Goal: Transaction & Acquisition: Book appointment/travel/reservation

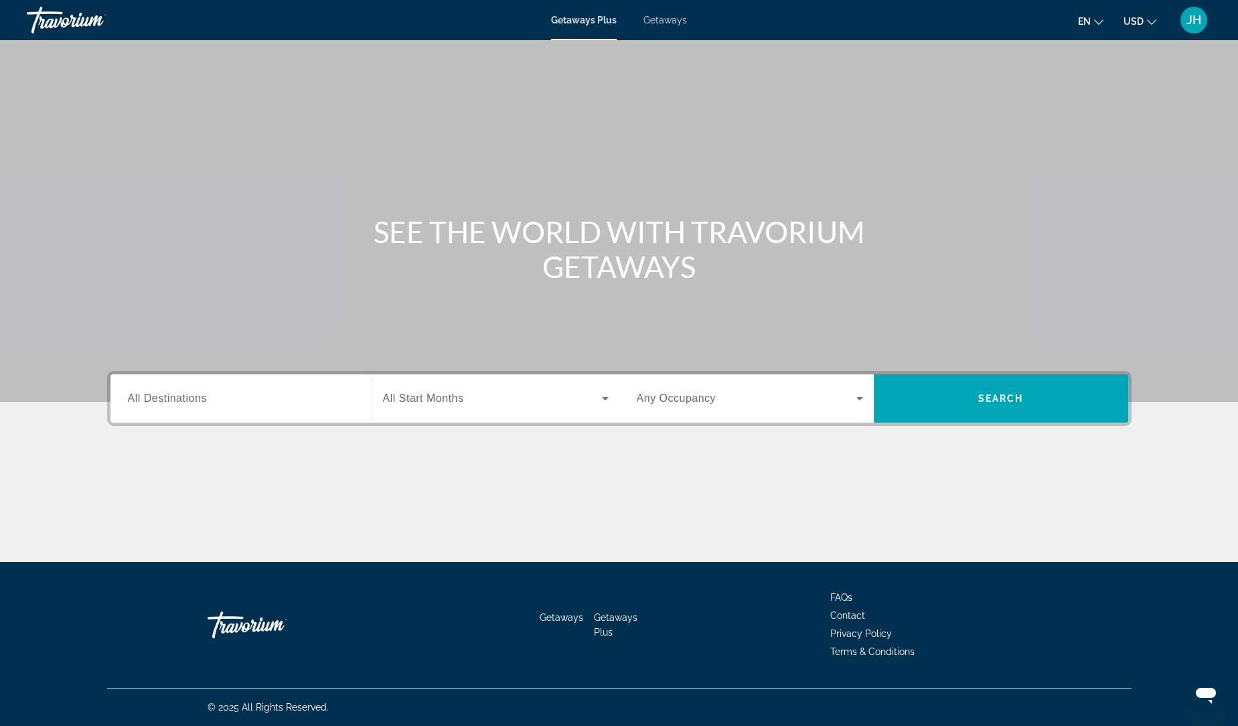
click at [680, 37] on div "Getaways Plus Getaways en English Español Français Italiano Português русский U…" at bounding box center [619, 20] width 1238 height 35
click at [672, 11] on div "Getaways Plus Getaways en English Español Français Italiano Português русский U…" at bounding box center [619, 20] width 1238 height 35
click at [679, 23] on span "Getaways" at bounding box center [665, 20] width 44 height 11
click at [231, 392] on input "Destination All Destinations" at bounding box center [241, 399] width 226 height 16
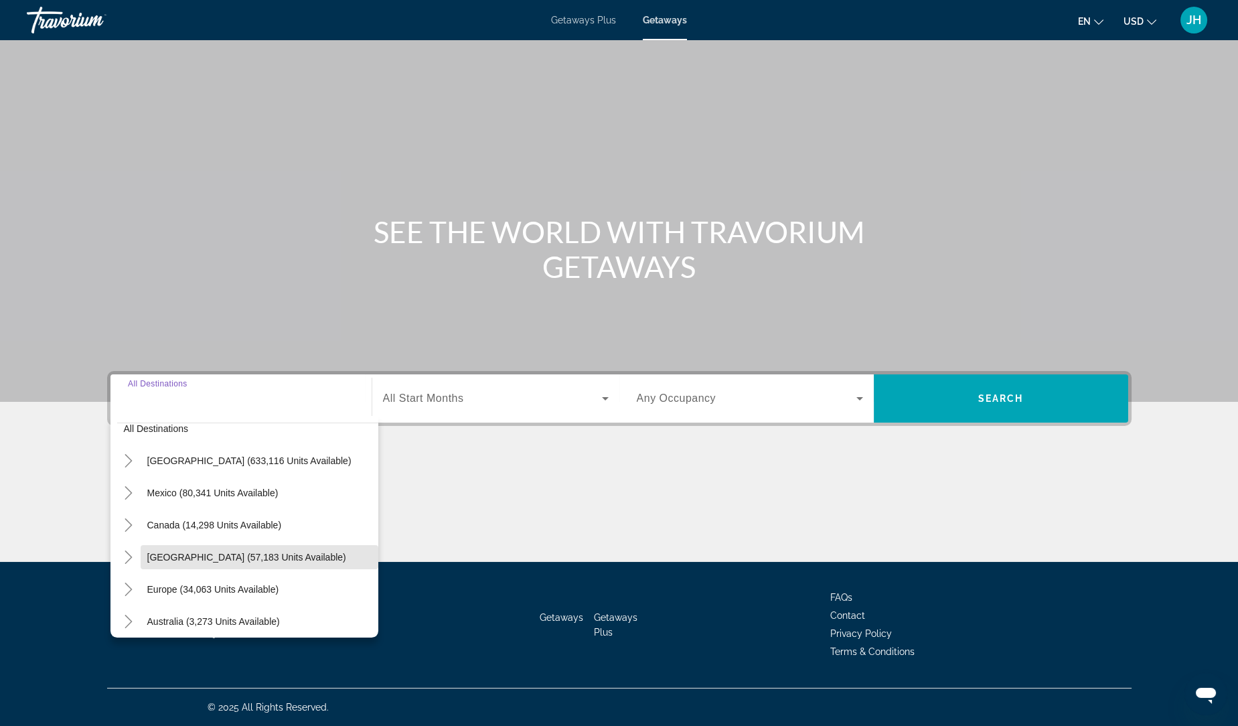
scroll to position [27, 0]
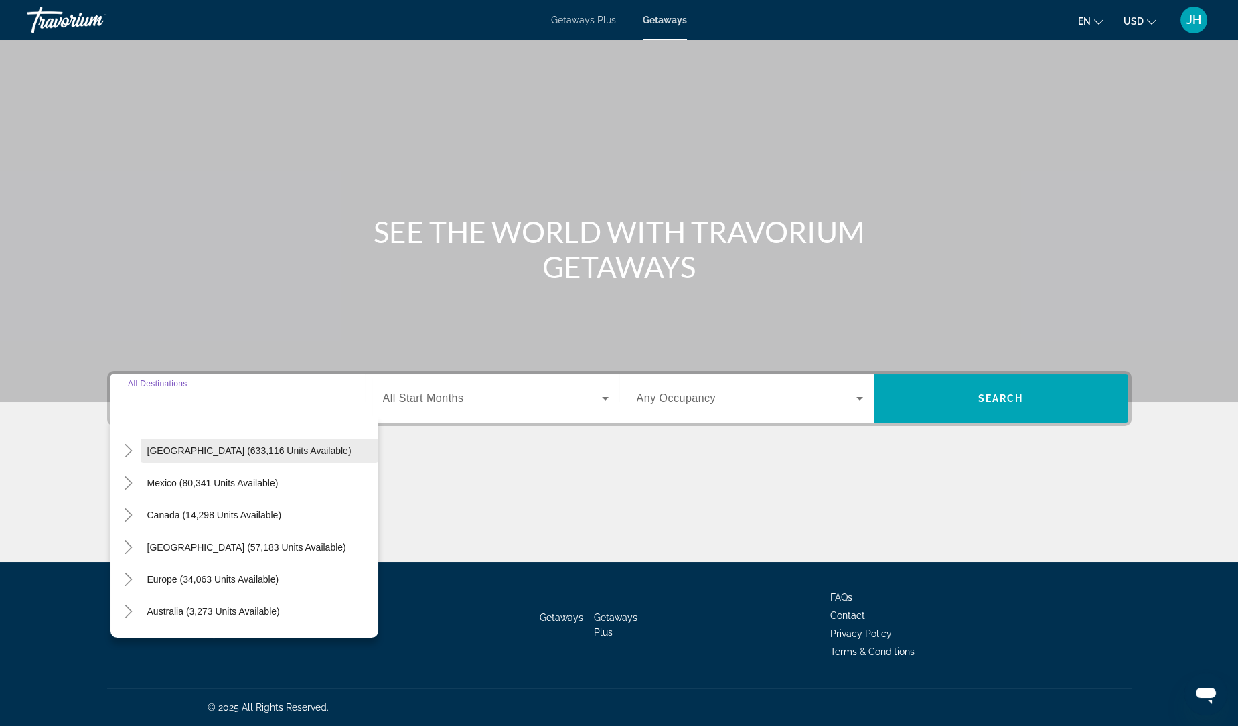
click at [264, 460] on span "Search widget" at bounding box center [260, 450] width 238 height 32
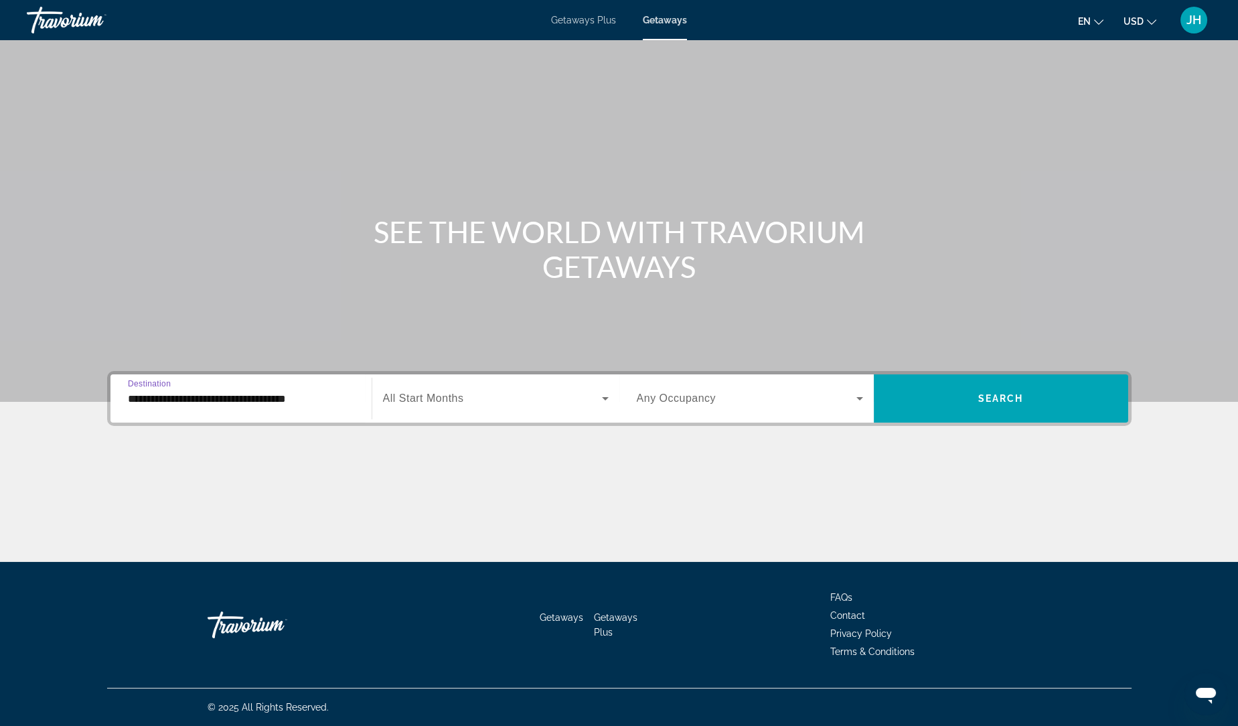
click at [304, 402] on input "**********" at bounding box center [241, 399] width 226 height 16
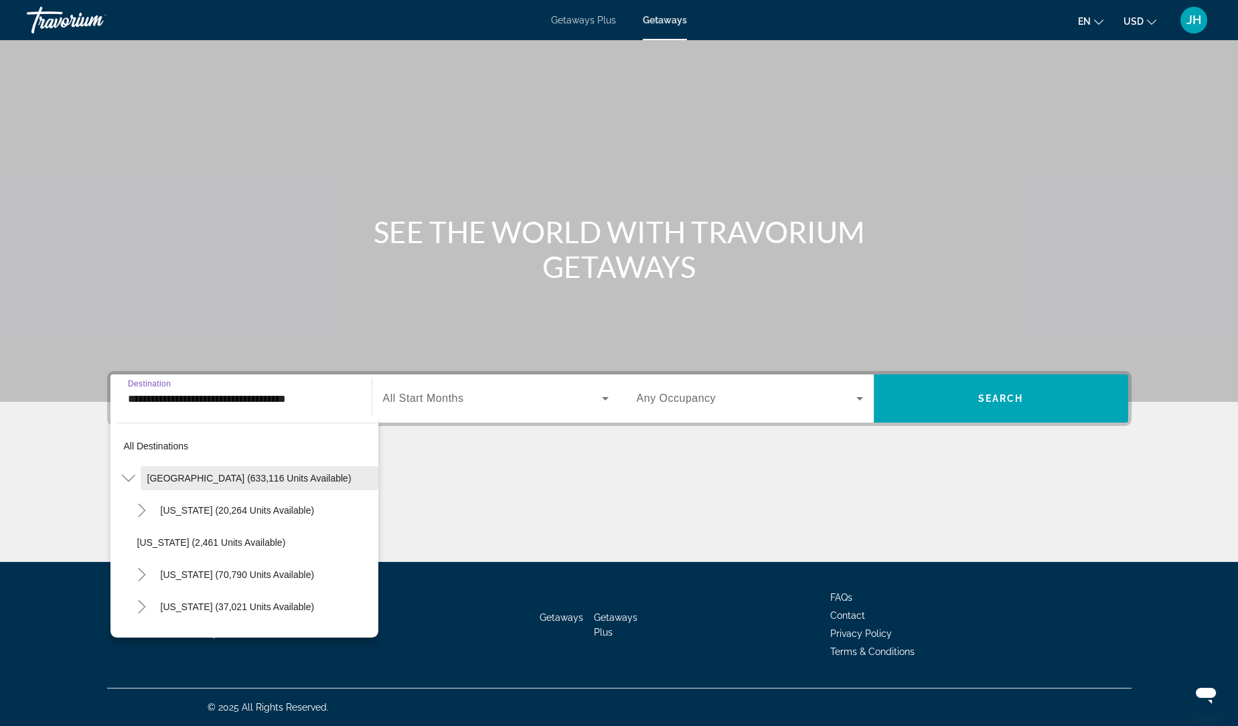
click at [268, 473] on span "[GEOGRAPHIC_DATA] (633,116 units available)" at bounding box center [249, 478] width 204 height 11
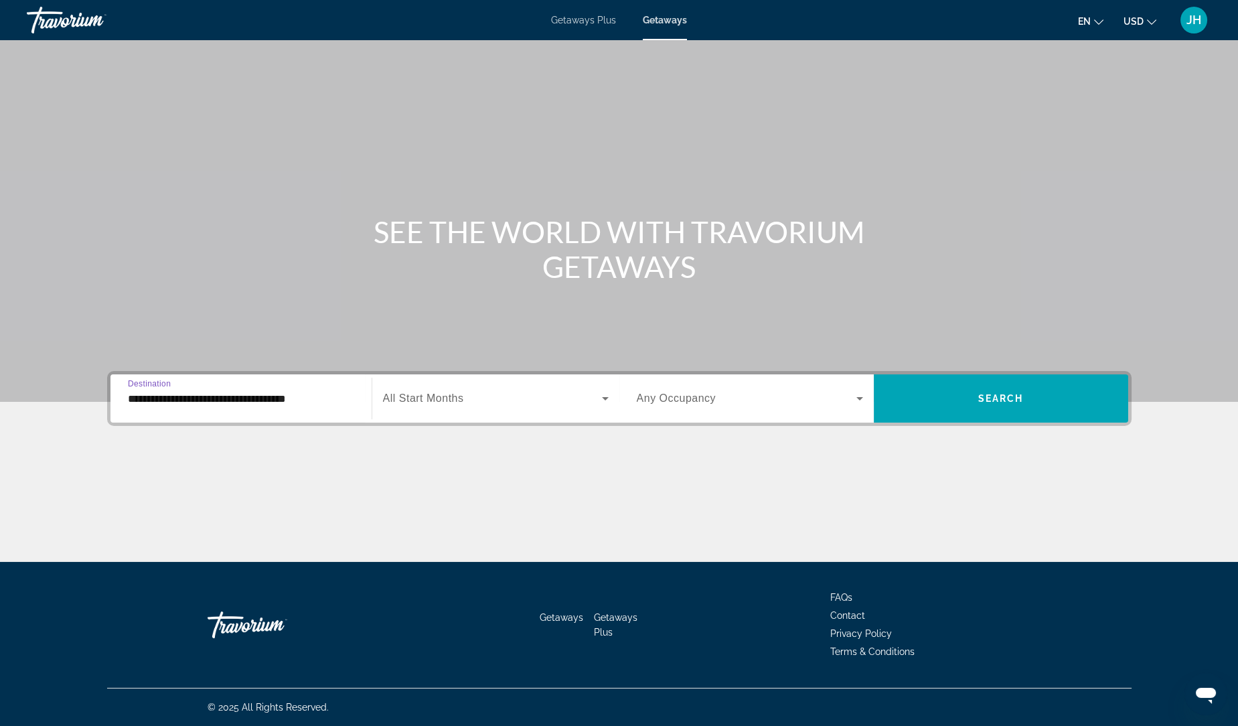
click at [281, 405] on input "**********" at bounding box center [241, 399] width 226 height 16
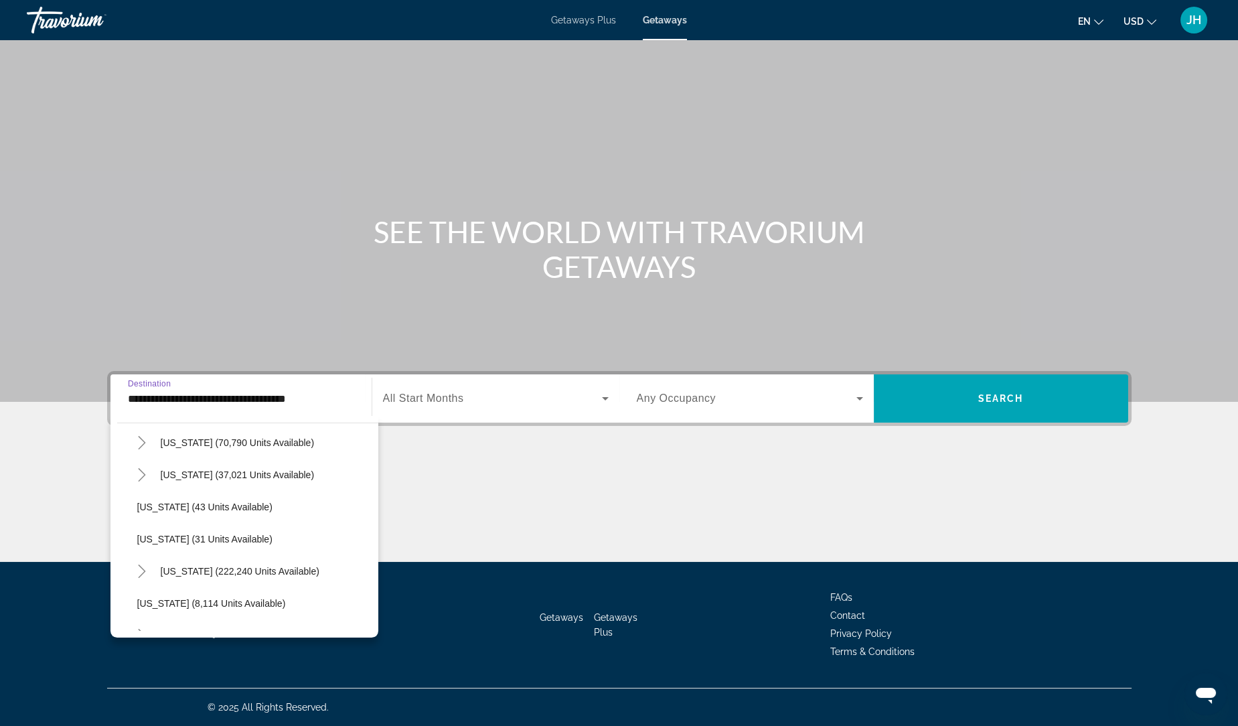
scroll to position [135, 0]
click at [275, 568] on span "[US_STATE] (222,240 units available)" at bounding box center [240, 567] width 159 height 11
type input "**********"
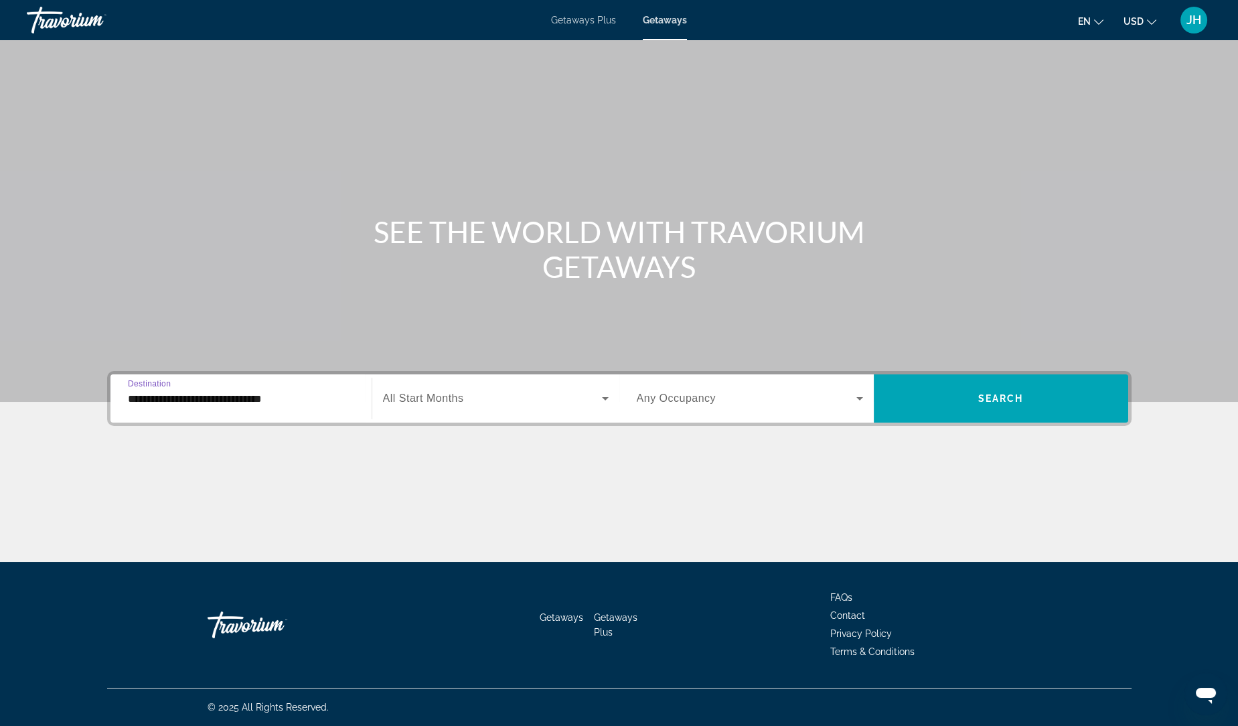
click at [571, 402] on span "Search widget" at bounding box center [492, 398] width 219 height 16
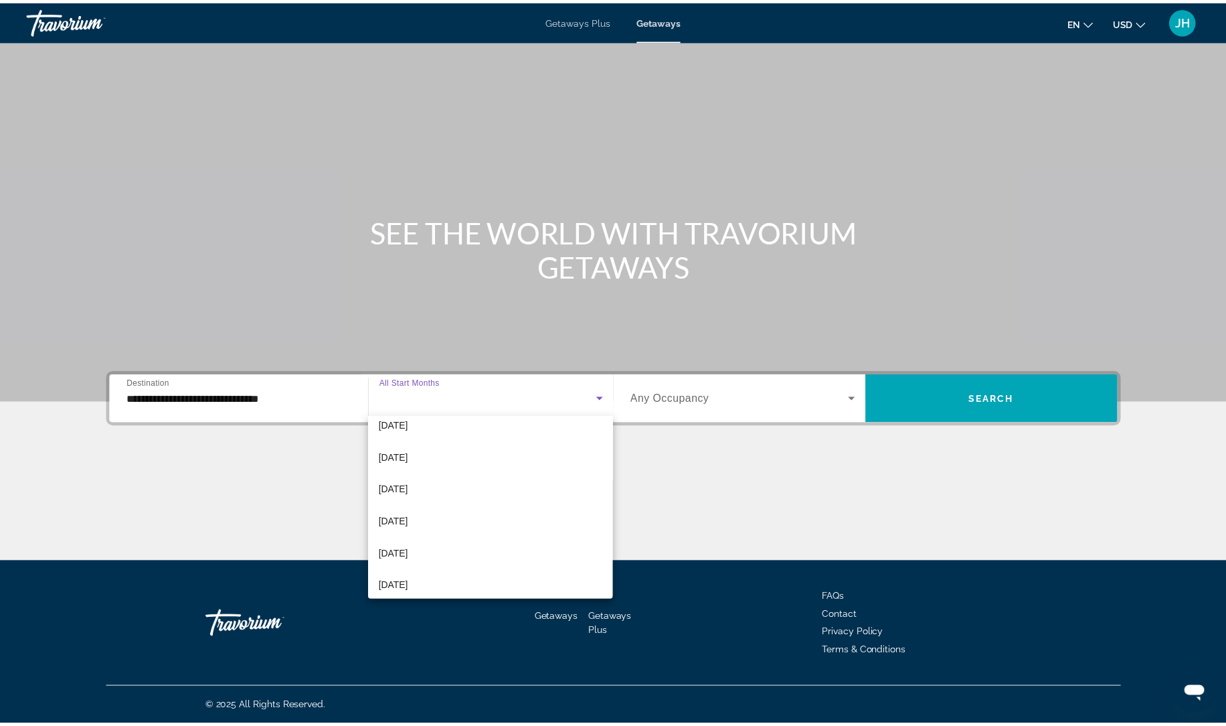
scroll to position [110, 0]
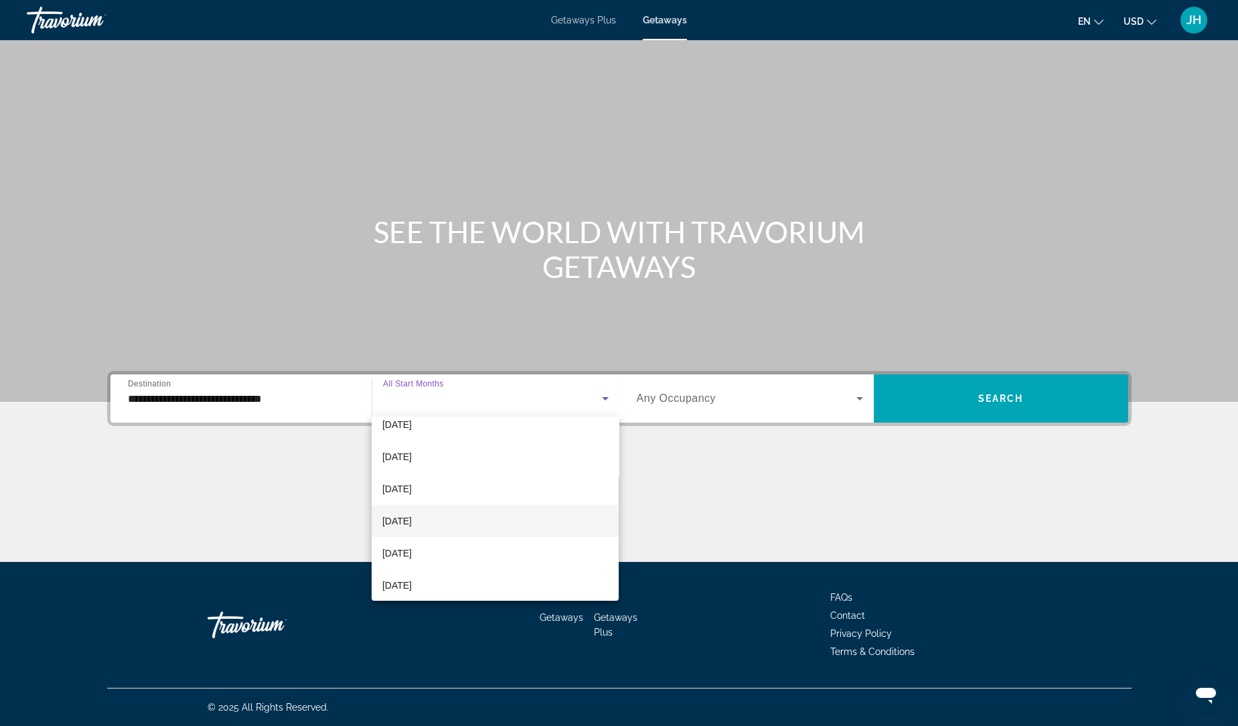
click at [502, 519] on mat-option "[DATE]" at bounding box center [496, 521] width 248 height 32
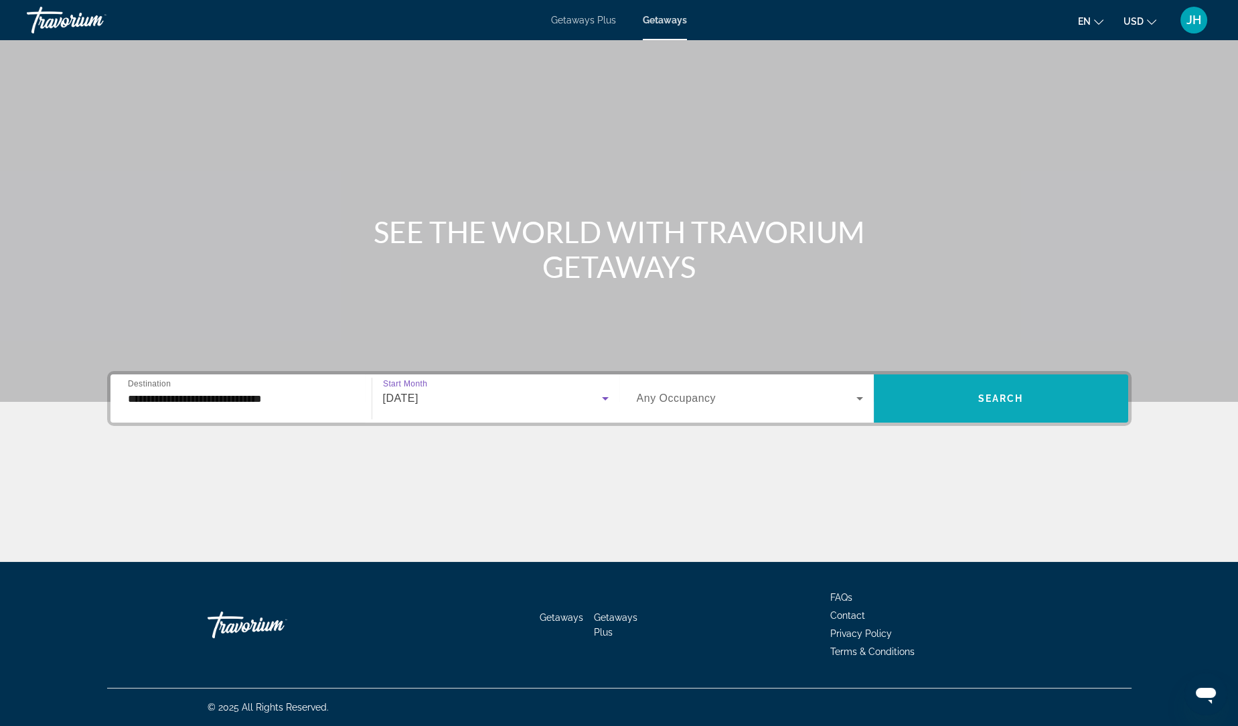
click at [992, 398] on span "Search" at bounding box center [1001, 398] width 46 height 11
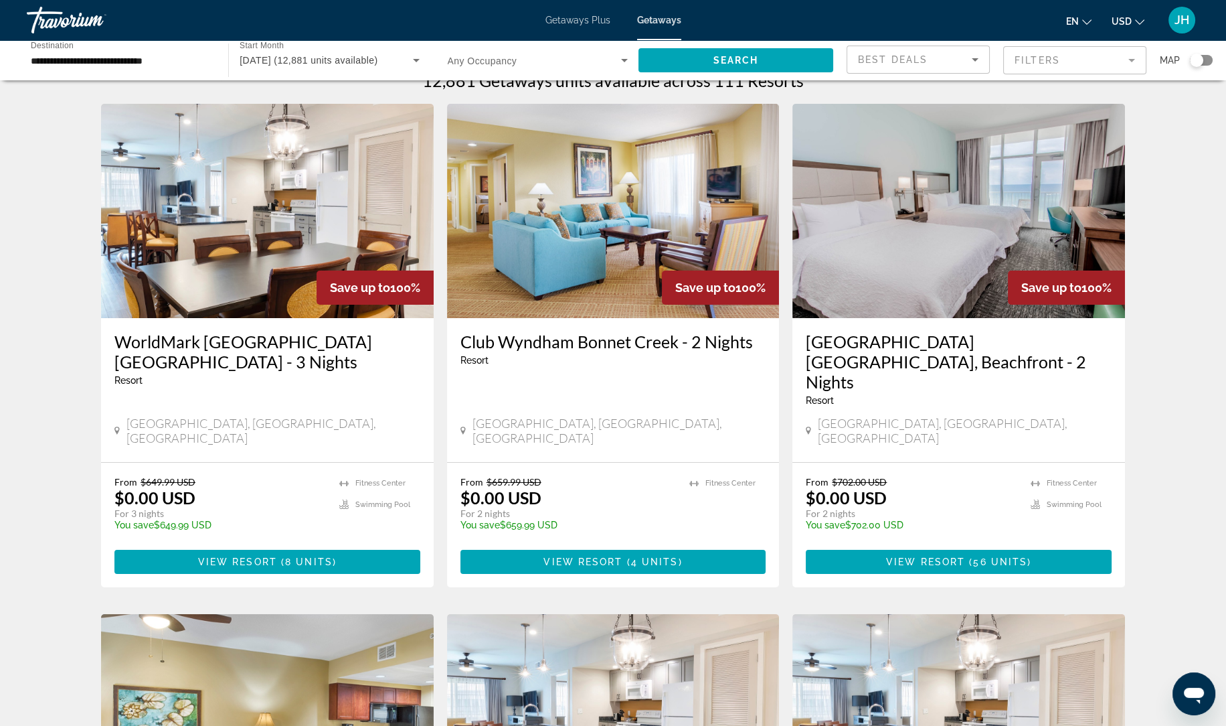
scroll to position [27, 0]
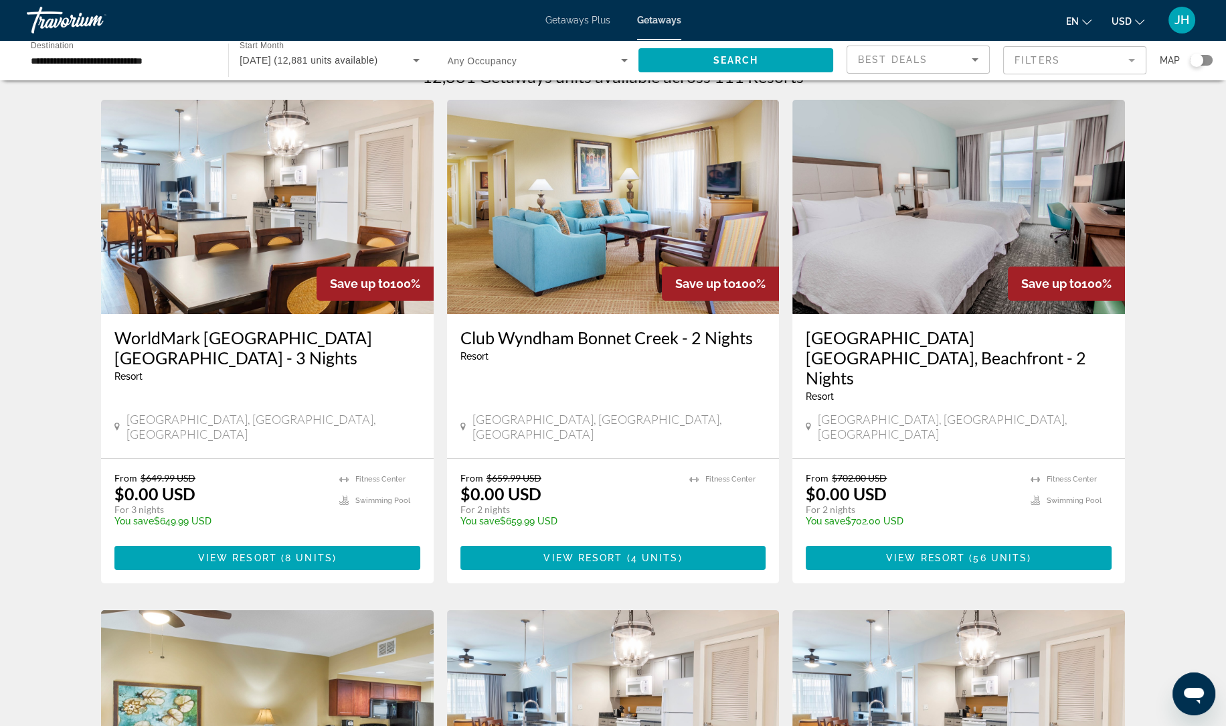
click at [265, 268] on img "Main content" at bounding box center [267, 207] width 333 height 214
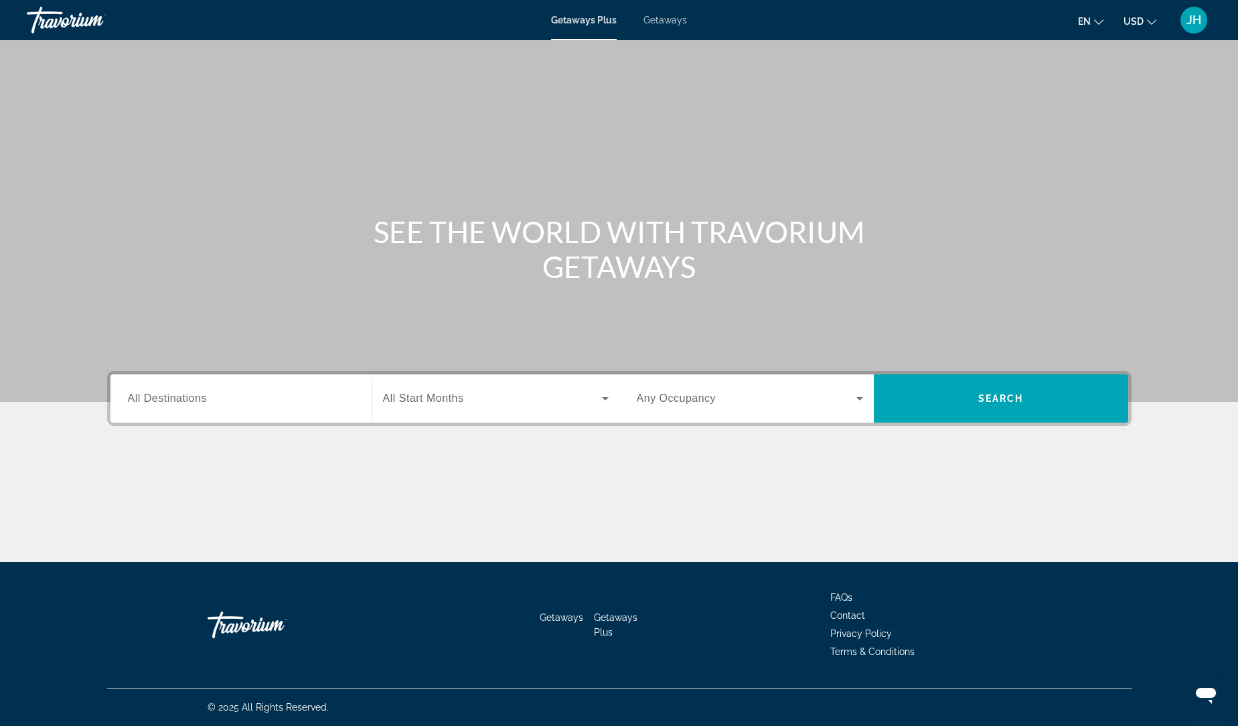
click at [654, 32] on div "Getaways Plus Getaways en English Español Français Italiano Português русский U…" at bounding box center [619, 20] width 1238 height 35
click at [665, 23] on span "Getaways" at bounding box center [665, 20] width 44 height 11
click at [250, 400] on input "Destination All Destinations" at bounding box center [241, 399] width 226 height 16
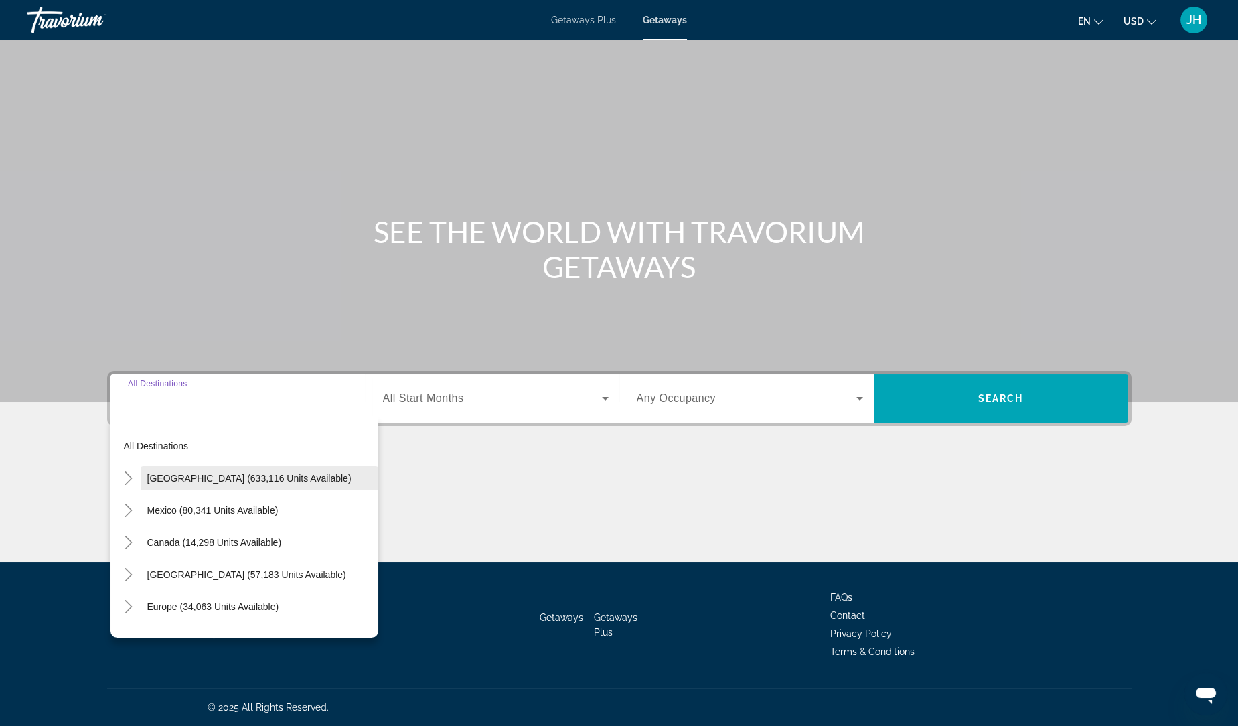
click at [235, 482] on span "[GEOGRAPHIC_DATA] (633,116 units available)" at bounding box center [249, 478] width 204 height 11
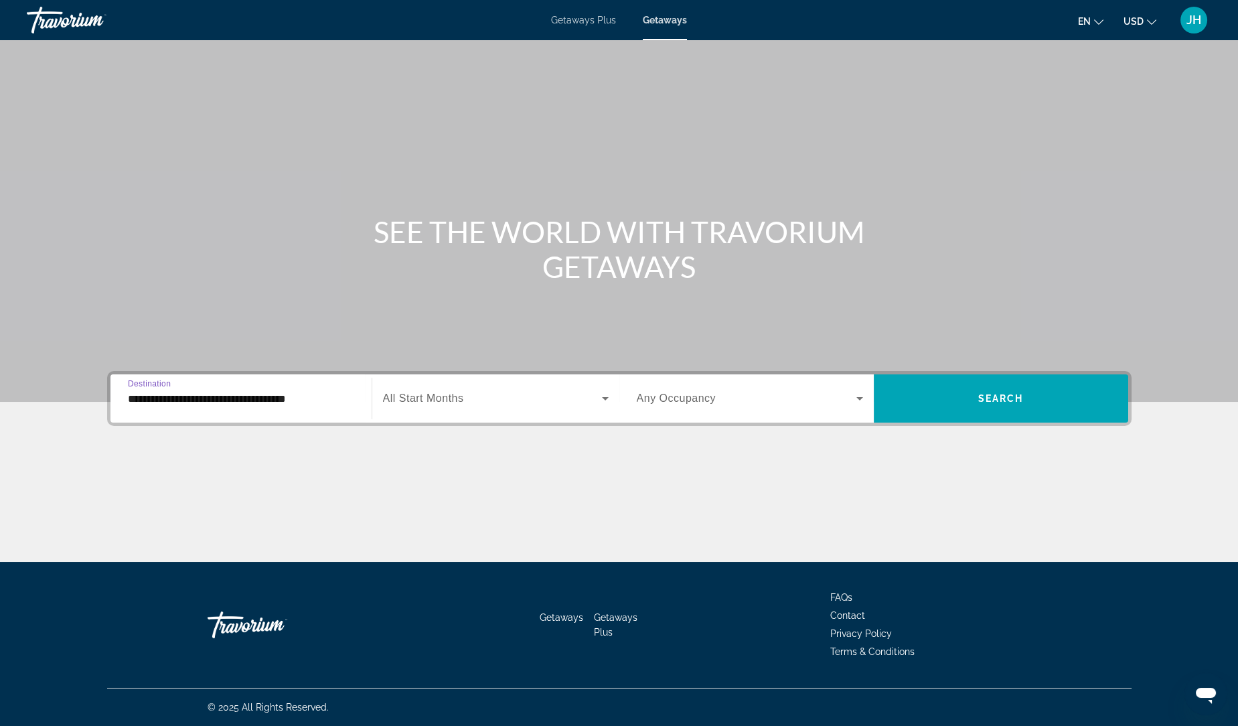
click at [257, 402] on input "**********" at bounding box center [241, 399] width 226 height 16
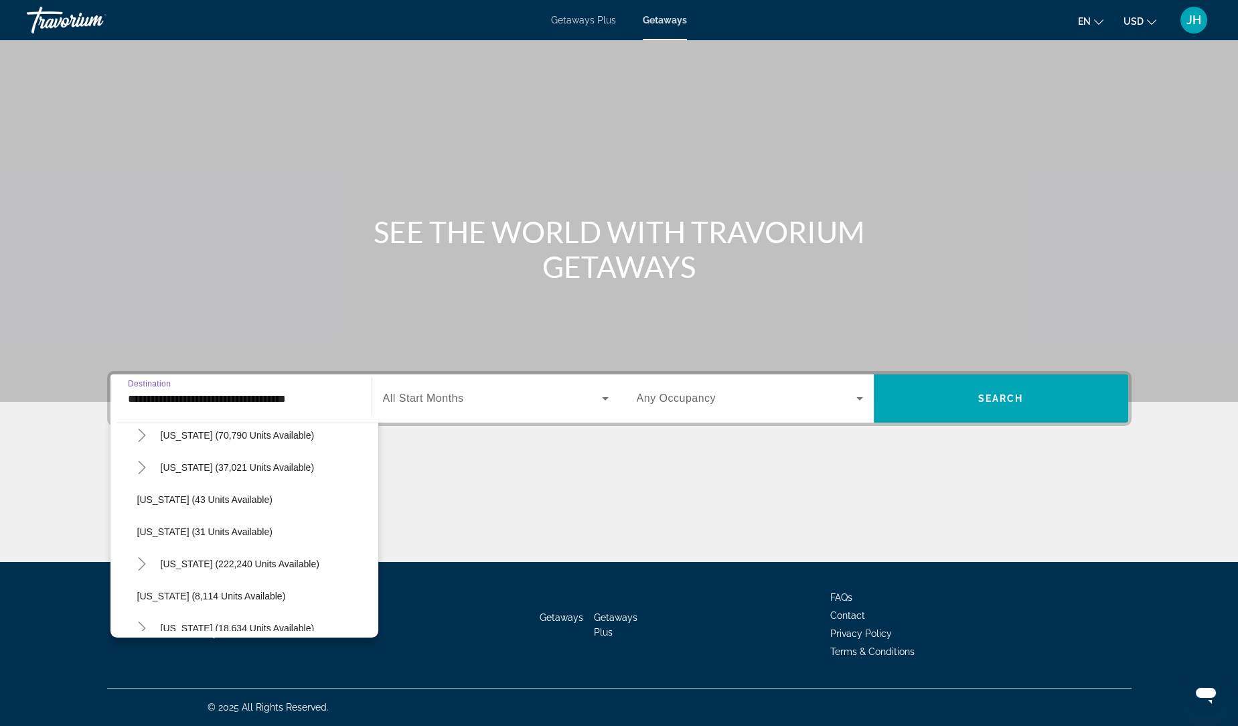
scroll to position [141, 0]
click at [256, 560] on span "[US_STATE] (222,240 units available)" at bounding box center [240, 561] width 159 height 11
type input "**********"
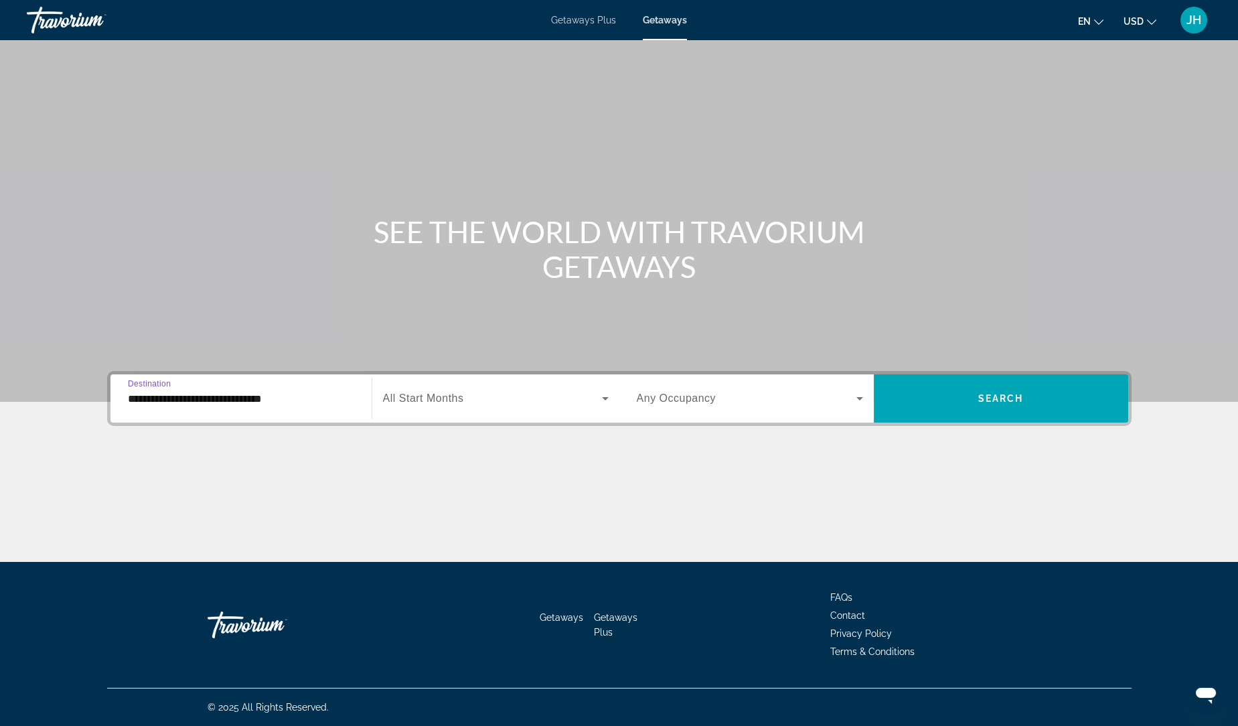
click at [472, 397] on span "Search widget" at bounding box center [492, 398] width 219 height 16
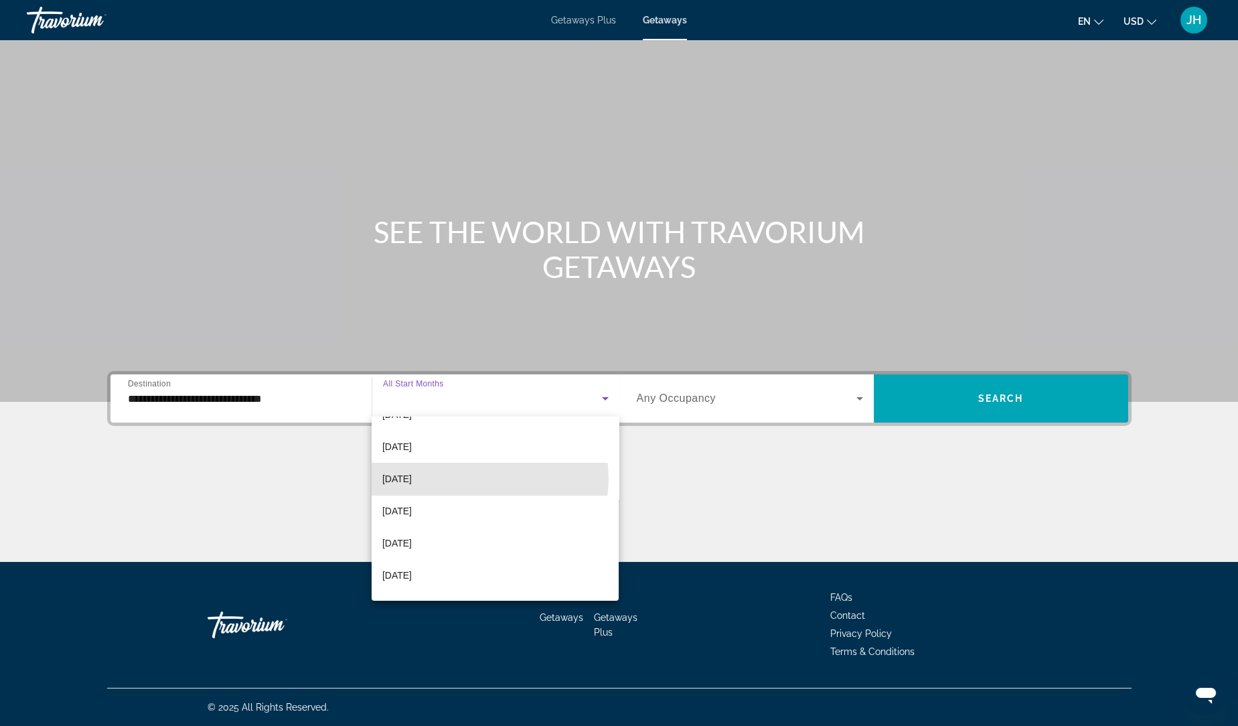
scroll to position [88, 0]
click at [469, 554] on mat-option "[DATE]" at bounding box center [496, 542] width 248 height 32
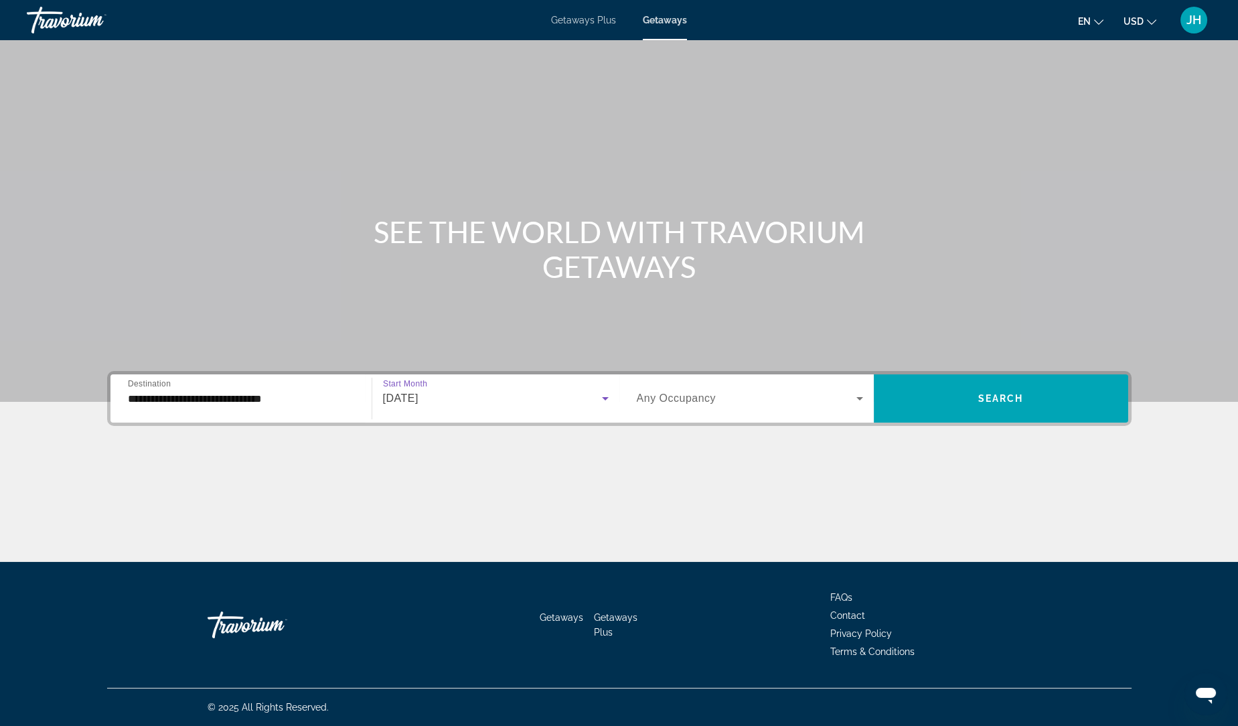
click at [765, 403] on span "Search widget" at bounding box center [747, 398] width 220 height 16
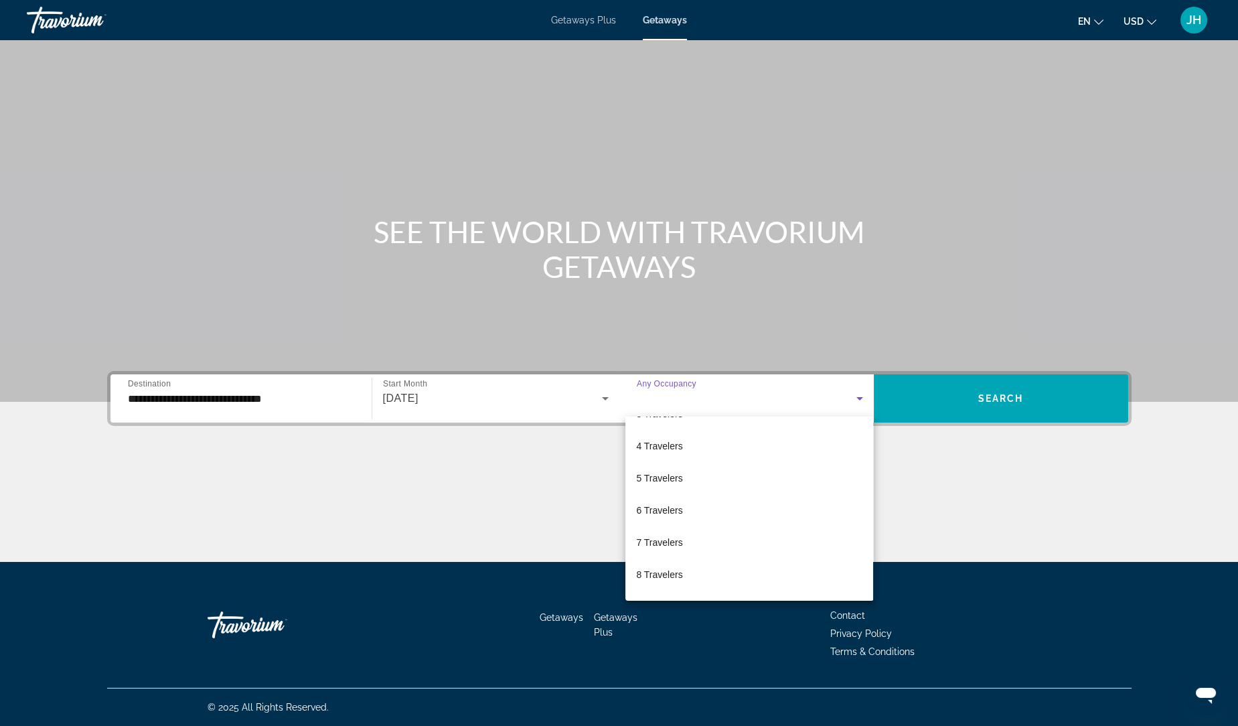
scroll to position [92, 0]
click at [703, 485] on mat-option "5 Travelers" at bounding box center [749, 474] width 248 height 32
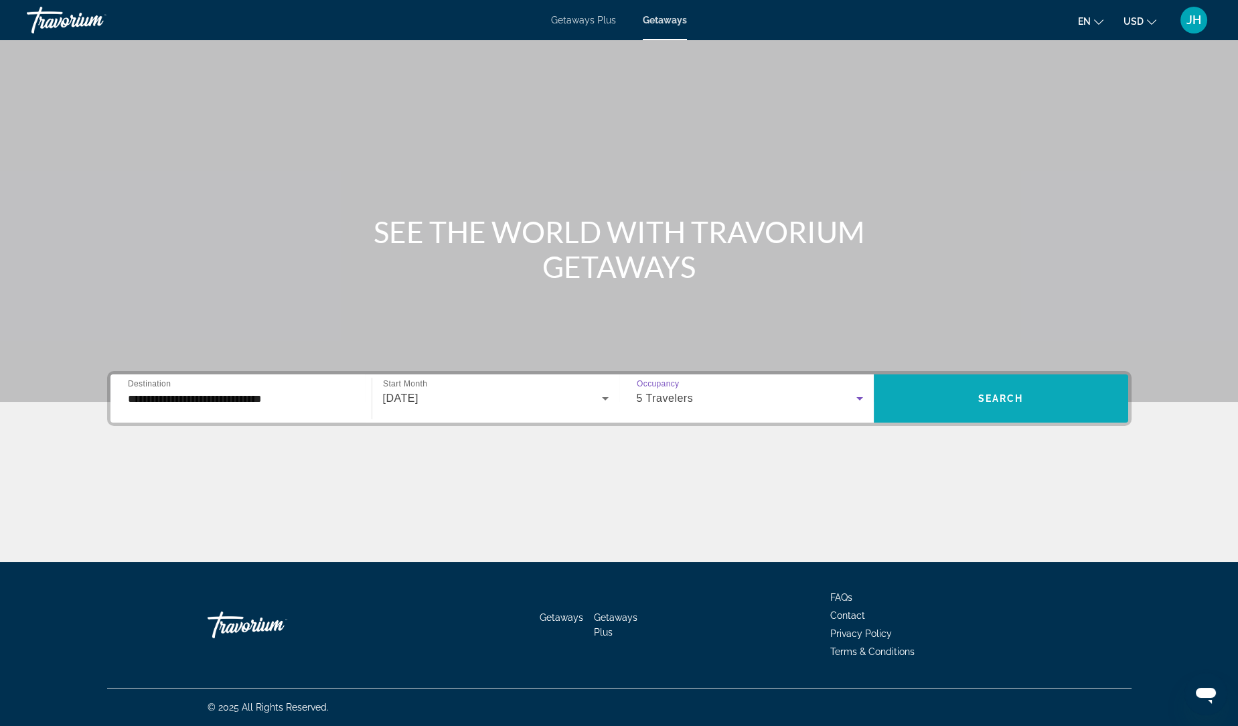
click at [1020, 409] on span "Search widget" at bounding box center [1001, 398] width 254 height 32
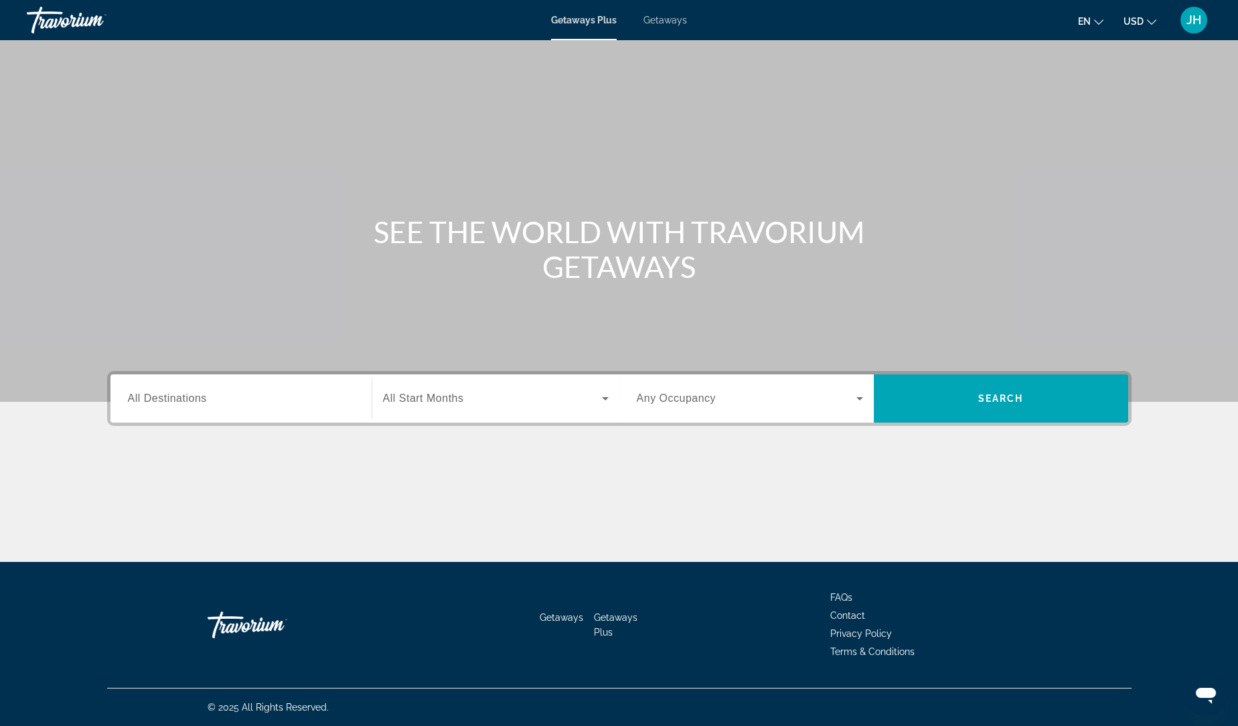
click at [675, 19] on span "Getaways" at bounding box center [665, 20] width 44 height 11
click at [263, 402] on input "Destination All Destinations" at bounding box center [241, 399] width 226 height 16
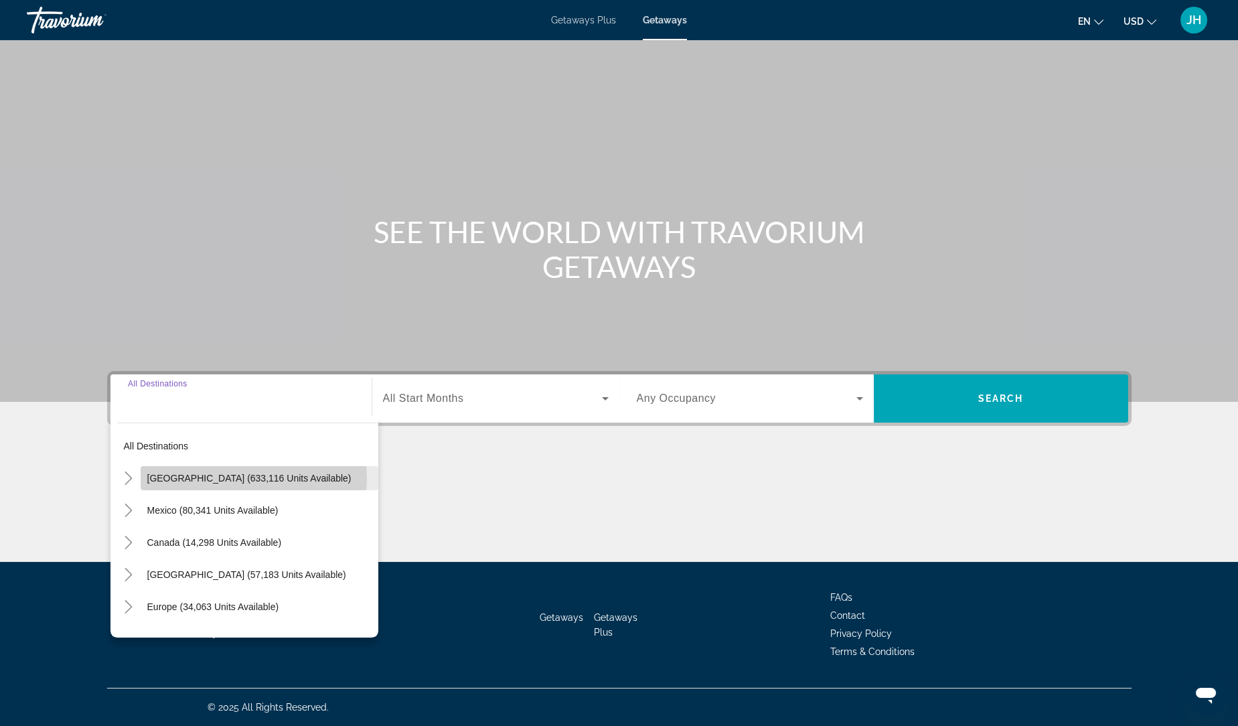
click at [248, 478] on span "[GEOGRAPHIC_DATA] (633,116 units available)" at bounding box center [249, 478] width 204 height 11
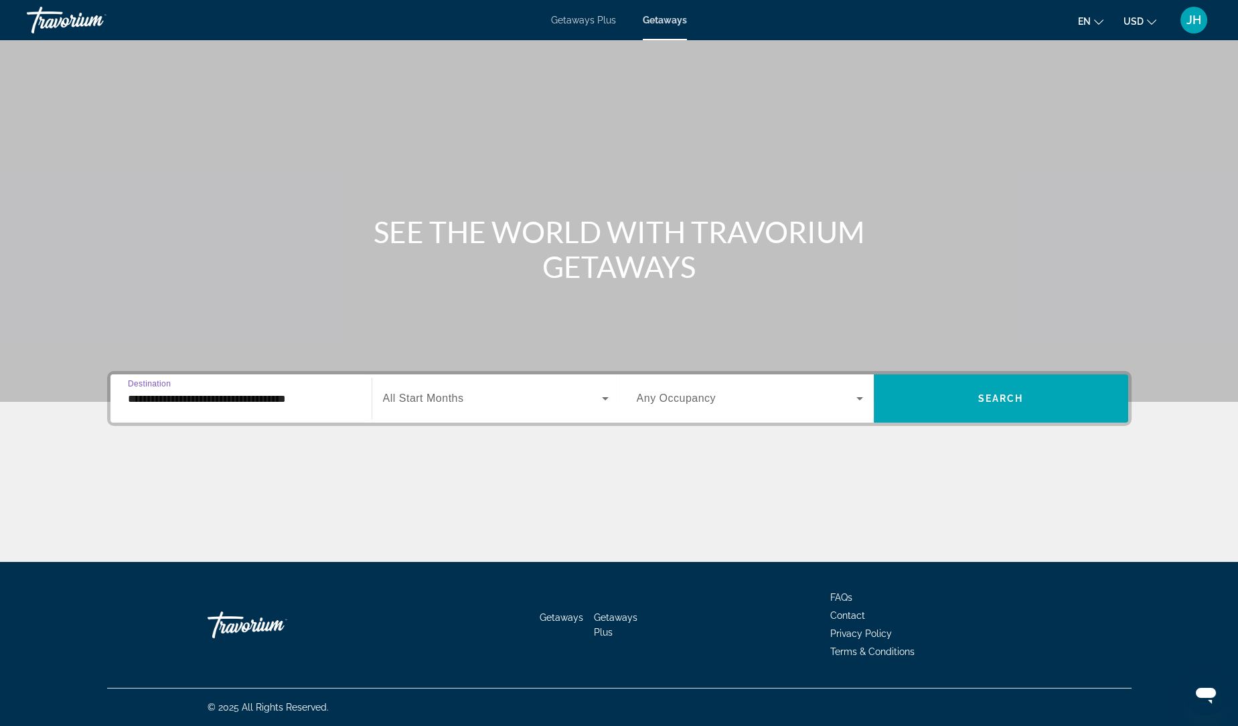
click at [270, 403] on input "**********" at bounding box center [241, 399] width 226 height 16
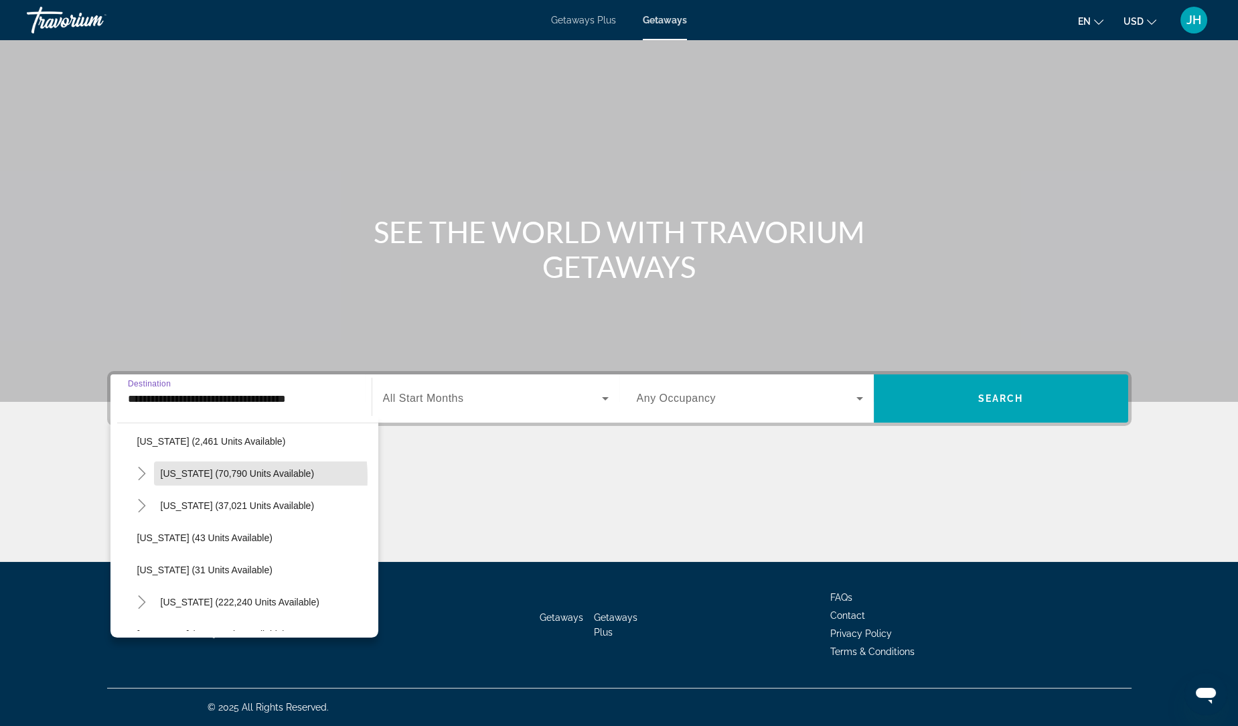
scroll to position [128, 0]
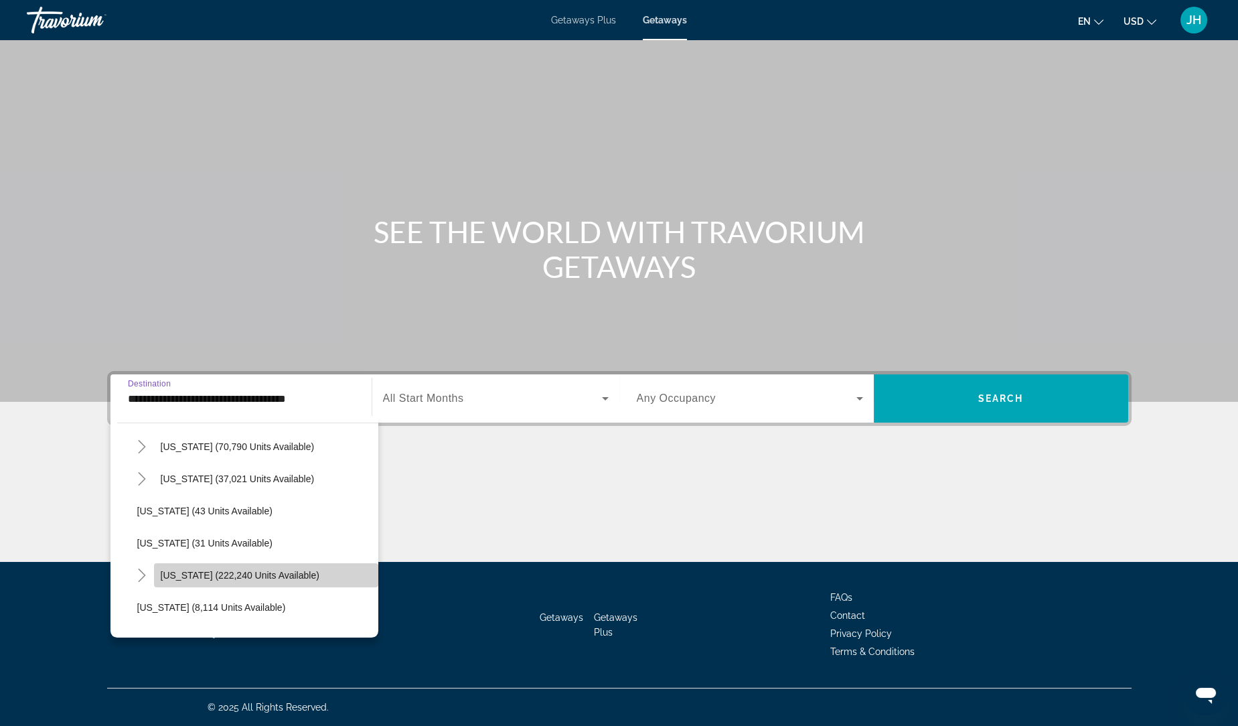
click at [268, 571] on span "[US_STATE] (222,240 units available)" at bounding box center [240, 575] width 159 height 11
type input "**********"
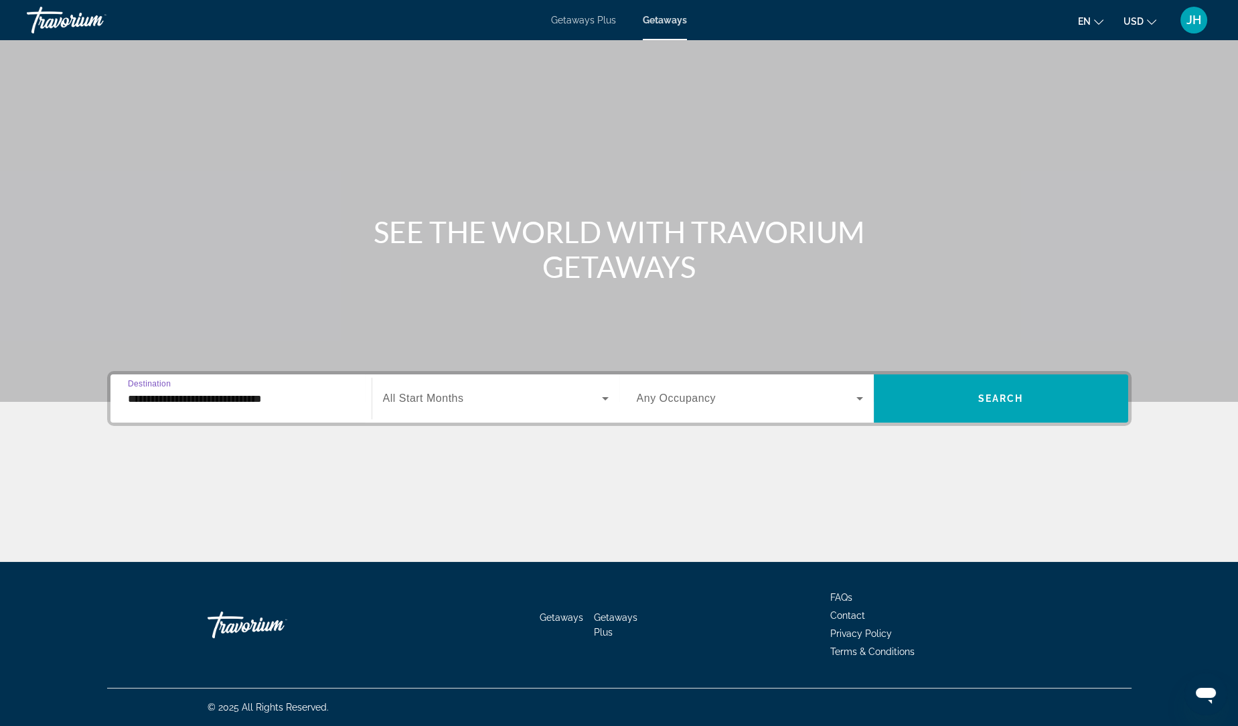
click at [554, 398] on span "Search widget" at bounding box center [492, 398] width 219 height 16
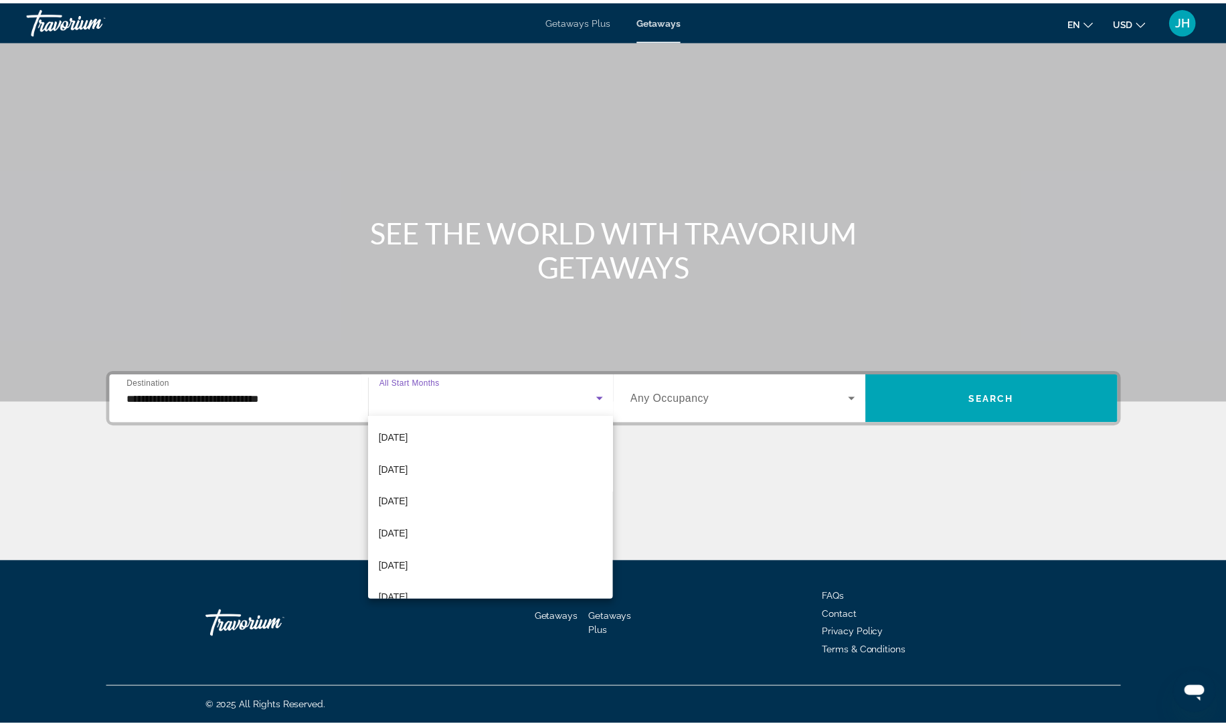
scroll to position [97, 0]
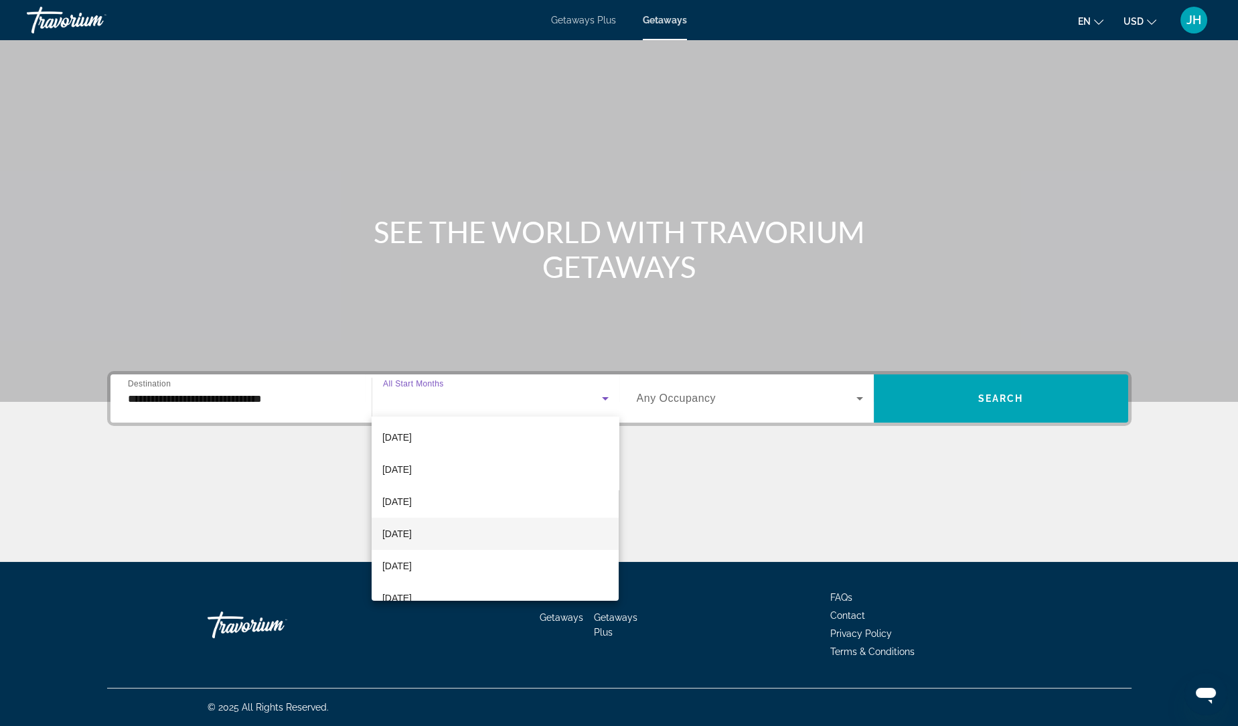
click at [513, 530] on mat-option "[DATE]" at bounding box center [496, 534] width 248 height 32
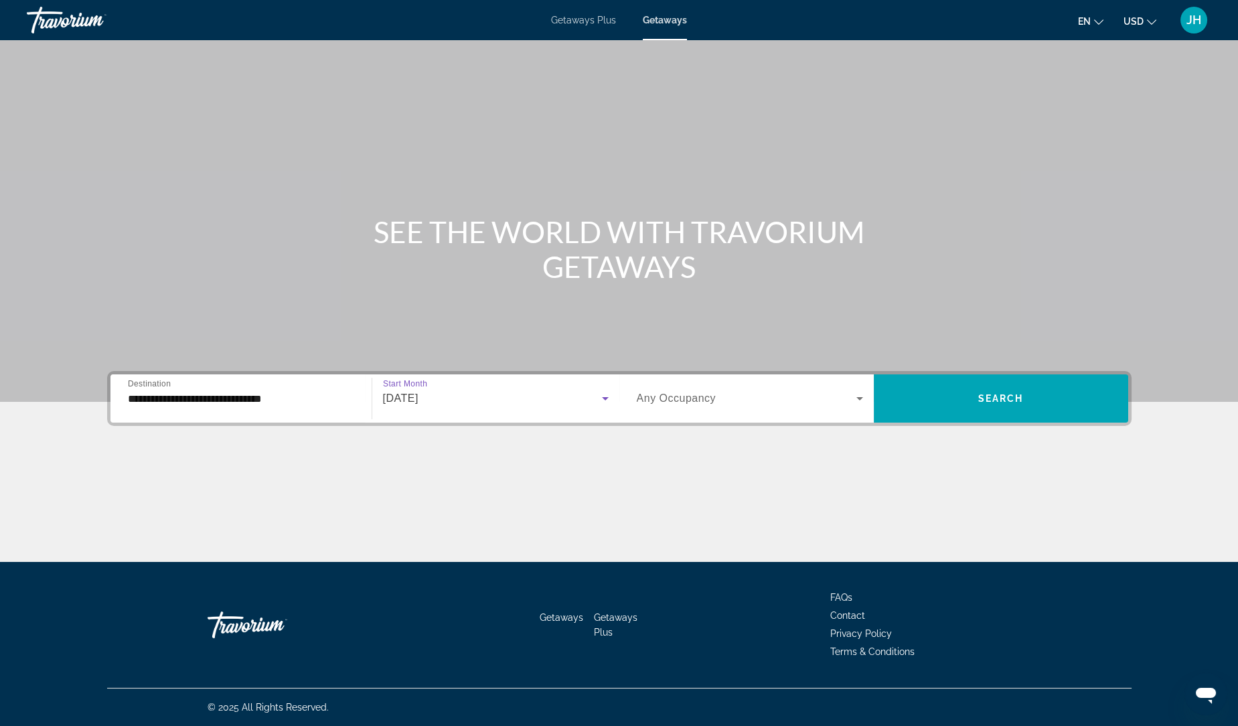
click at [798, 403] on span "Search widget" at bounding box center [747, 398] width 220 height 16
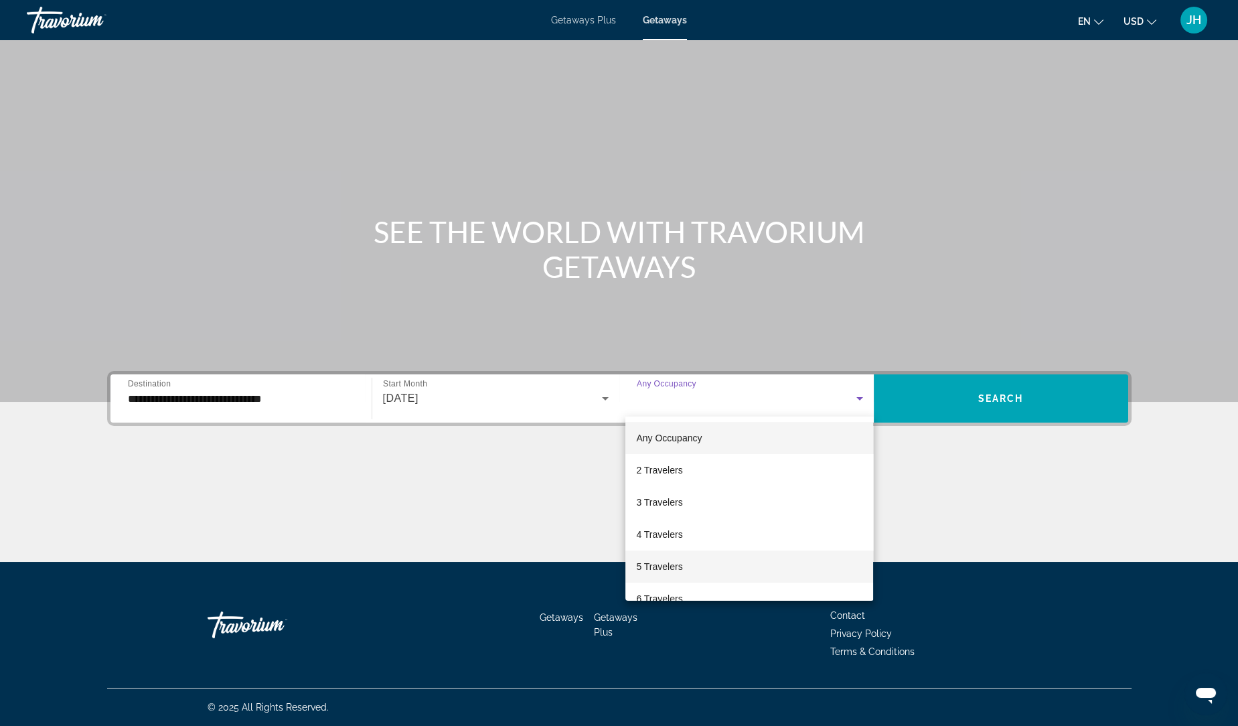
click at [746, 565] on mat-option "5 Travelers" at bounding box center [749, 566] width 248 height 32
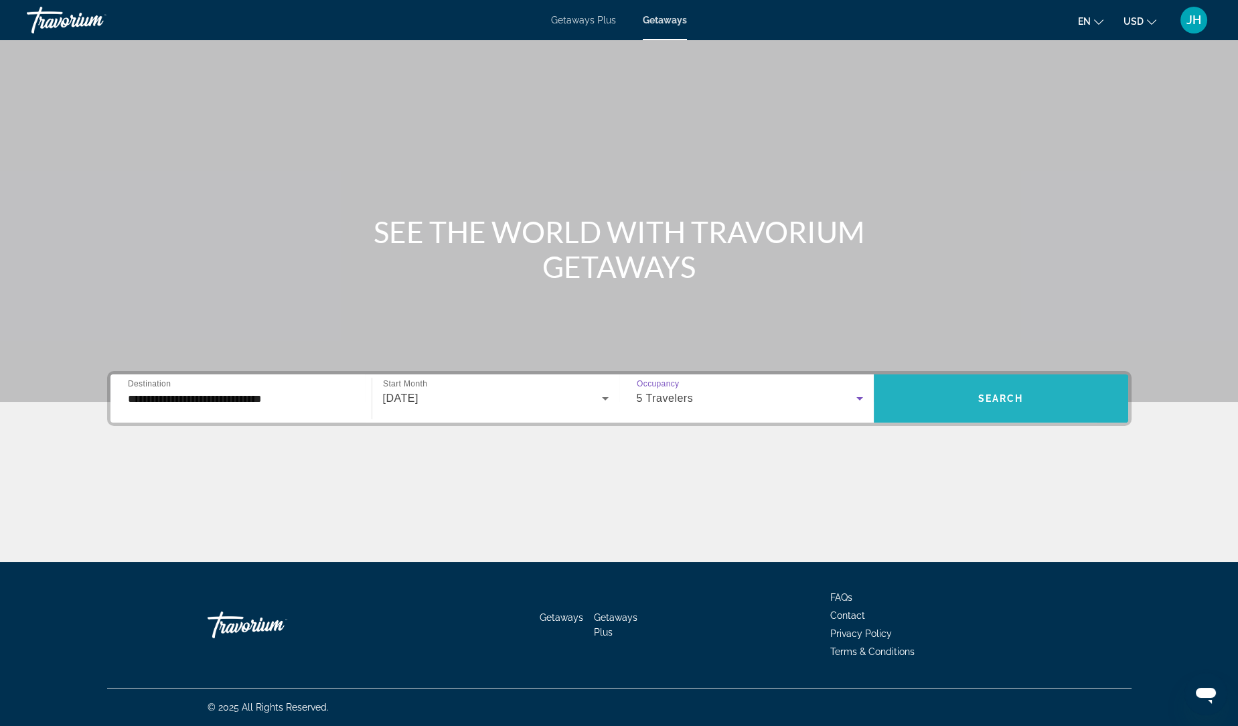
click at [943, 399] on span "Search widget" at bounding box center [1001, 398] width 254 height 32
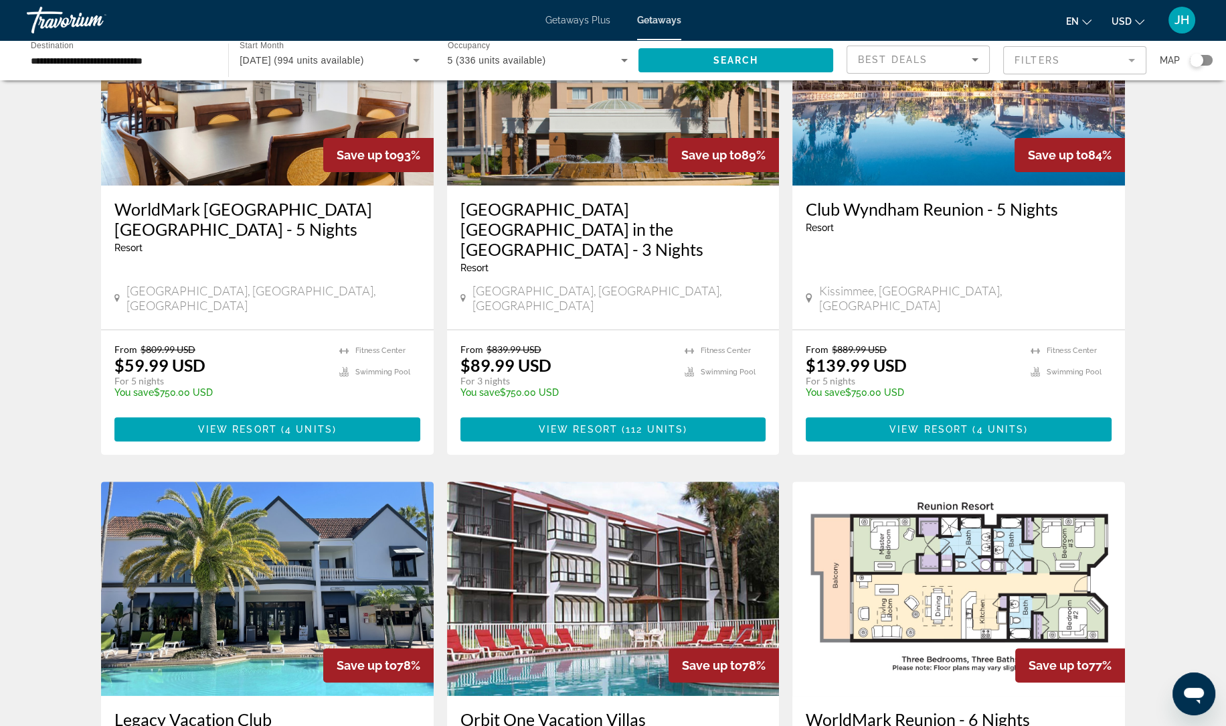
scroll to position [654, 0]
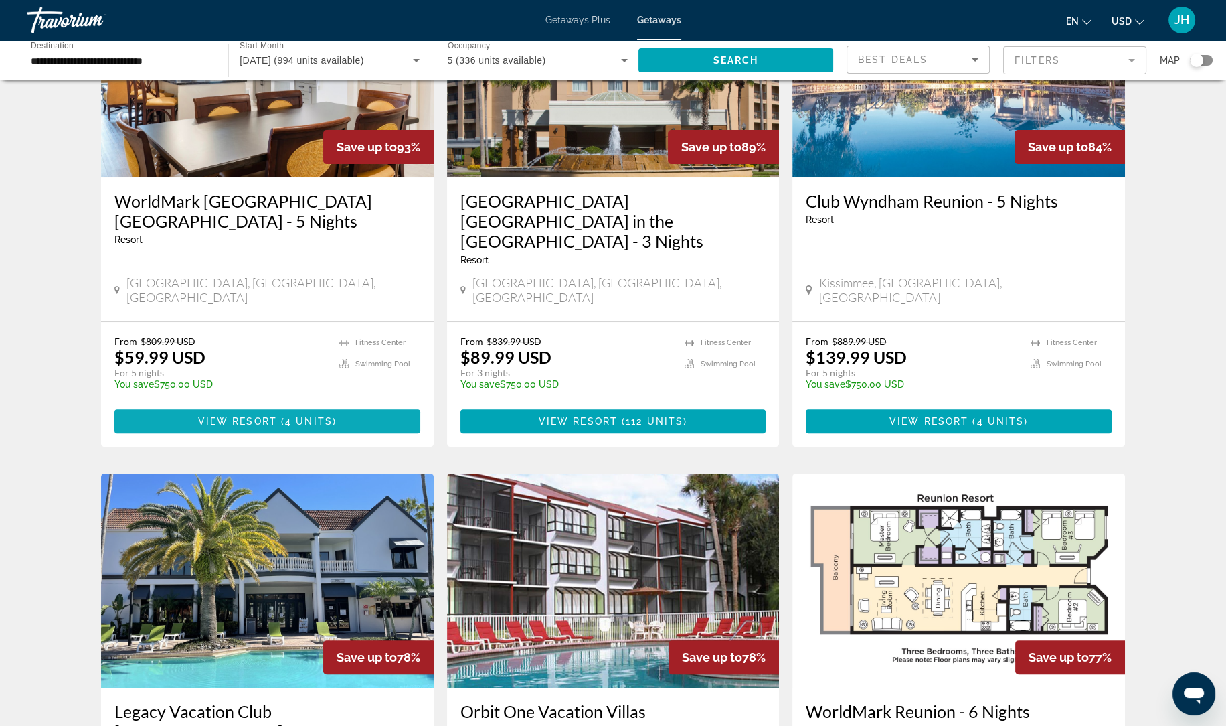
click at [344, 405] on span "Main content" at bounding box center [267, 421] width 306 height 32
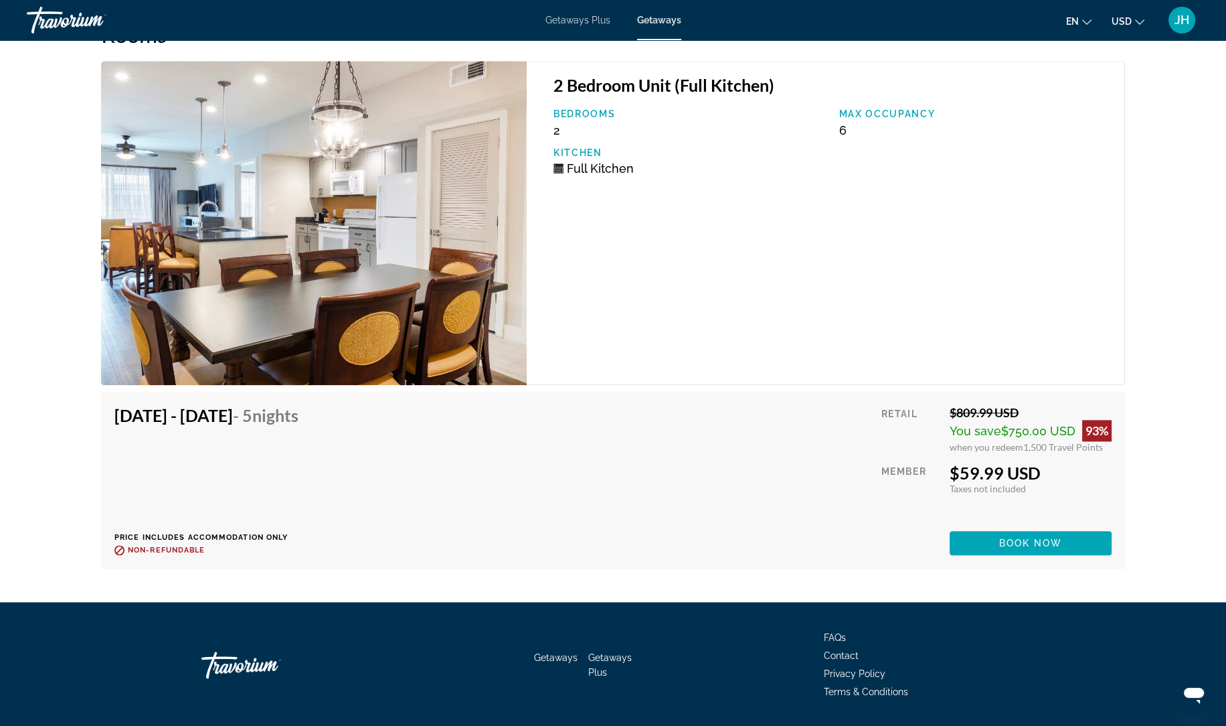
scroll to position [2542, 0]
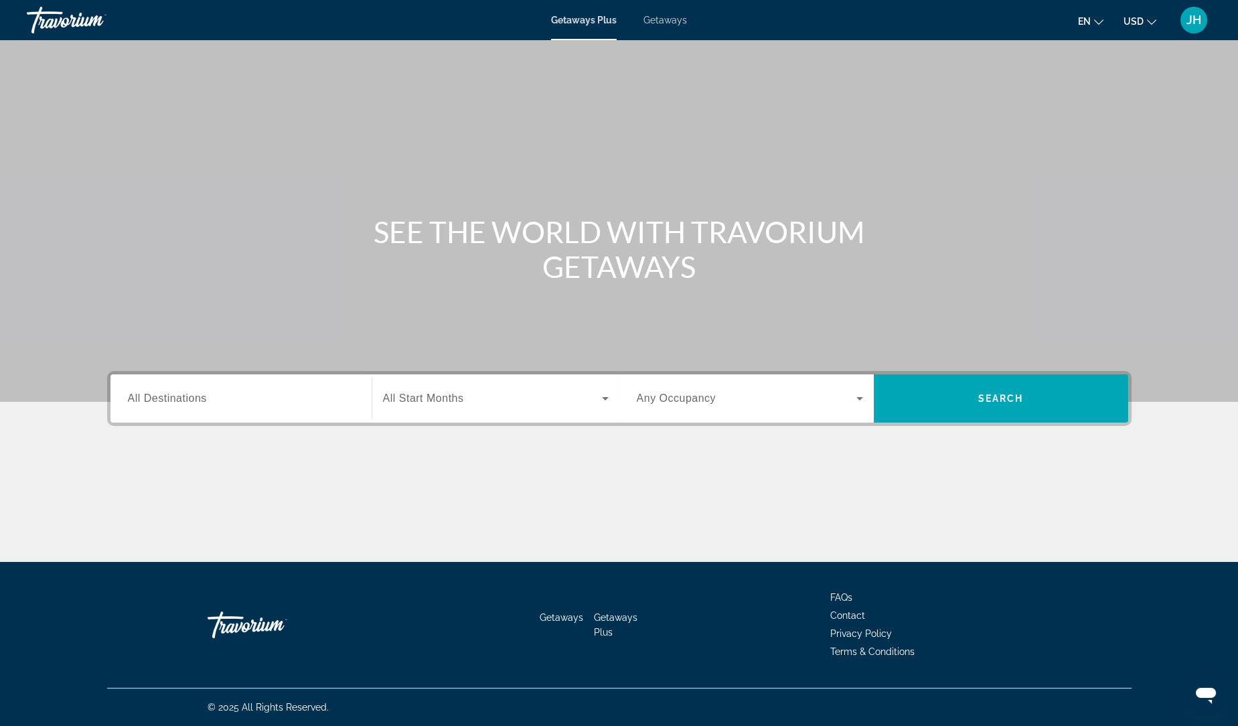
click at [190, 396] on span "All Destinations" at bounding box center [167, 397] width 79 height 11
click at [190, 396] on input "Destination All Destinations" at bounding box center [241, 399] width 226 height 16
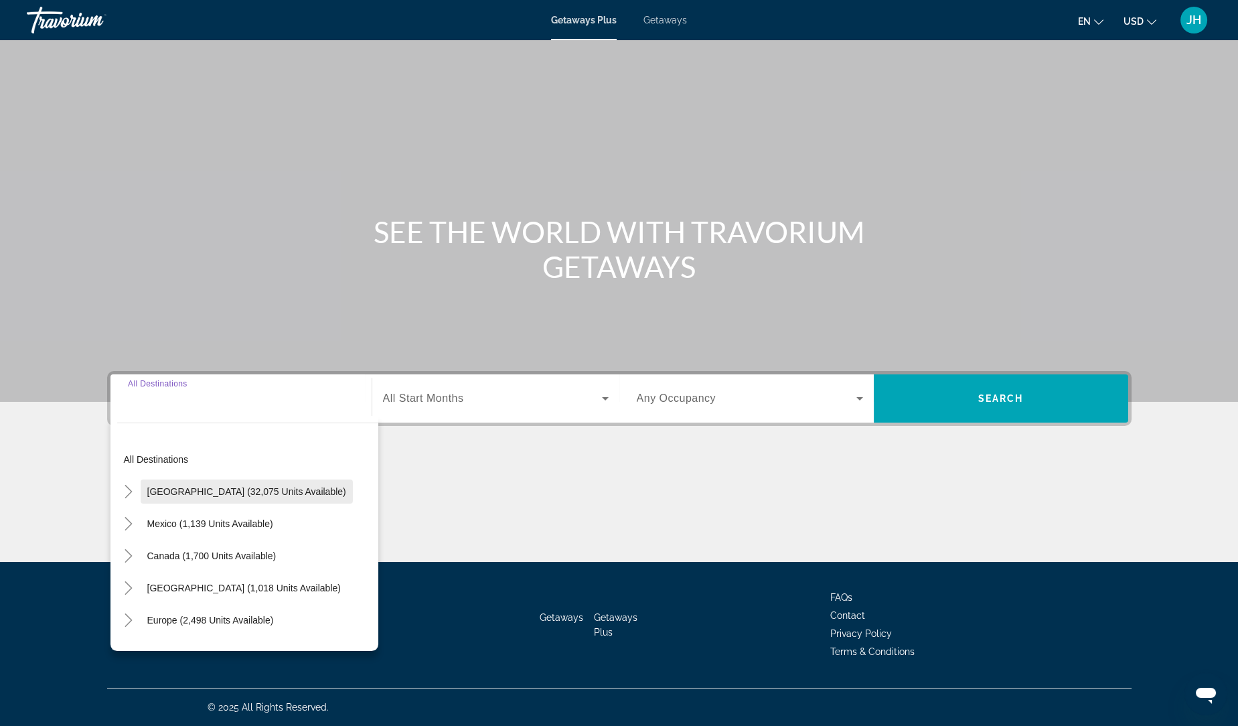
click at [228, 490] on span "United States (32,075 units available)" at bounding box center [246, 491] width 199 height 11
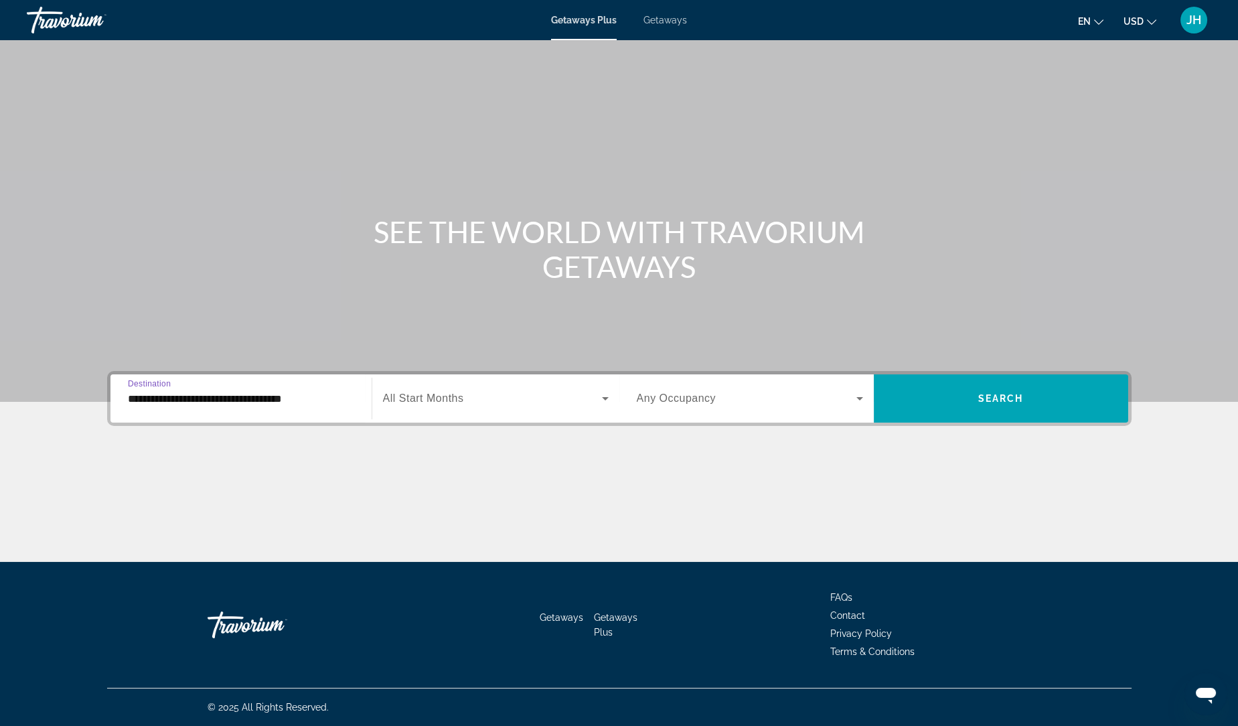
click at [262, 398] on input "**********" at bounding box center [241, 399] width 226 height 16
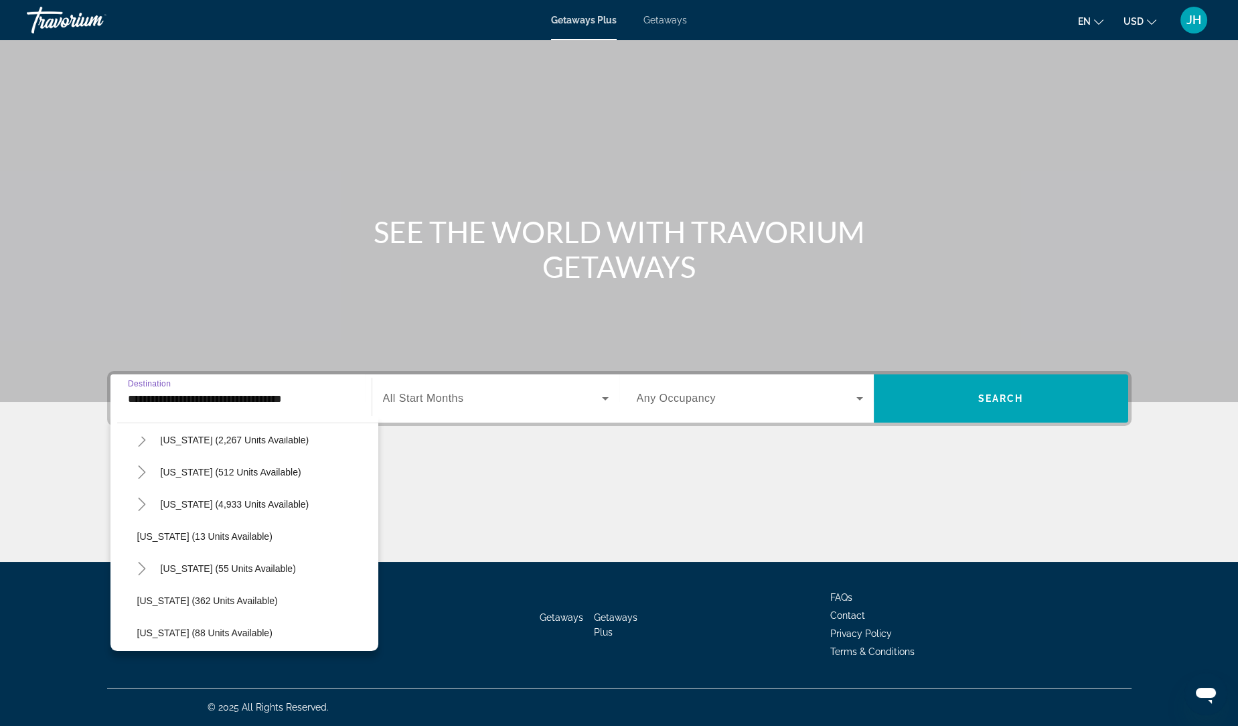
scroll to position [151, 0]
click at [262, 503] on span "Florida (4,933 units available)" at bounding box center [235, 501] width 149 height 11
type input "**********"
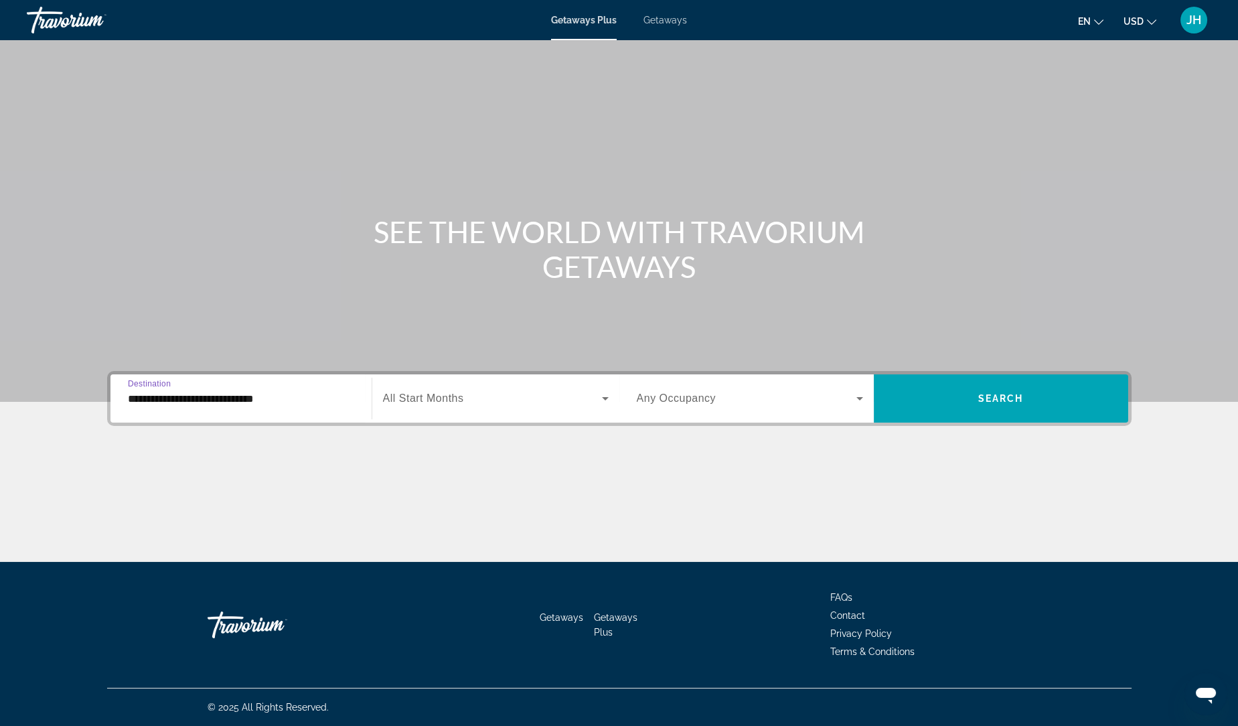
click at [534, 398] on span "Search widget" at bounding box center [492, 398] width 219 height 16
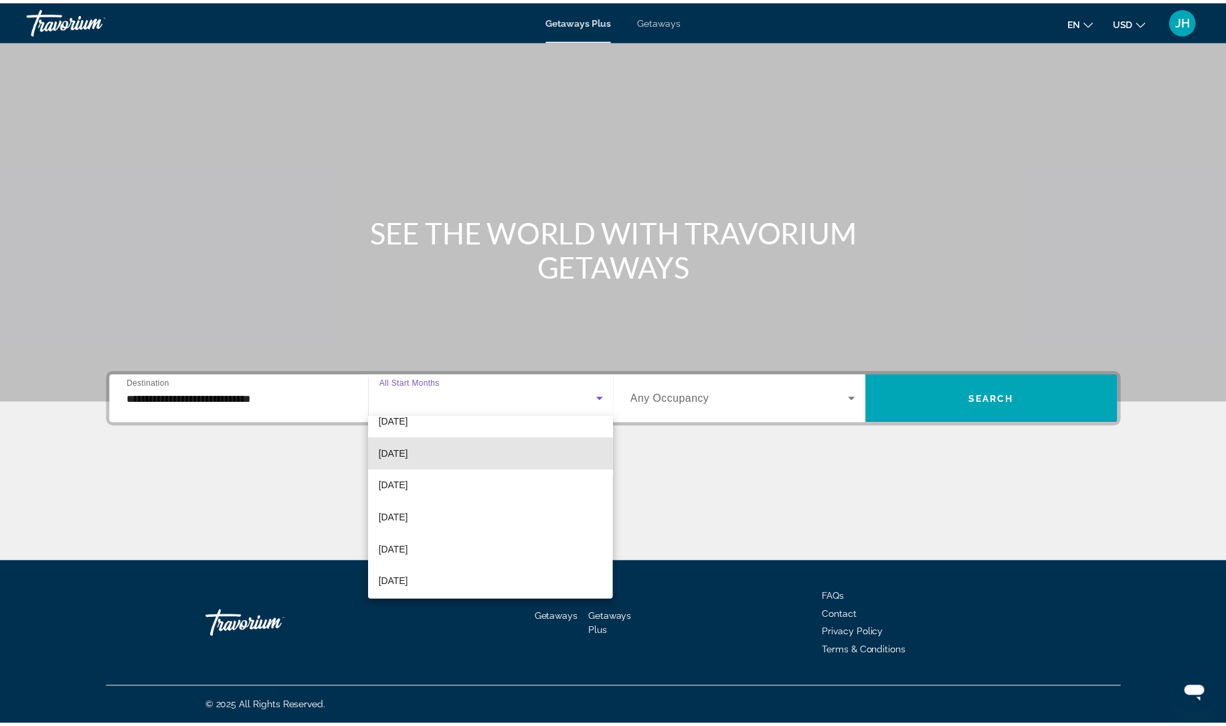
scroll to position [118, 0]
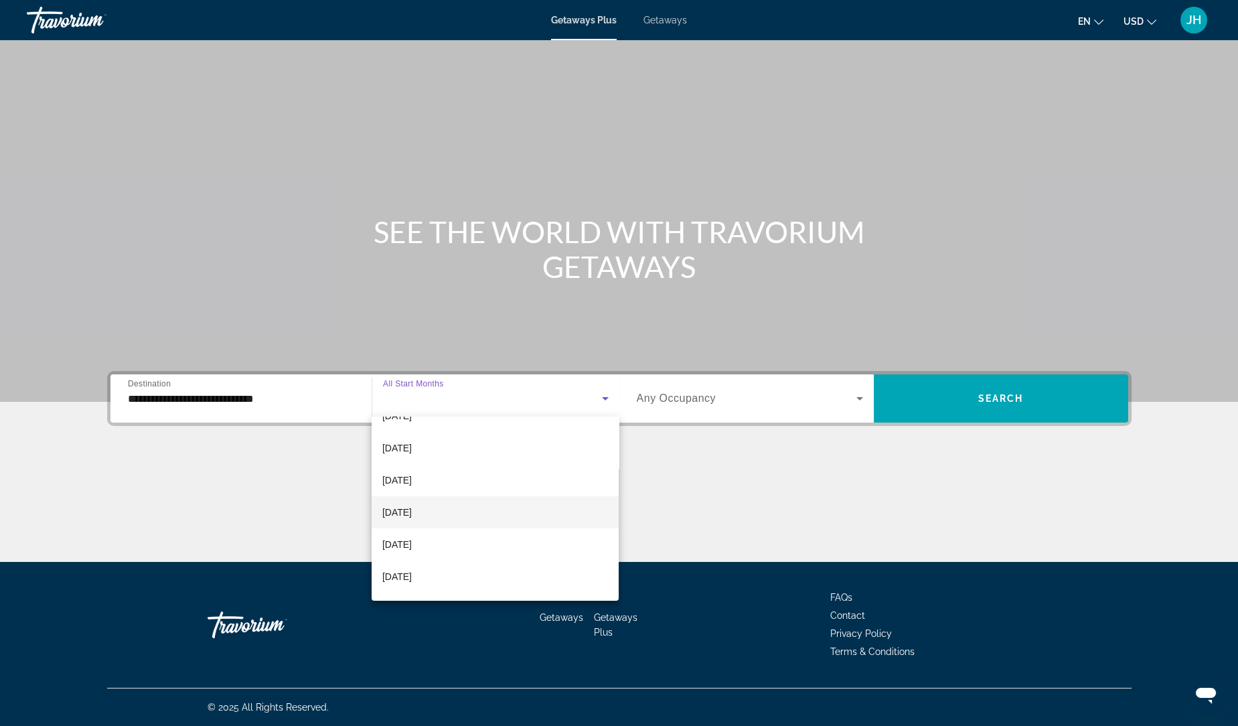
click at [490, 515] on mat-option "[DATE]" at bounding box center [496, 512] width 248 height 32
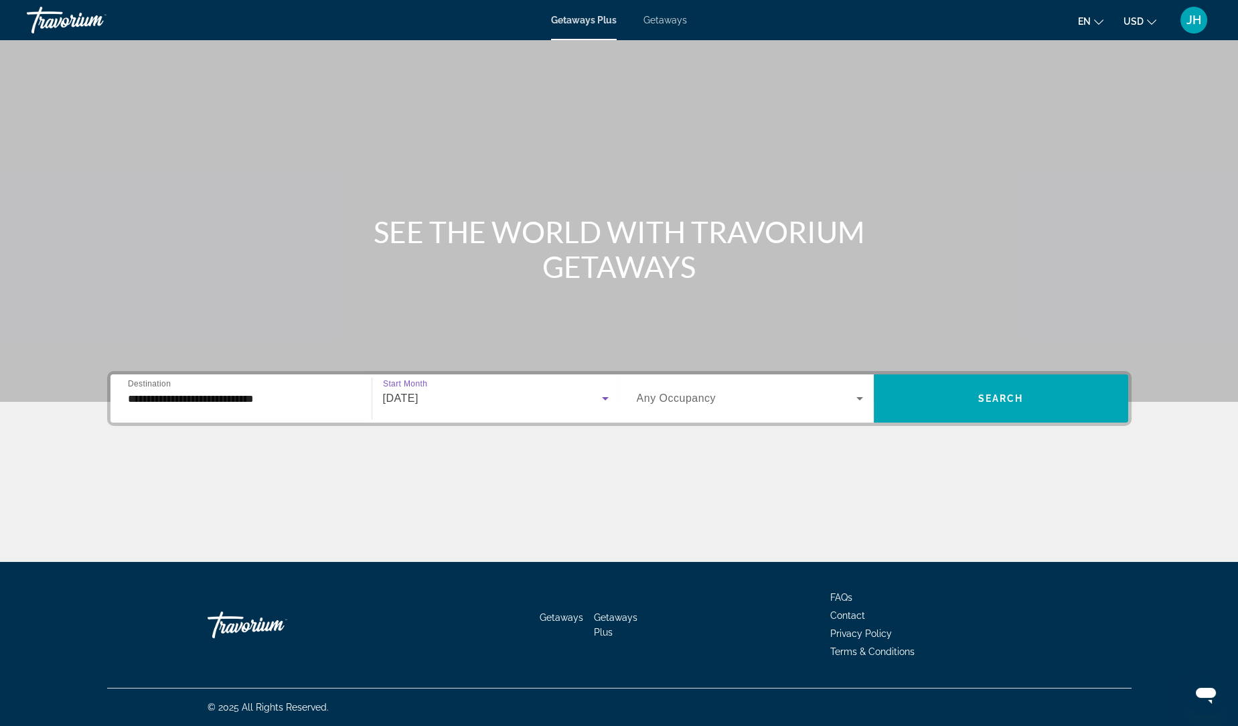
click at [729, 403] on span "Search widget" at bounding box center [747, 398] width 220 height 16
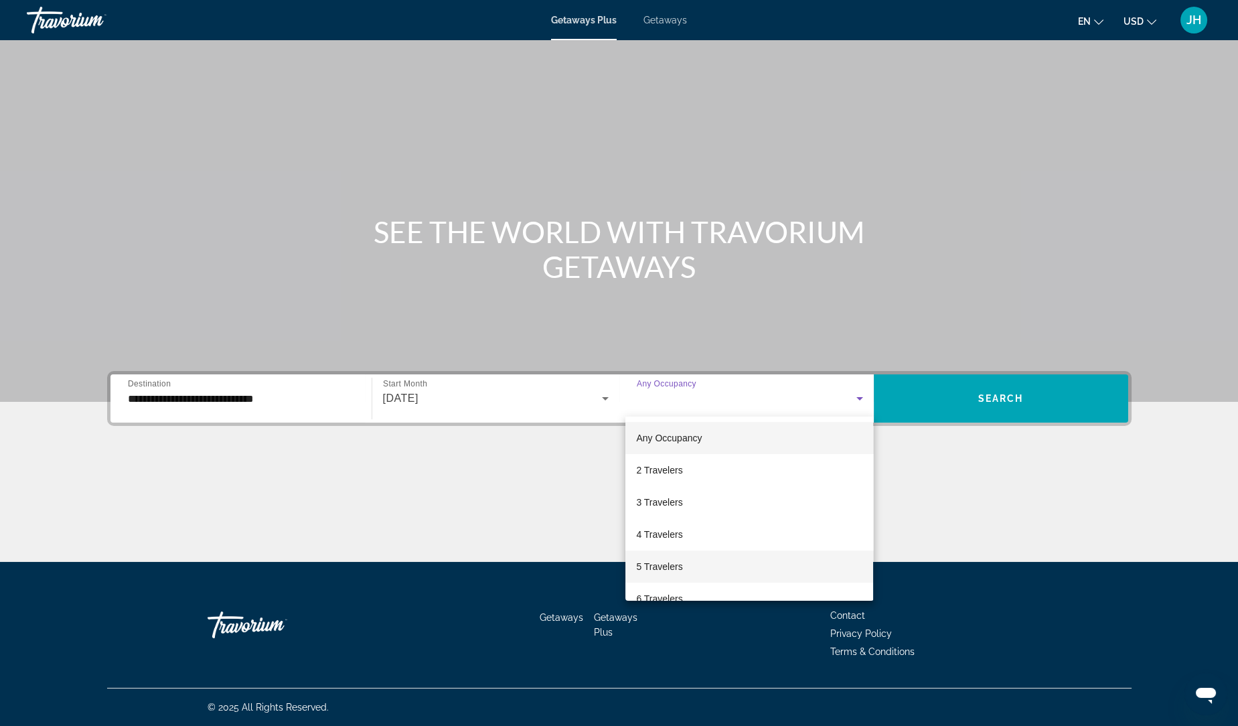
click at [723, 570] on mat-option "5 Travelers" at bounding box center [749, 566] width 248 height 32
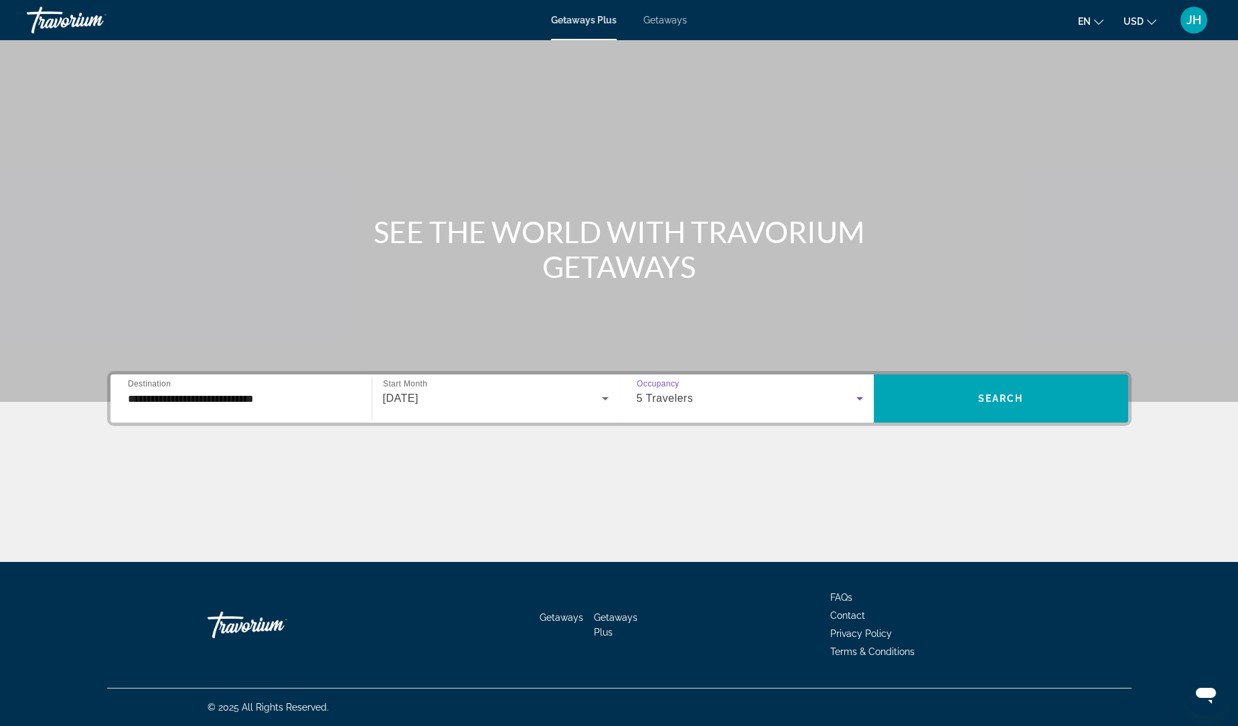
click at [669, 41] on div "Main content" at bounding box center [619, 201] width 1238 height 402
click at [671, 35] on div "Getaways Plus Getaways en English Español Français Italiano Português русский U…" at bounding box center [619, 20] width 1238 height 35
click at [652, 33] on div "Getaways Plus Getaways en English Español Français Italiano Português русский U…" at bounding box center [619, 20] width 1238 height 35
click at [1067, 406] on span "Search widget" at bounding box center [1001, 398] width 254 height 32
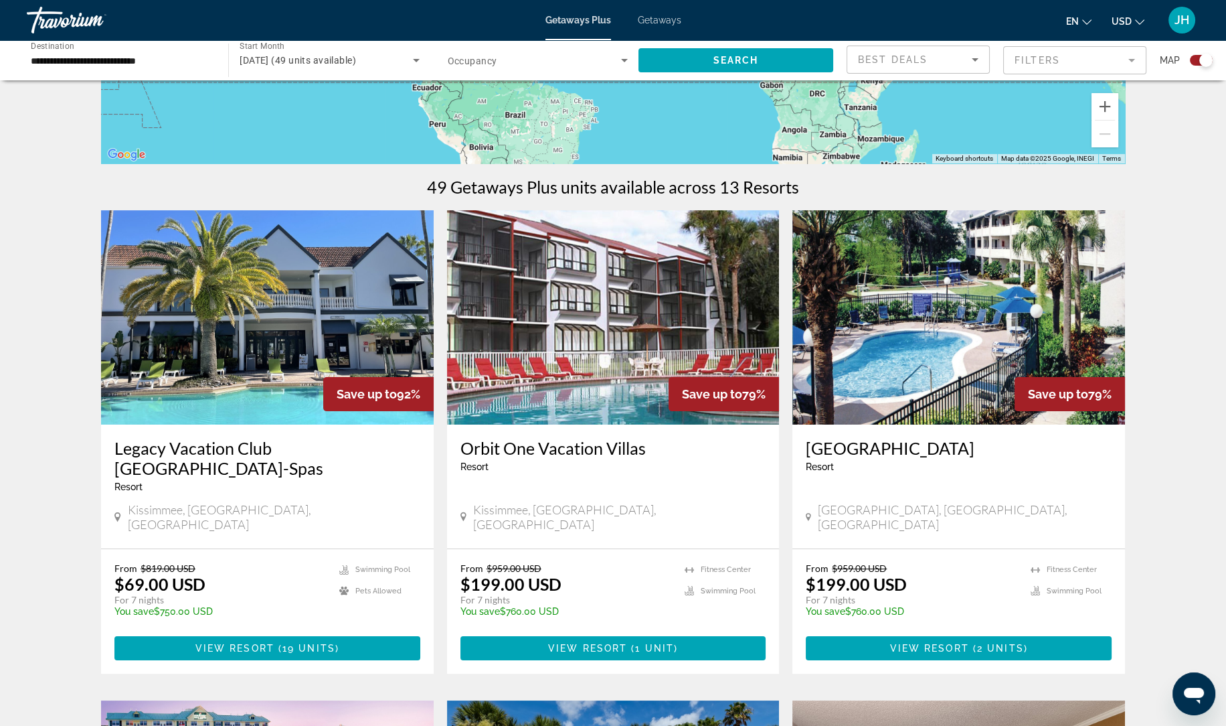
scroll to position [338, 0]
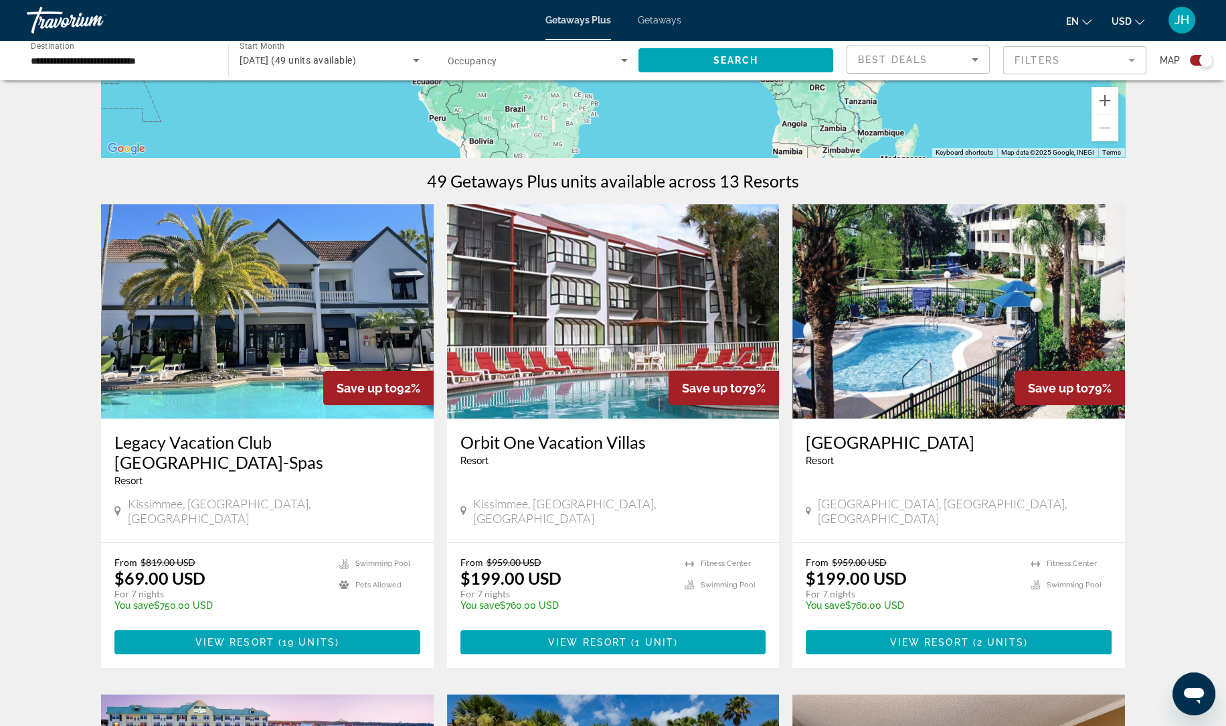
click at [667, 16] on span "Getaways" at bounding box center [660, 20] width 44 height 11
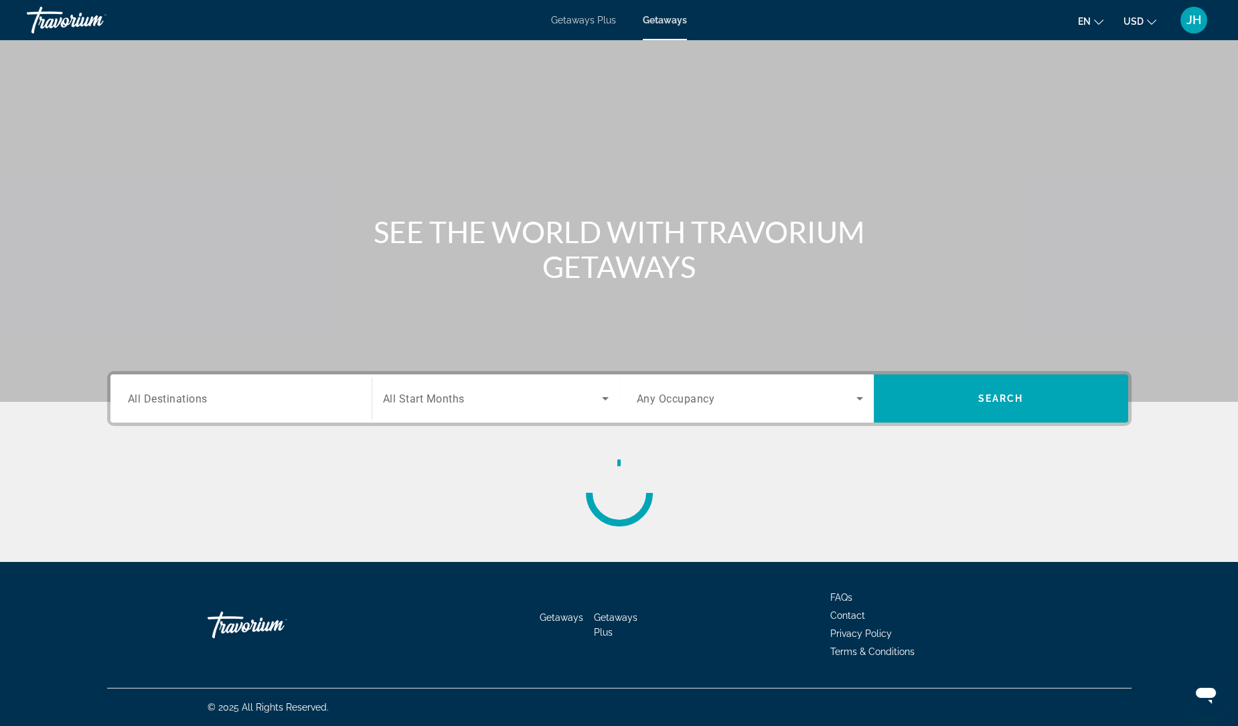
click at [250, 402] on input "Destination All Destinations" at bounding box center [241, 399] width 226 height 16
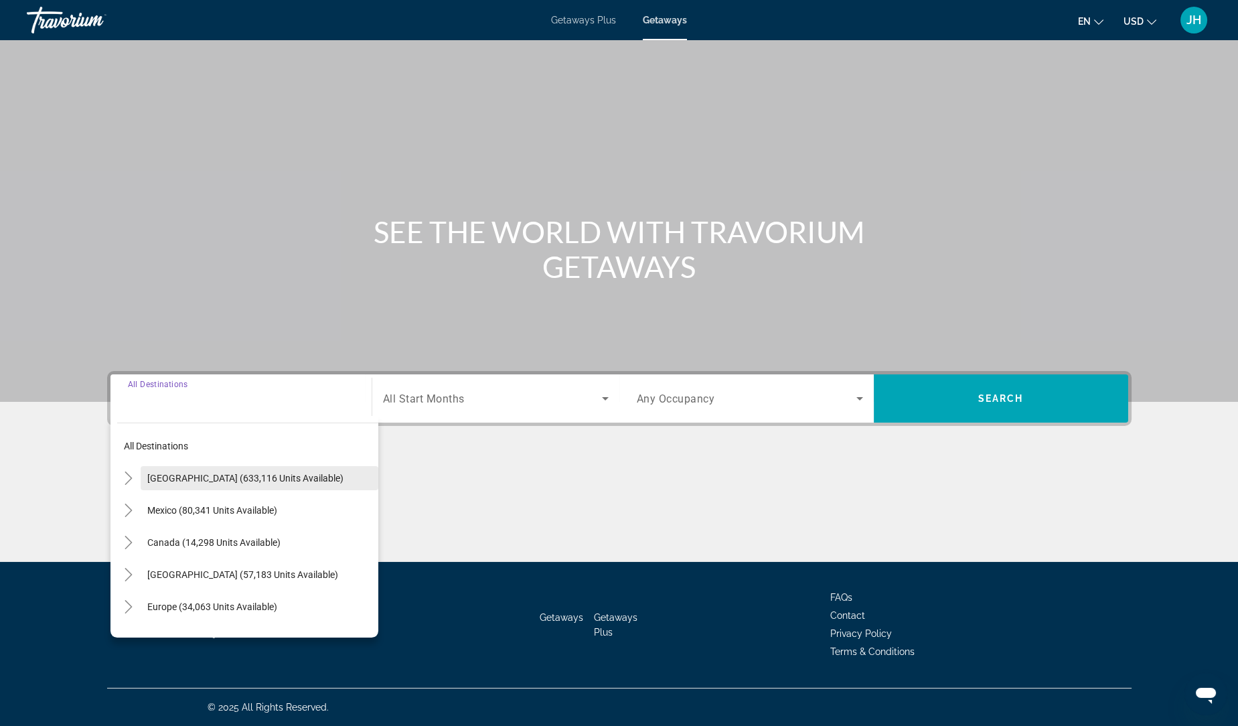
click at [271, 480] on span "[GEOGRAPHIC_DATA] (633,116 units available)" at bounding box center [245, 478] width 196 height 11
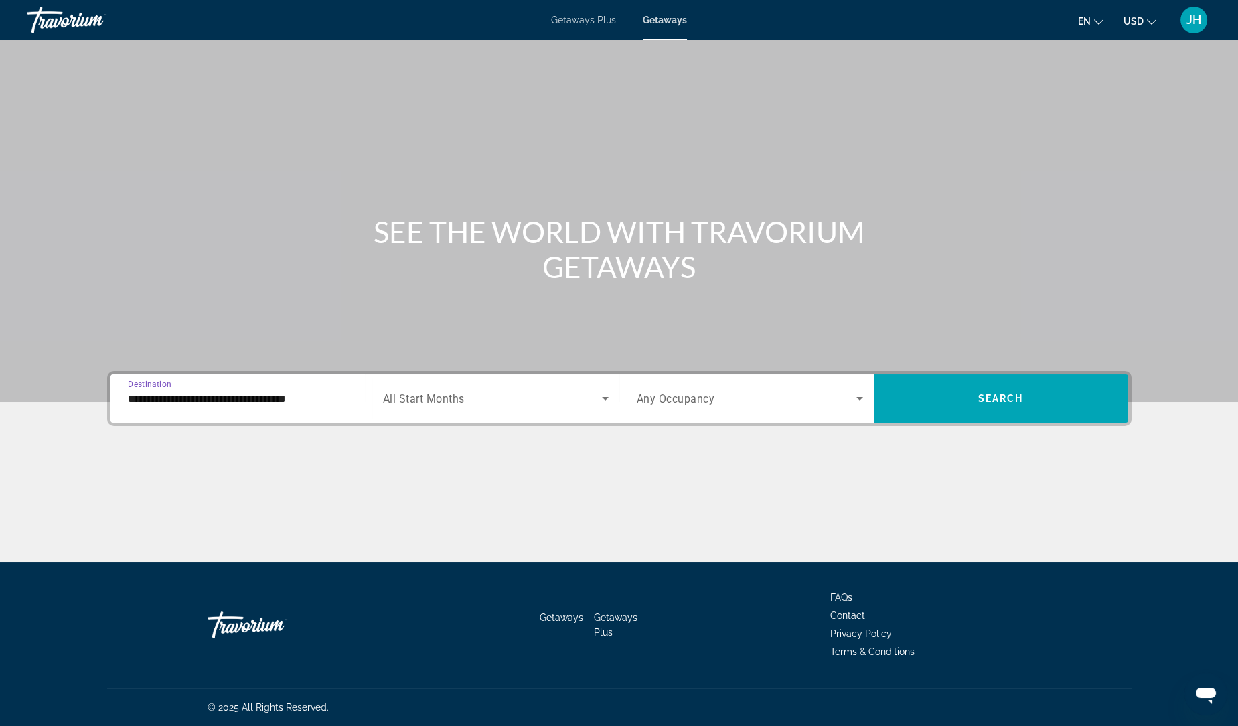
click at [274, 404] on input "**********" at bounding box center [241, 399] width 226 height 16
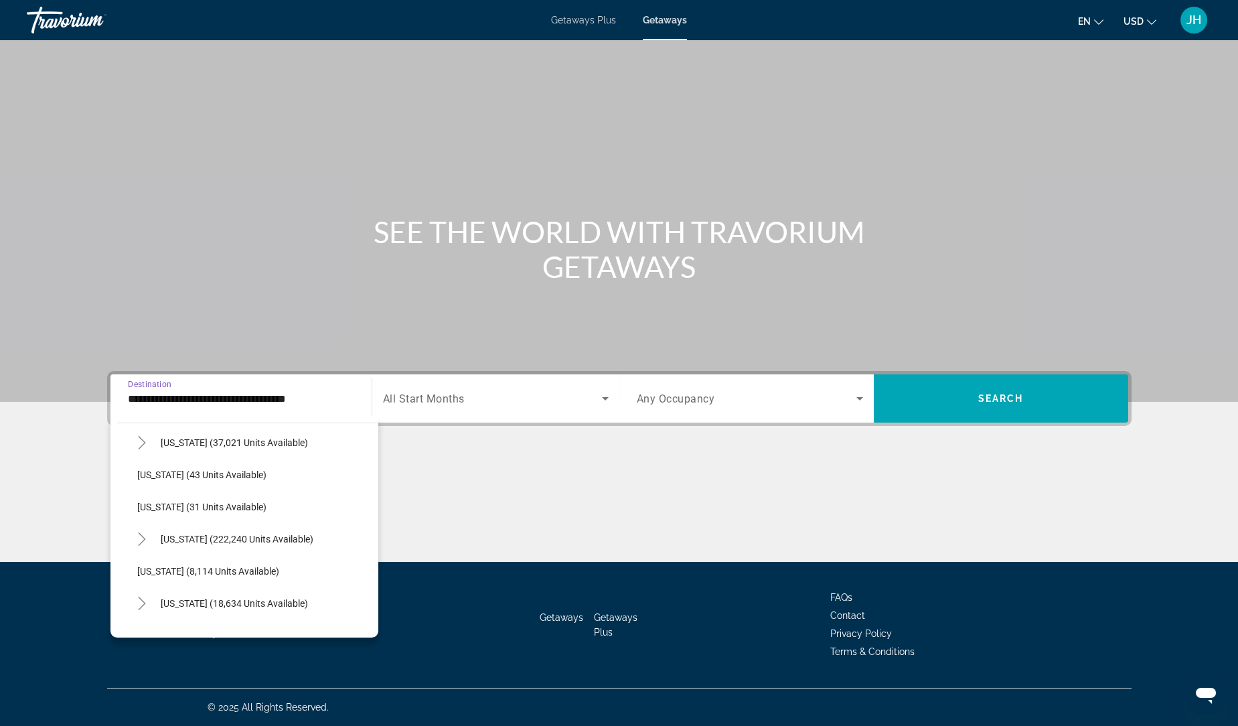
scroll to position [165, 0]
click at [254, 551] on span "Search widget" at bounding box center [266, 538] width 224 height 32
type input "**********"
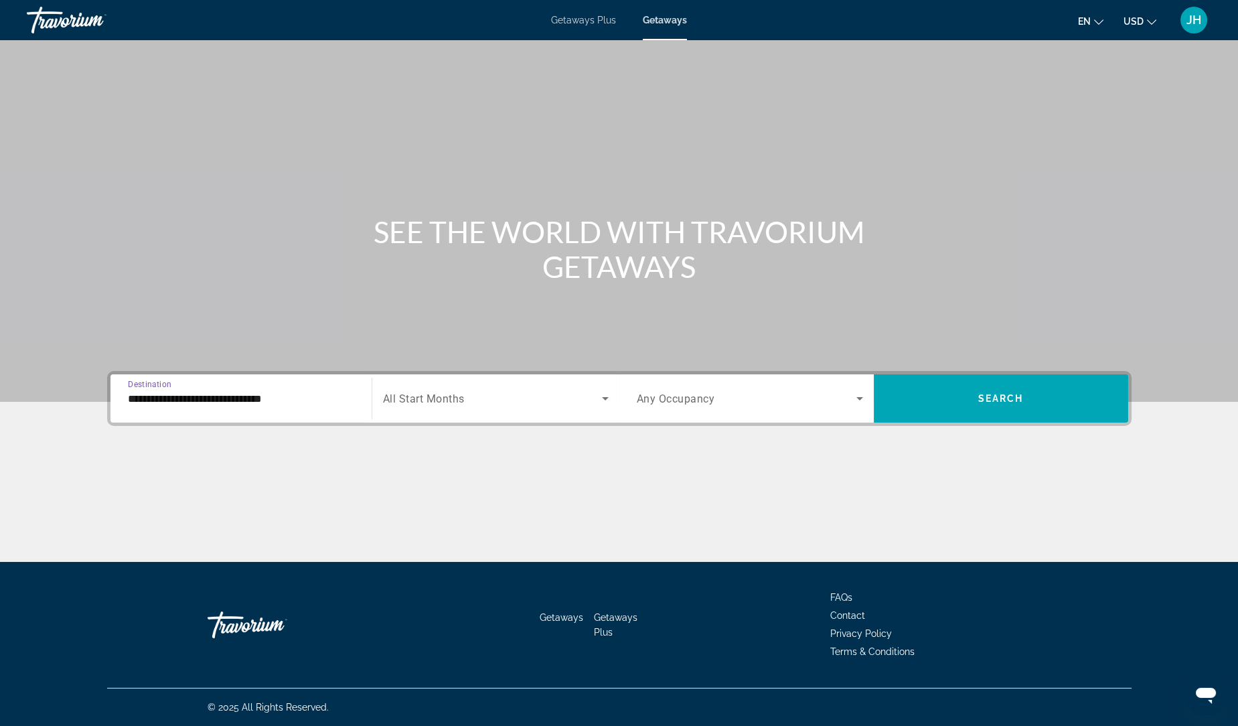
click at [492, 403] on span "Search widget" at bounding box center [492, 398] width 219 height 16
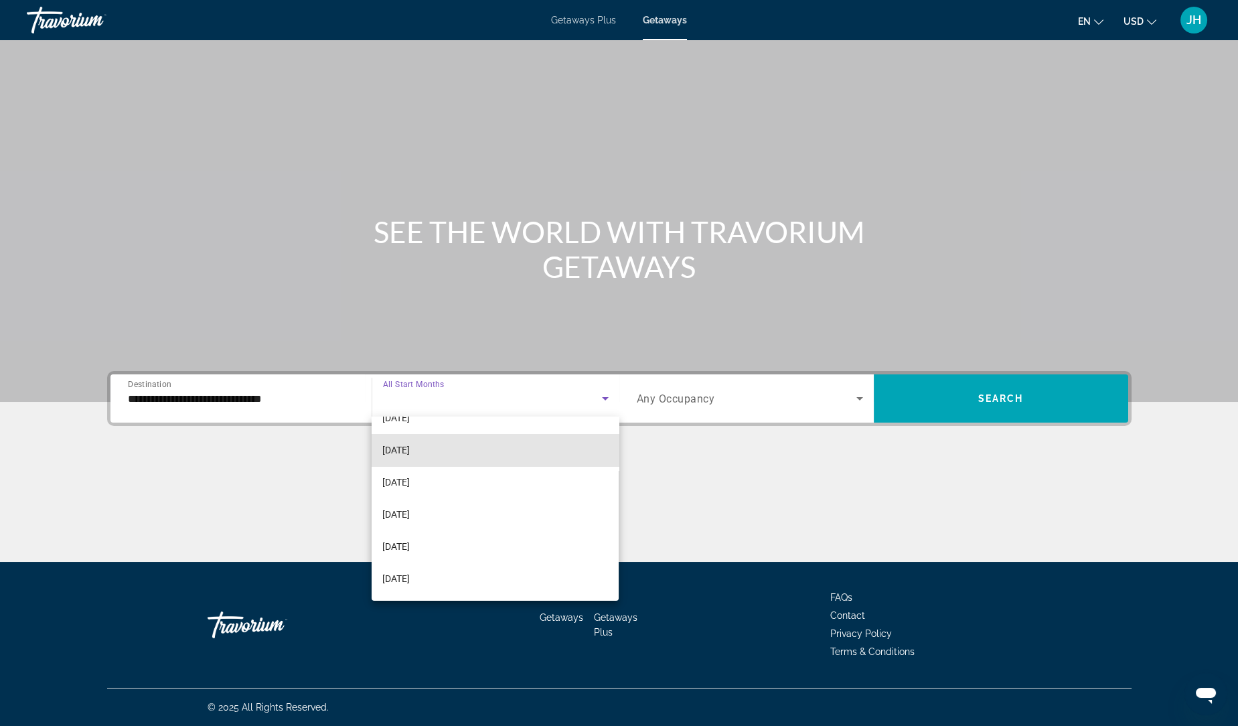
scroll to position [114, 0]
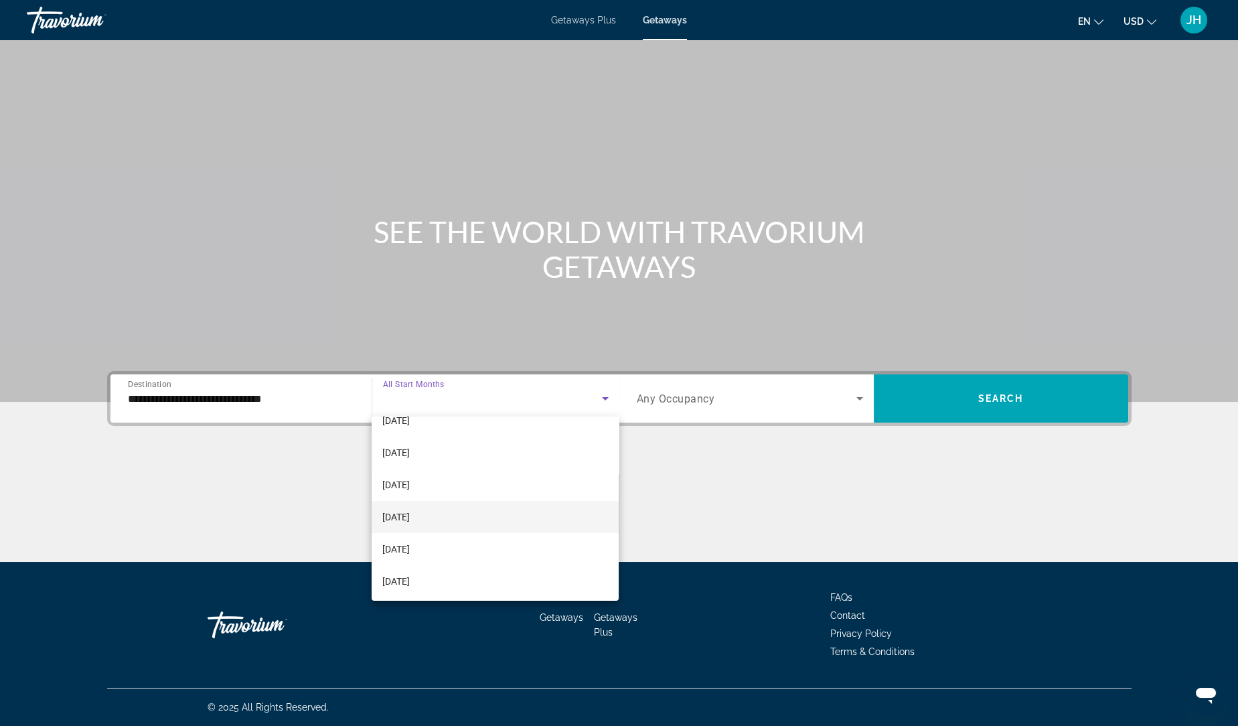
click at [487, 526] on mat-option "[DATE]" at bounding box center [496, 517] width 248 height 32
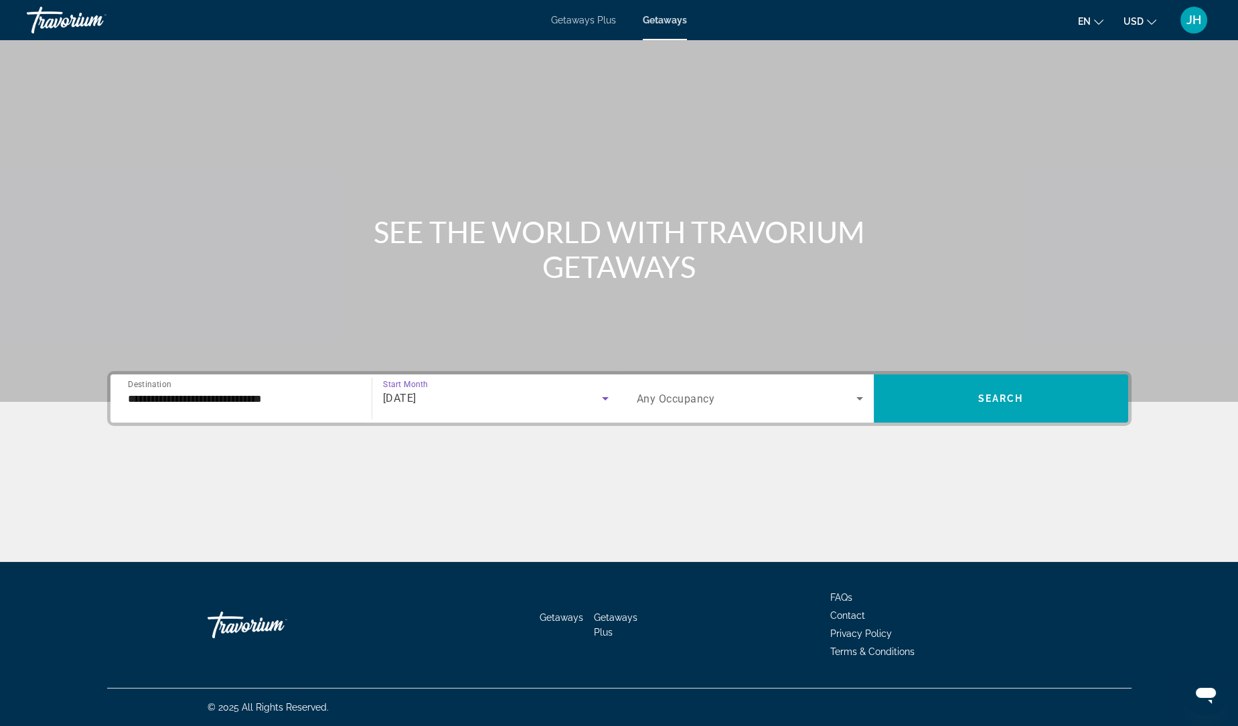
click at [781, 401] on span "Search widget" at bounding box center [747, 398] width 220 height 16
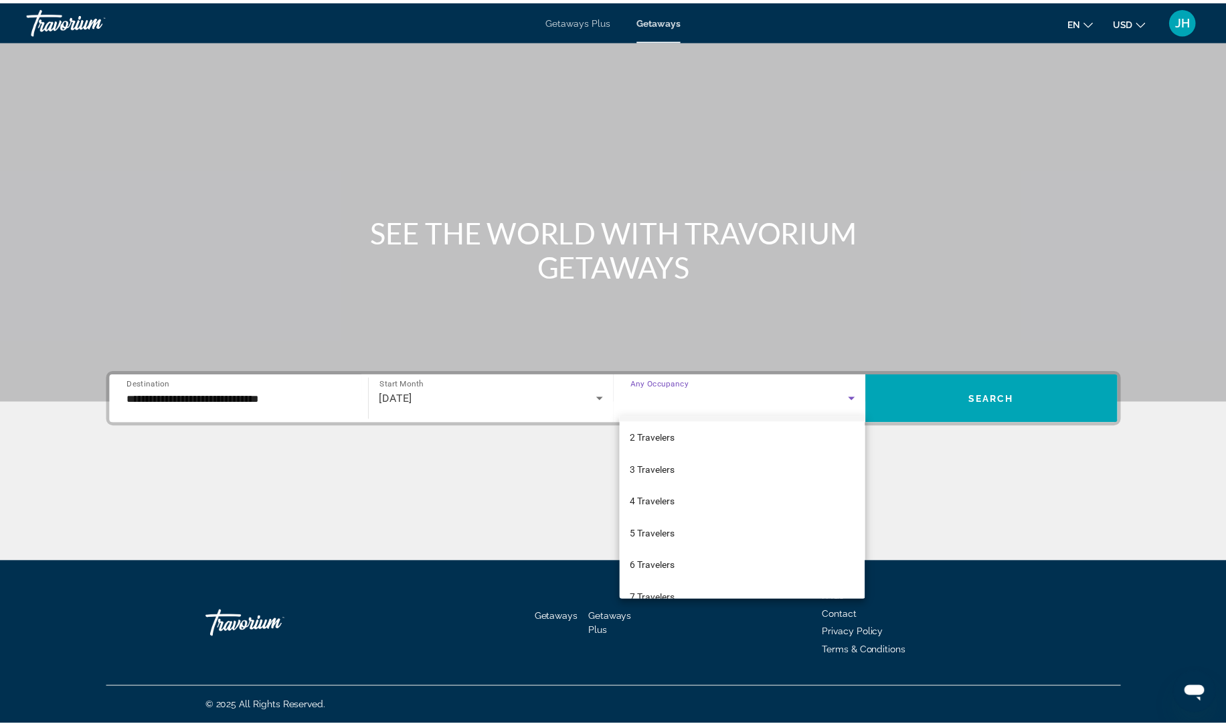
scroll to position [33, 0]
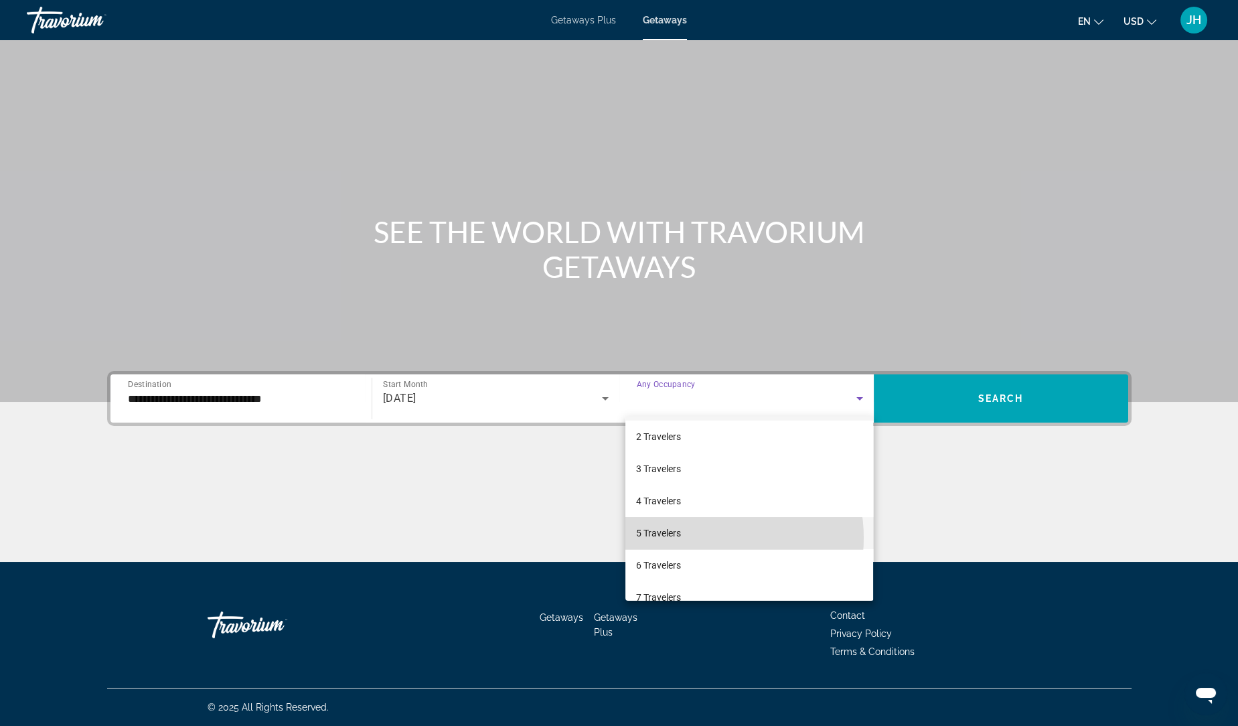
click at [704, 537] on mat-option "5 Travelers" at bounding box center [749, 533] width 248 height 32
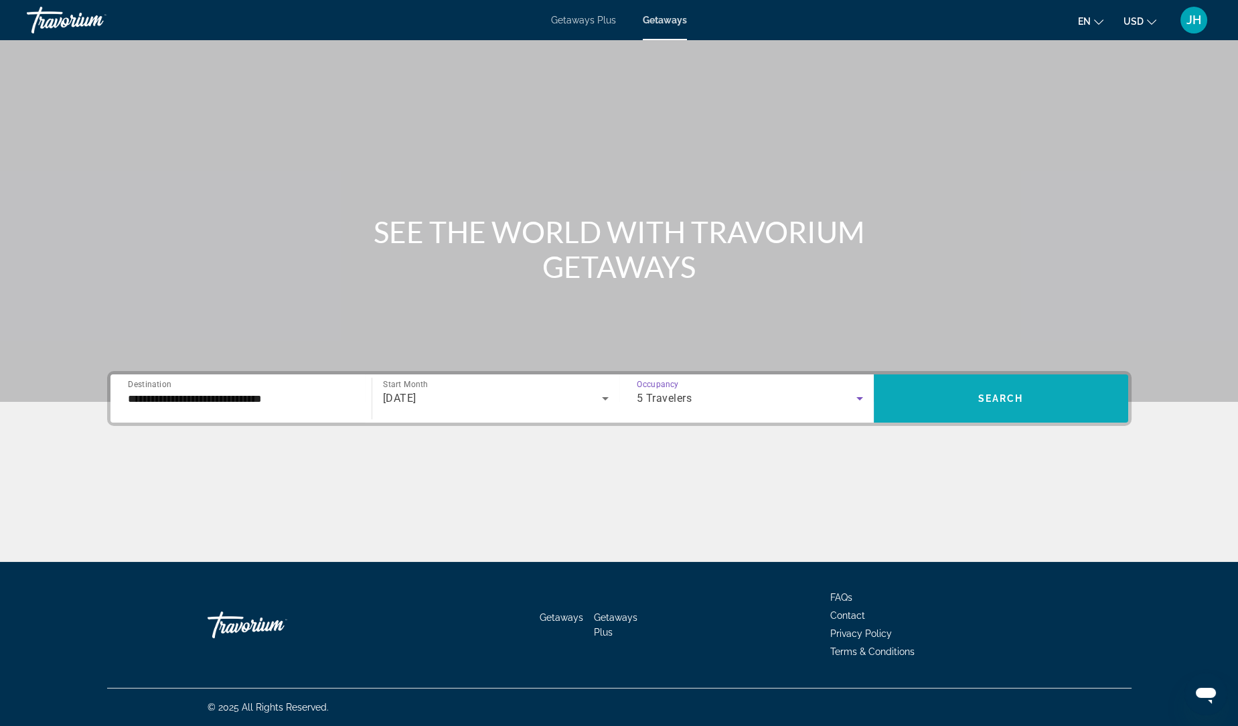
click at [1026, 407] on span "Search widget" at bounding box center [1001, 398] width 254 height 32
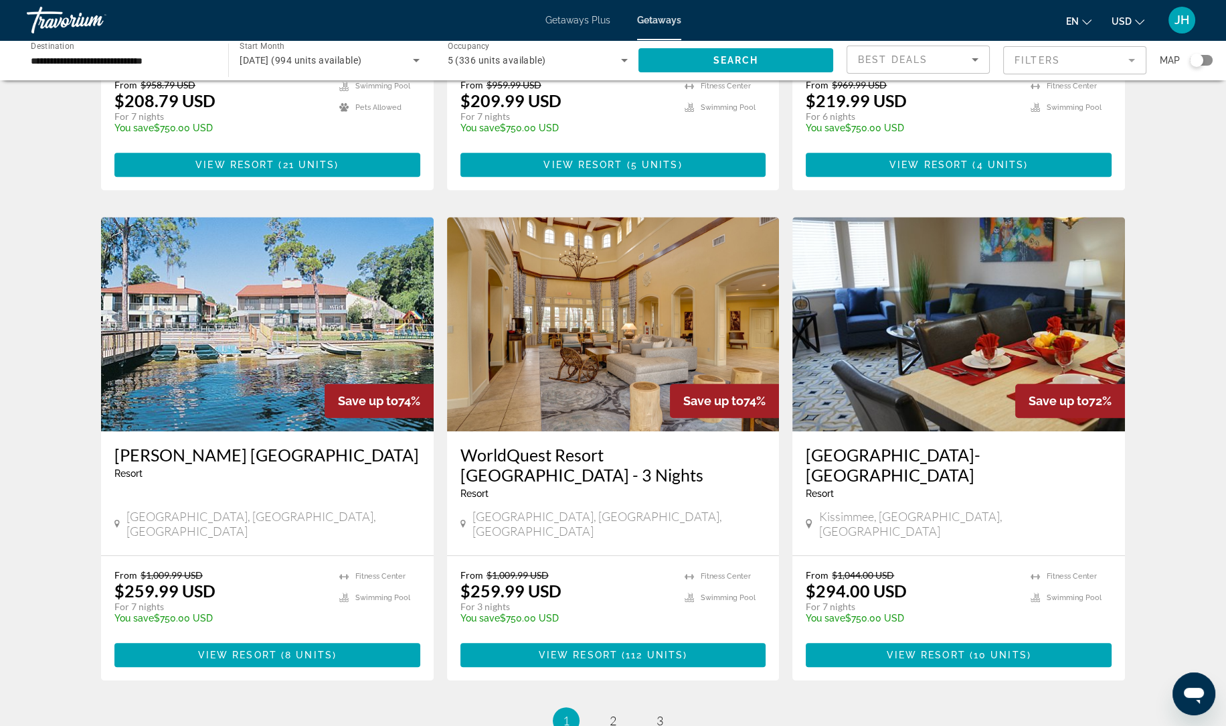
scroll to position [1409, 0]
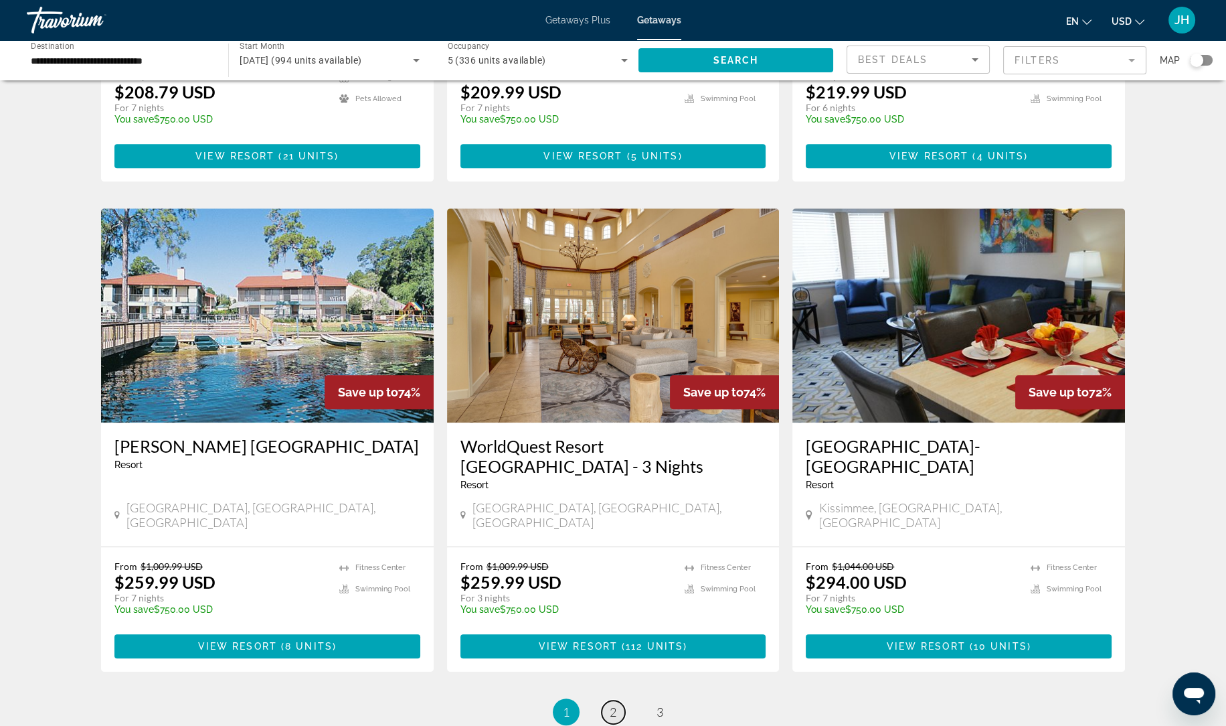
click at [616, 704] on span "2" at bounding box center [613, 711] width 7 height 15
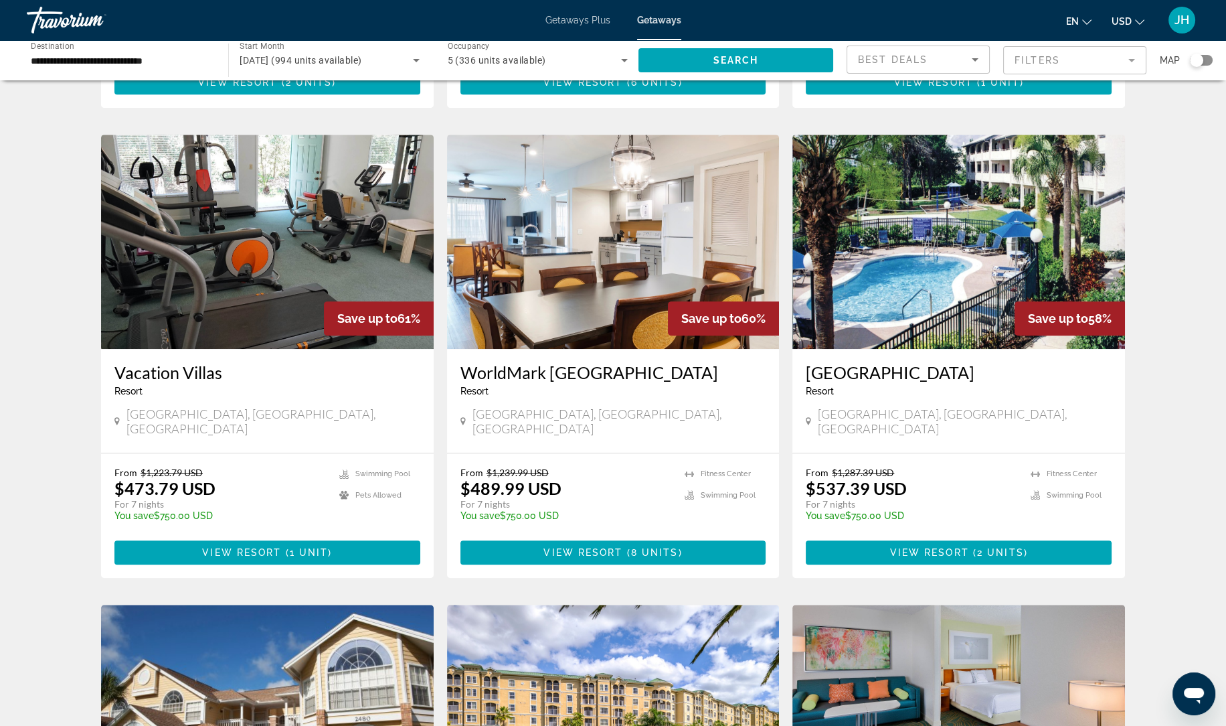
scroll to position [994, 0]
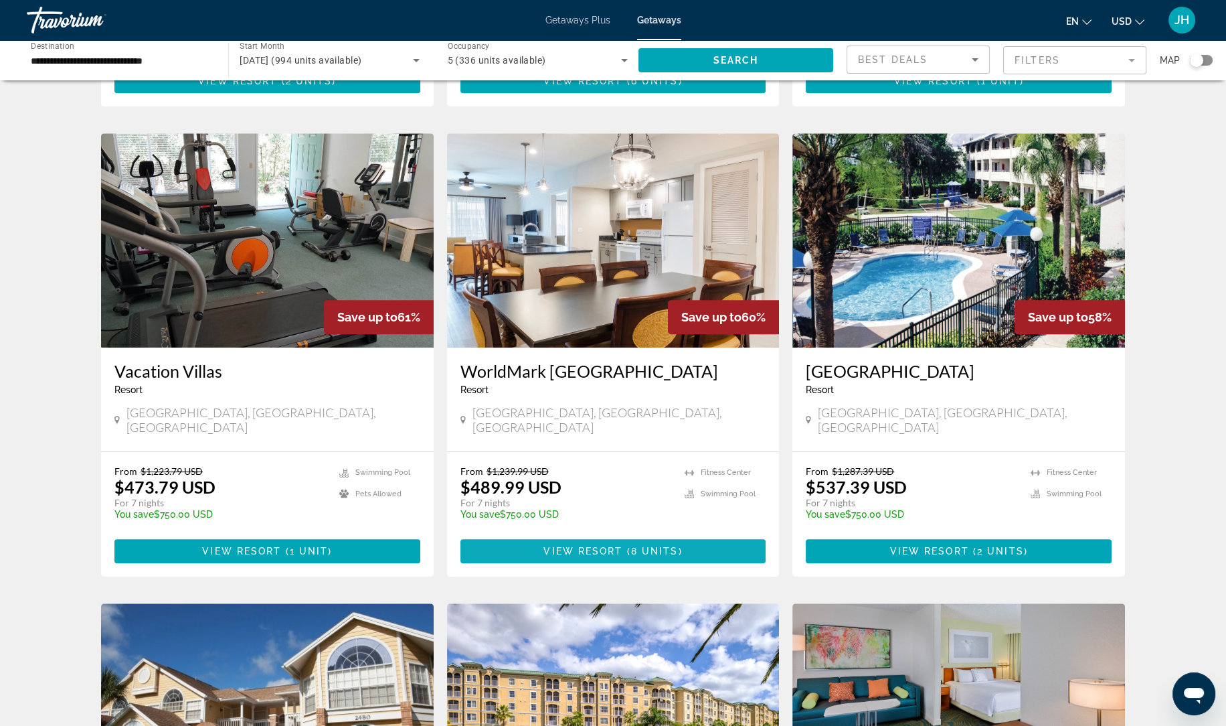
click at [623, 546] on span "( 8 units )" at bounding box center [653, 551] width 60 height 11
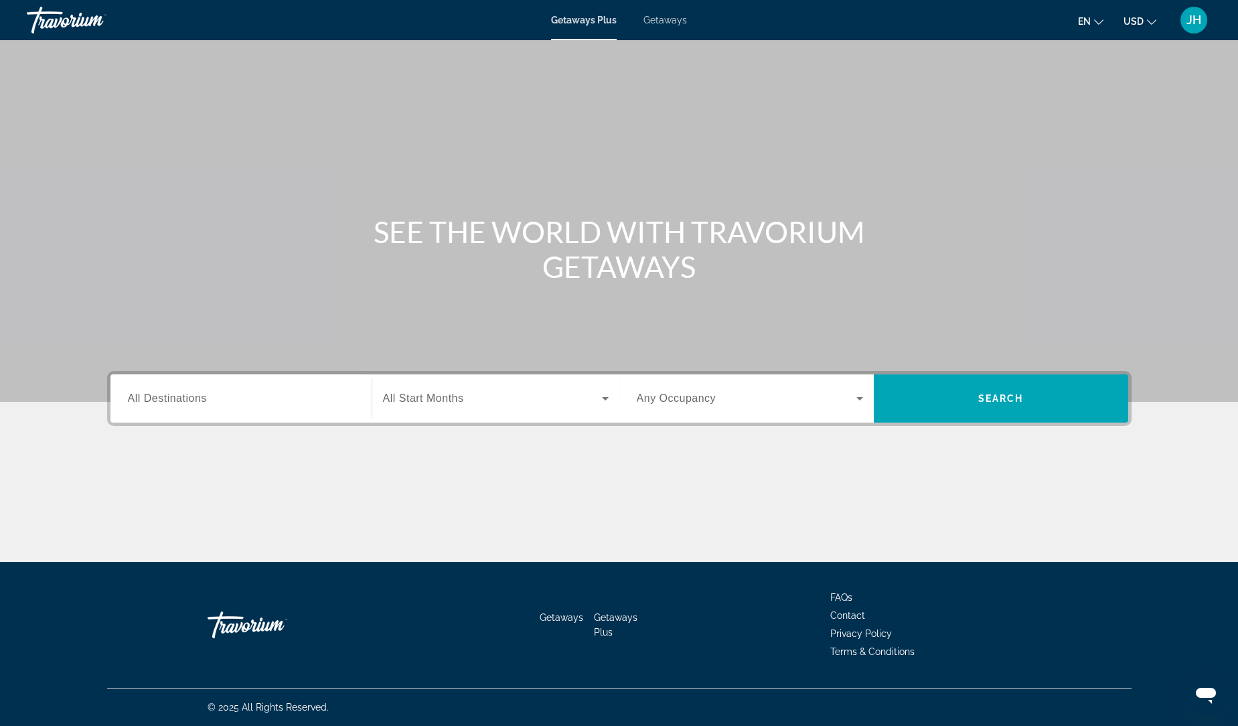
click at [231, 397] on input "Destination All Destinations" at bounding box center [241, 399] width 226 height 16
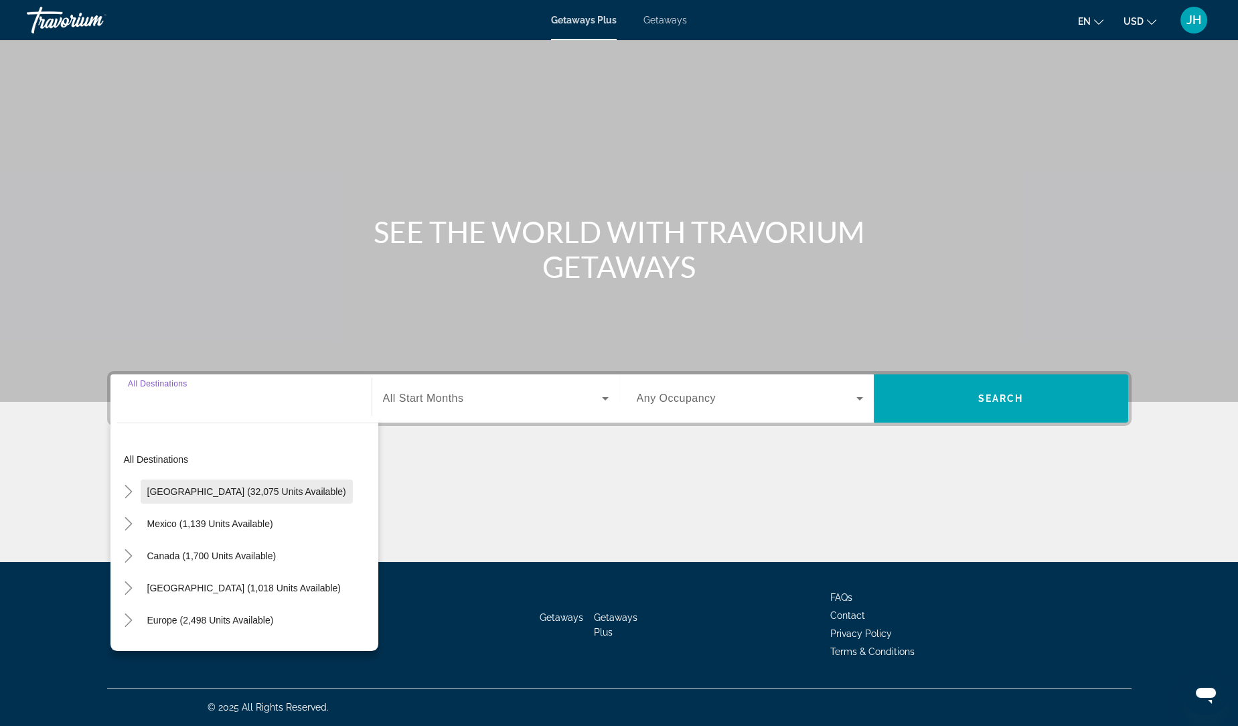
click at [231, 486] on span "[GEOGRAPHIC_DATA] (32,075 units available)" at bounding box center [246, 491] width 199 height 11
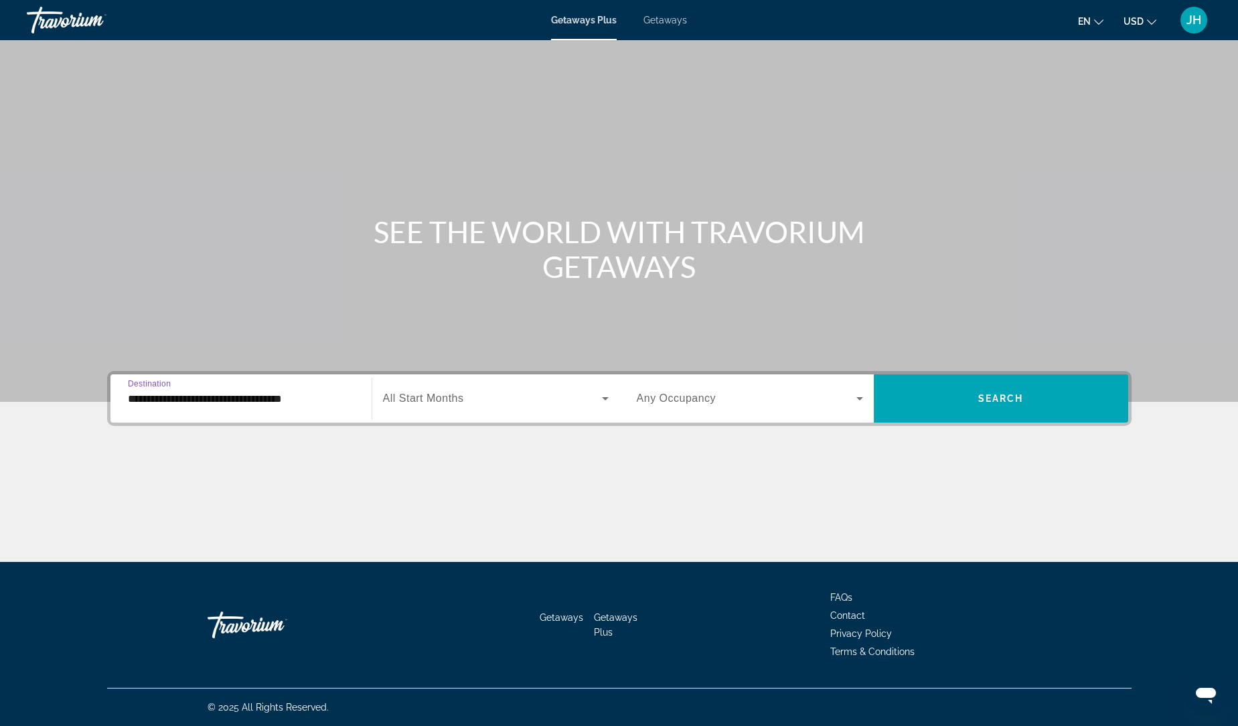
click at [283, 402] on input "**********" at bounding box center [241, 399] width 226 height 16
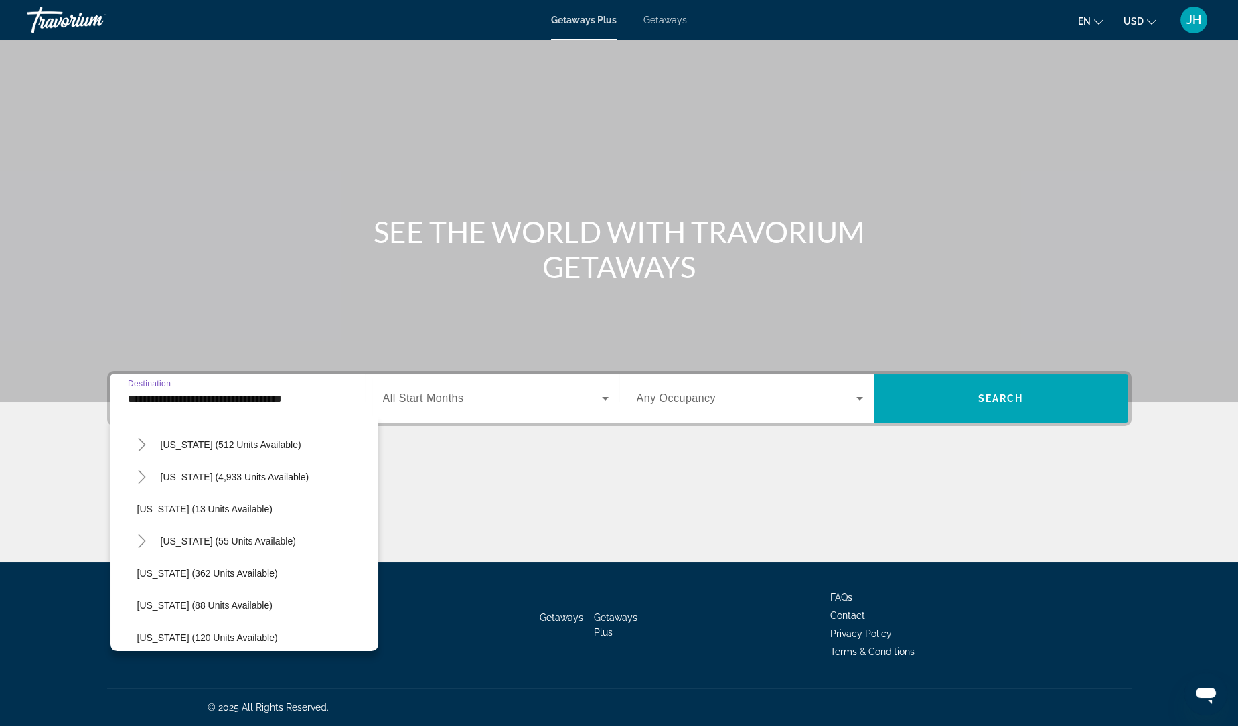
scroll to position [176, 0]
click at [238, 474] on span "[US_STATE] (4,933 units available)" at bounding box center [235, 476] width 149 height 11
type input "**********"
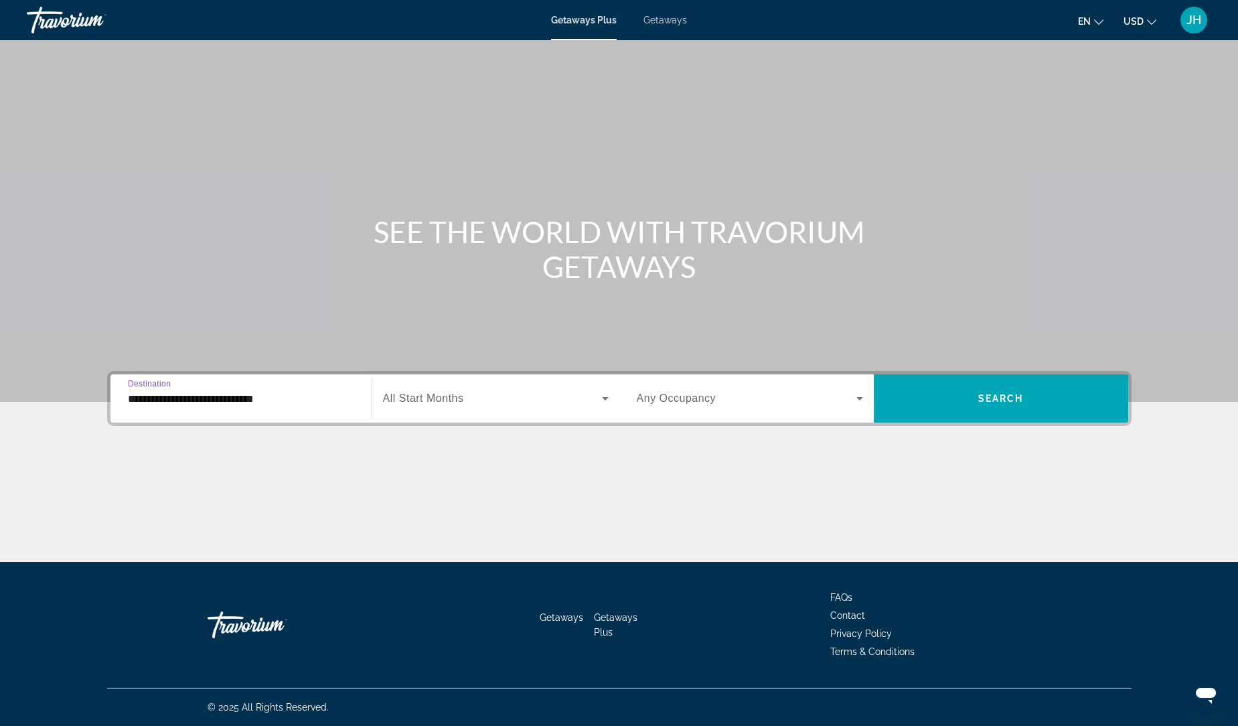
click at [461, 400] on span "All Start Months" at bounding box center [423, 397] width 81 height 11
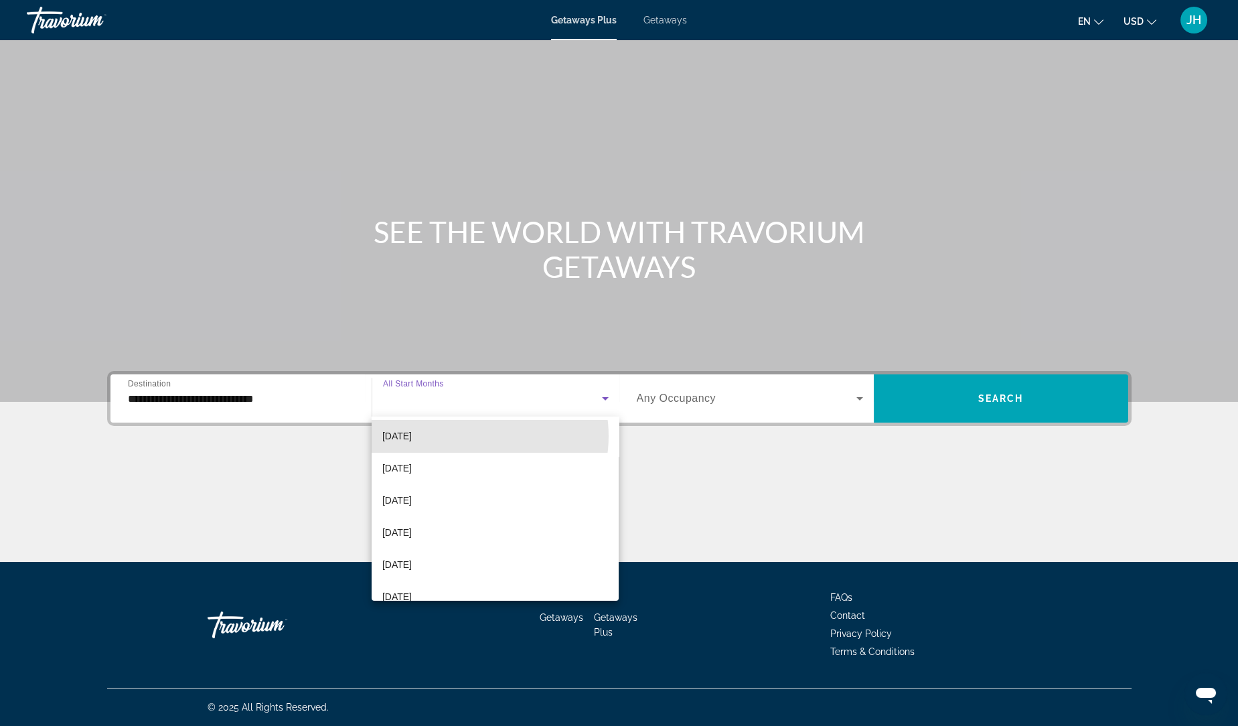
scroll to position [146, 0]
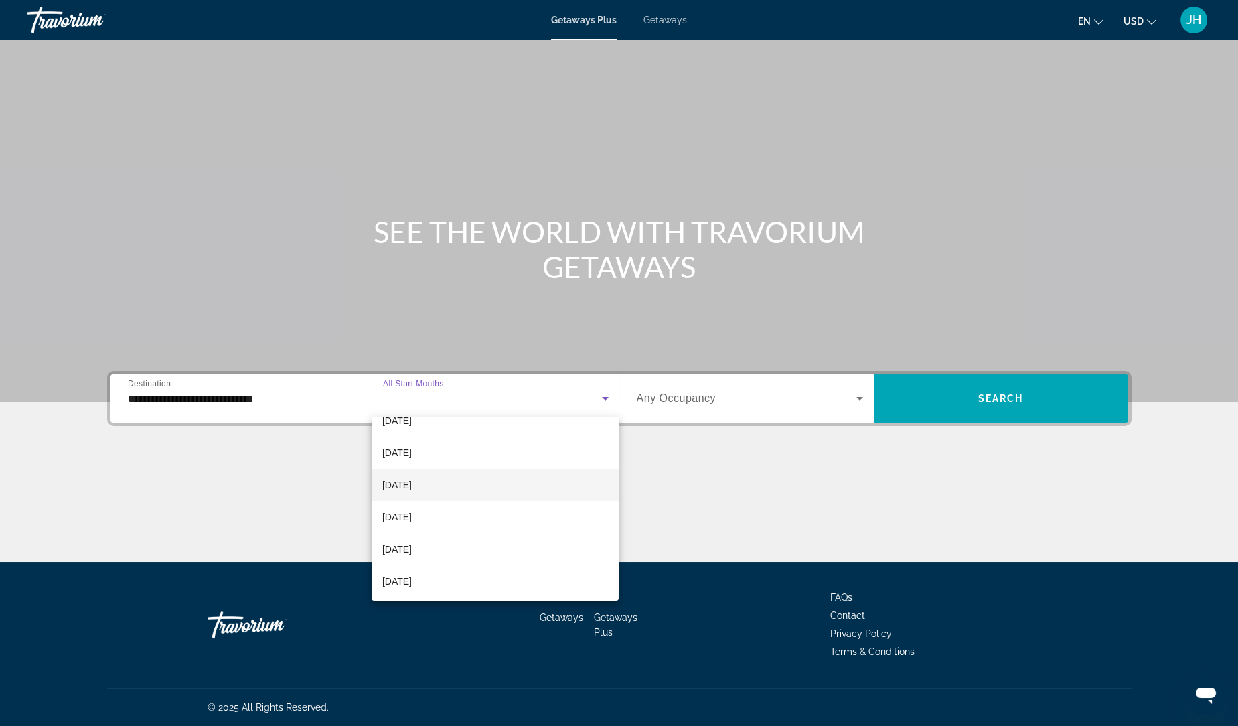
click at [471, 483] on mat-option "[DATE]" at bounding box center [496, 485] width 248 height 32
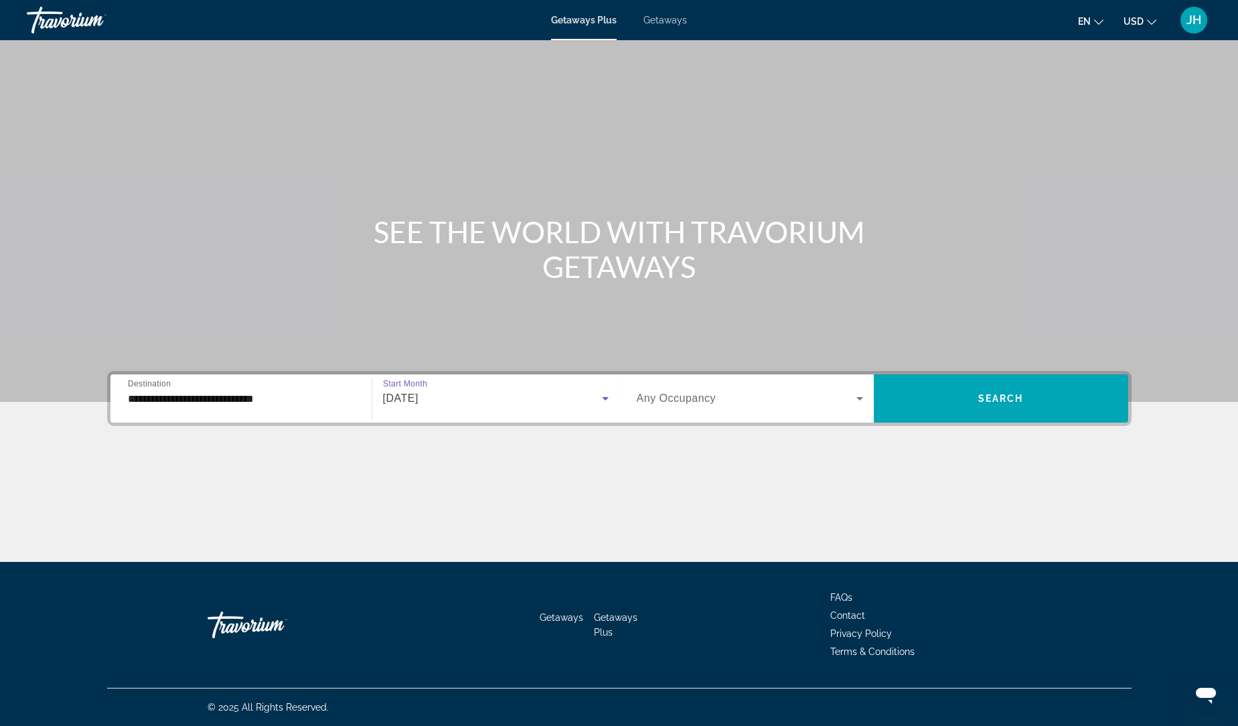
click at [748, 405] on span "Search widget" at bounding box center [747, 398] width 220 height 16
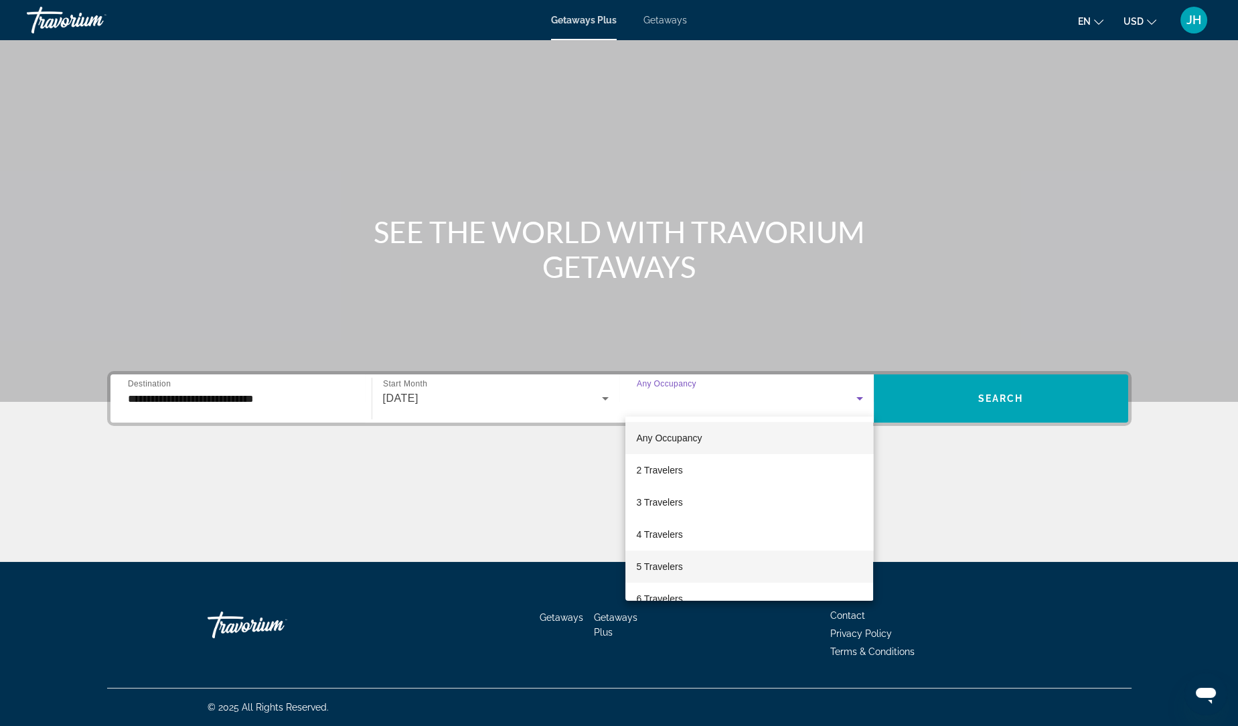
click at [708, 570] on mat-option "5 Travelers" at bounding box center [749, 566] width 248 height 32
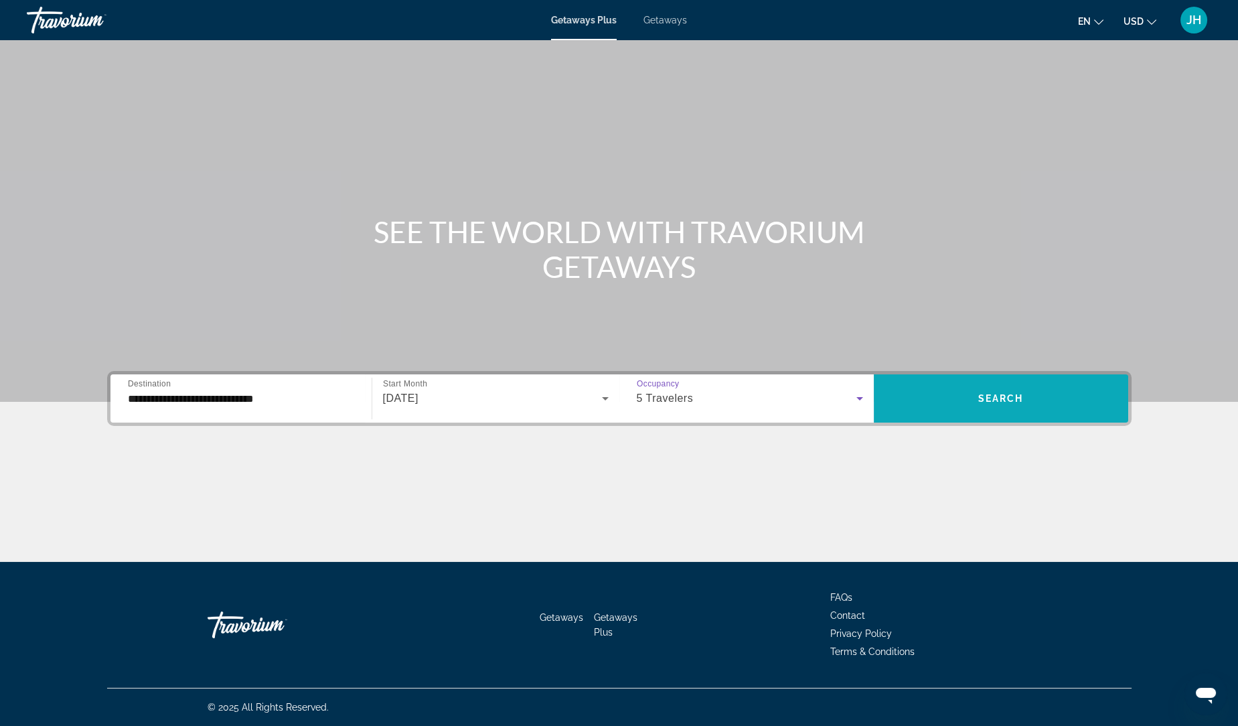
click at [937, 385] on span "Search widget" at bounding box center [1001, 398] width 254 height 32
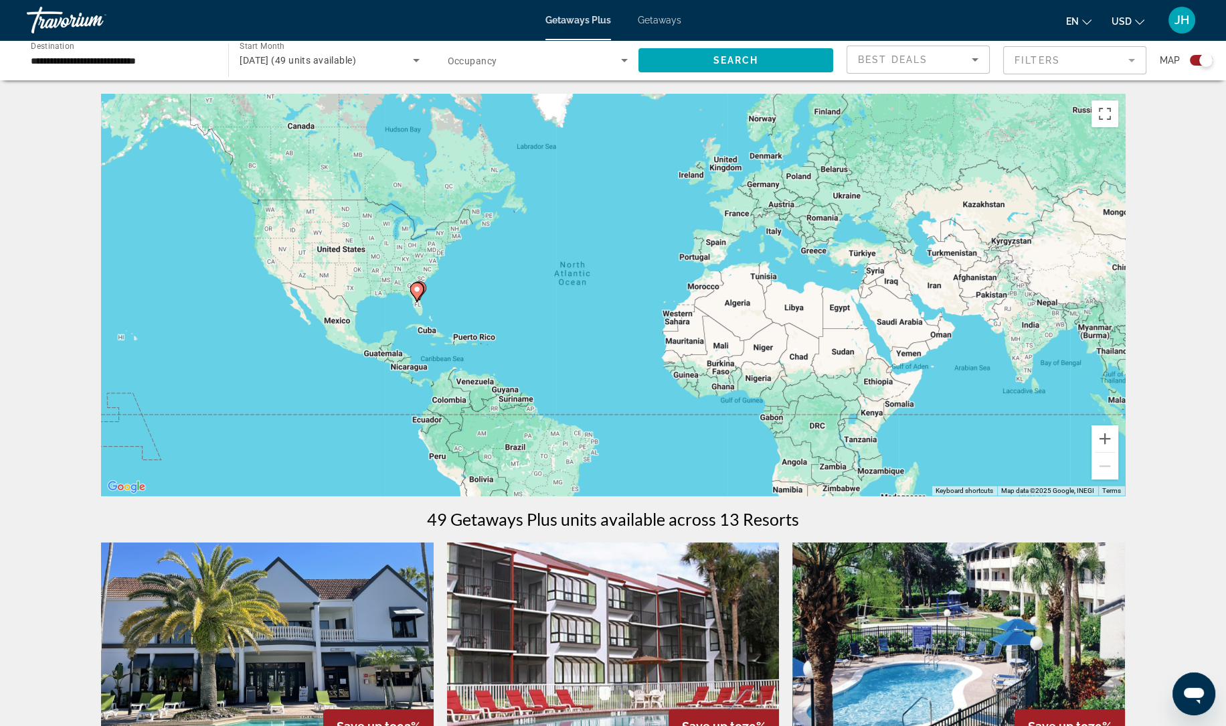
click at [669, 19] on span "Getaways" at bounding box center [660, 20] width 44 height 11
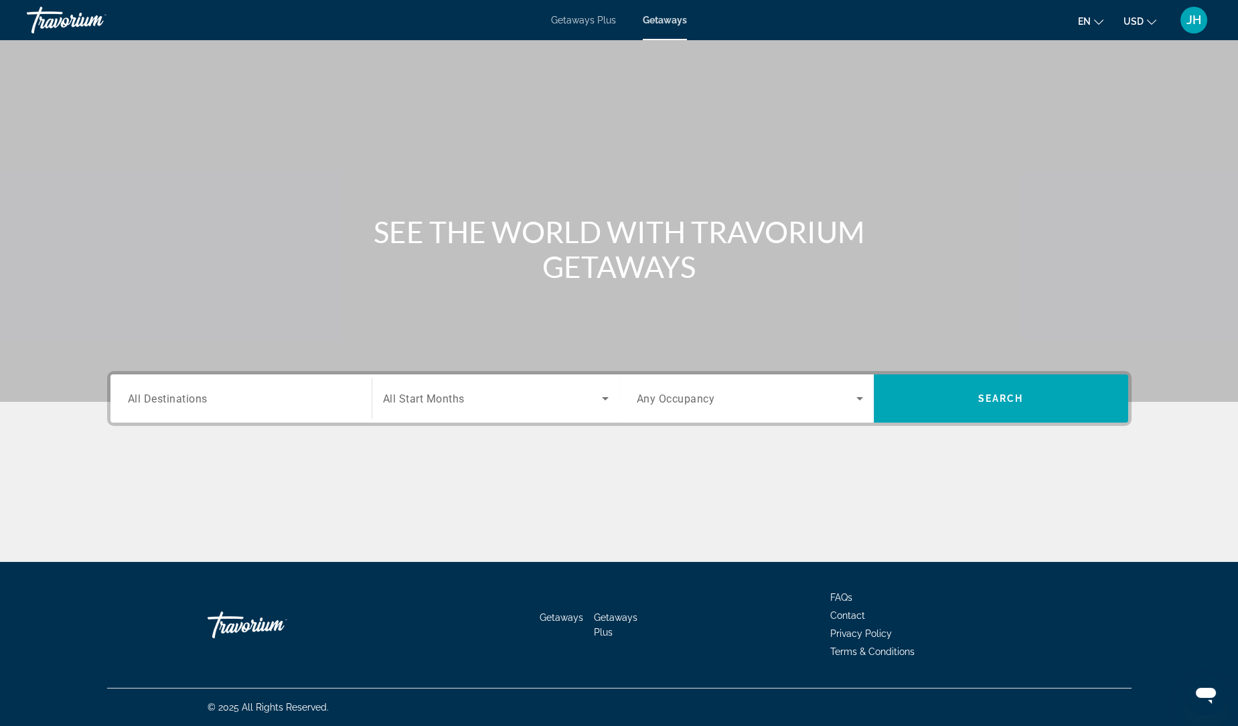
click at [576, 21] on span "Getaways Plus" at bounding box center [583, 20] width 65 height 11
click at [671, 25] on span "Getaways" at bounding box center [665, 20] width 44 height 11
click at [251, 400] on input "Destination All Destinations" at bounding box center [241, 399] width 226 height 16
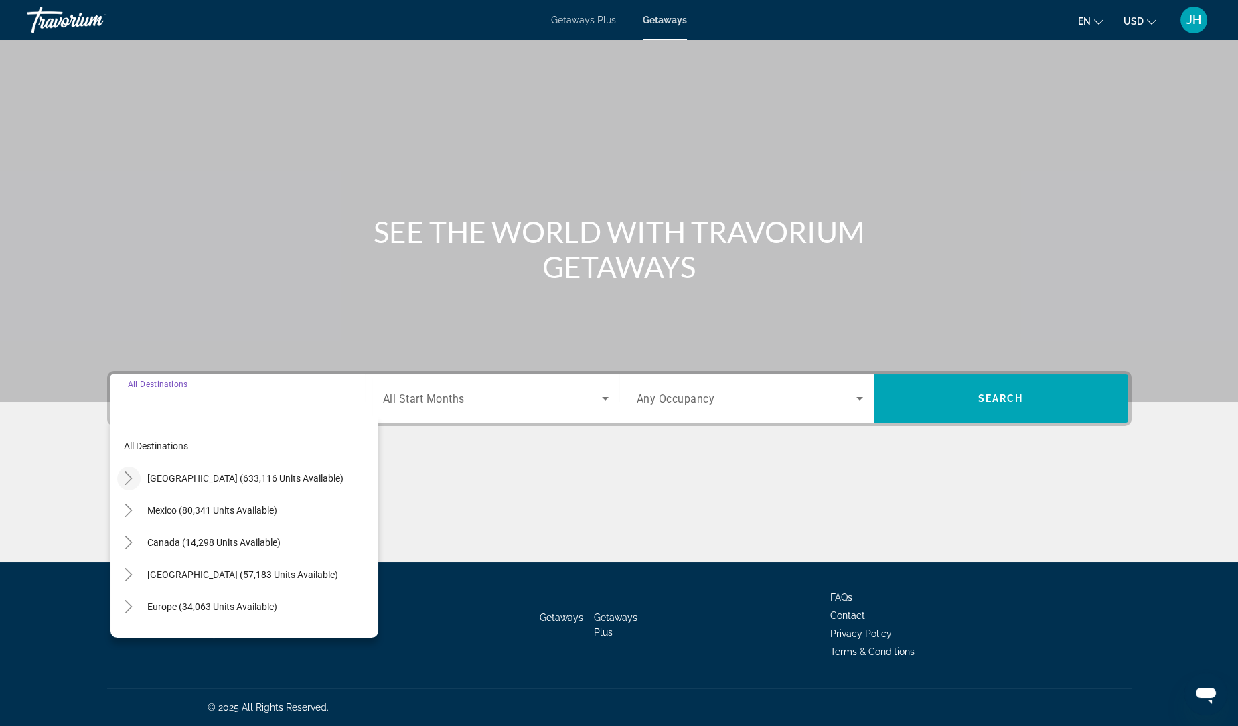
click at [135, 487] on mat-icon "Toggle United States (633,116 units available)" at bounding box center [128, 478] width 23 height 23
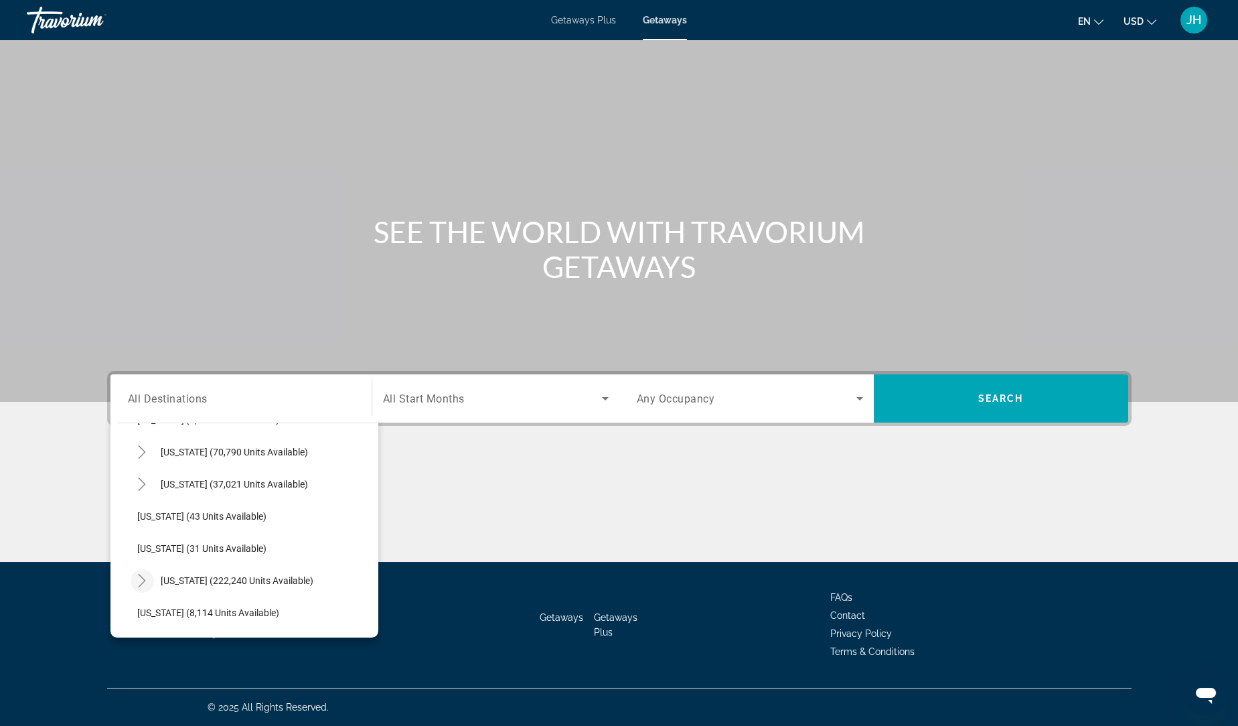
click at [139, 577] on icon "Toggle Florida (222,240 units available)" at bounding box center [141, 580] width 13 height 13
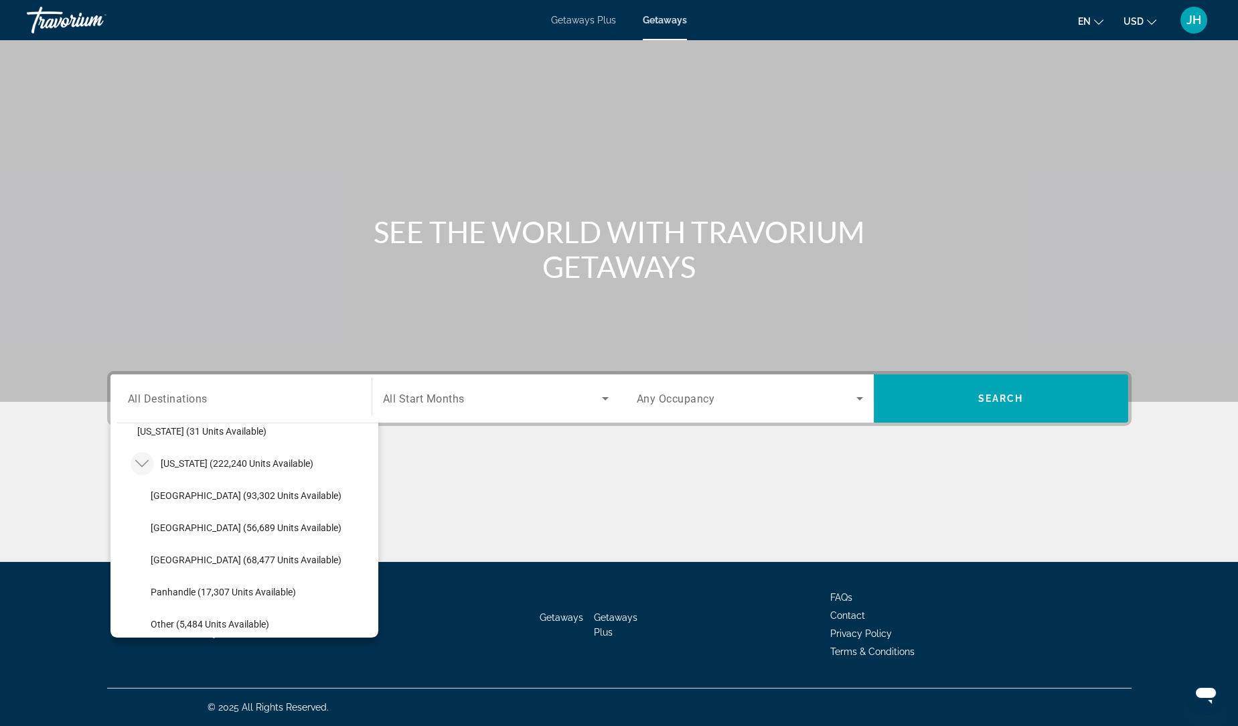
scroll to position [241, 0]
click at [264, 507] on span "Search widget" at bounding box center [261, 494] width 234 height 32
type input "**********"
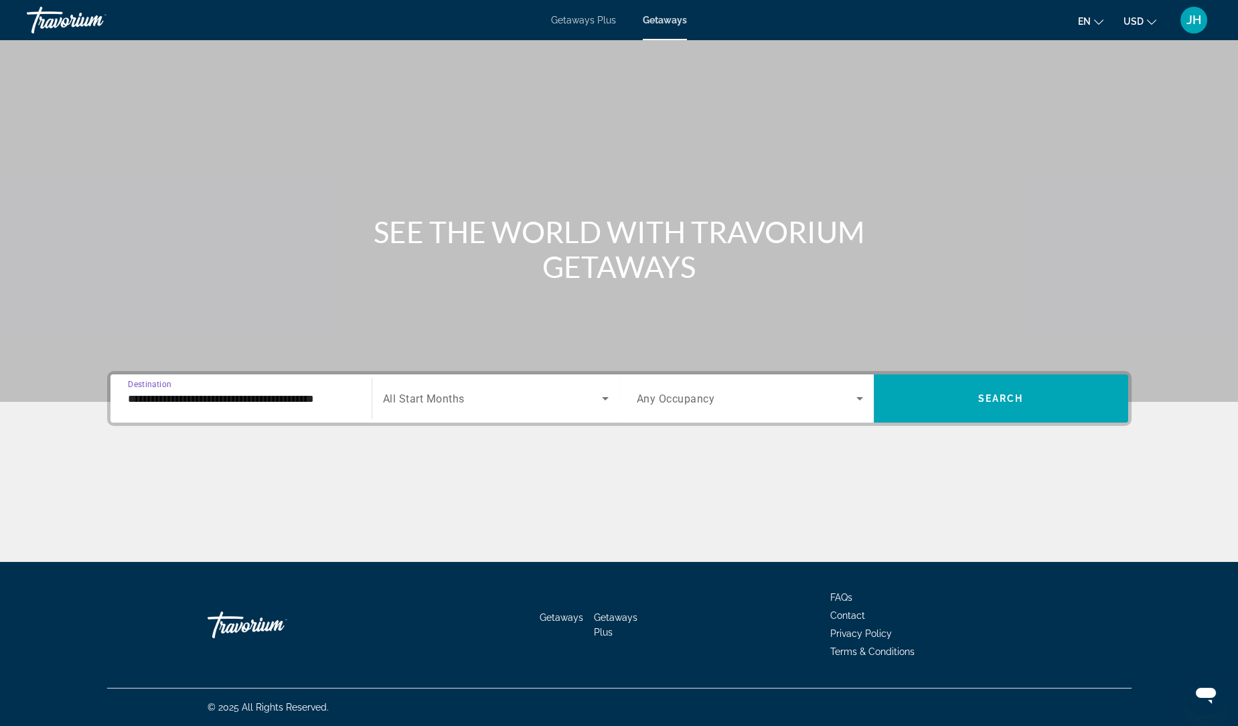
click at [522, 398] on span "Search widget" at bounding box center [492, 398] width 219 height 16
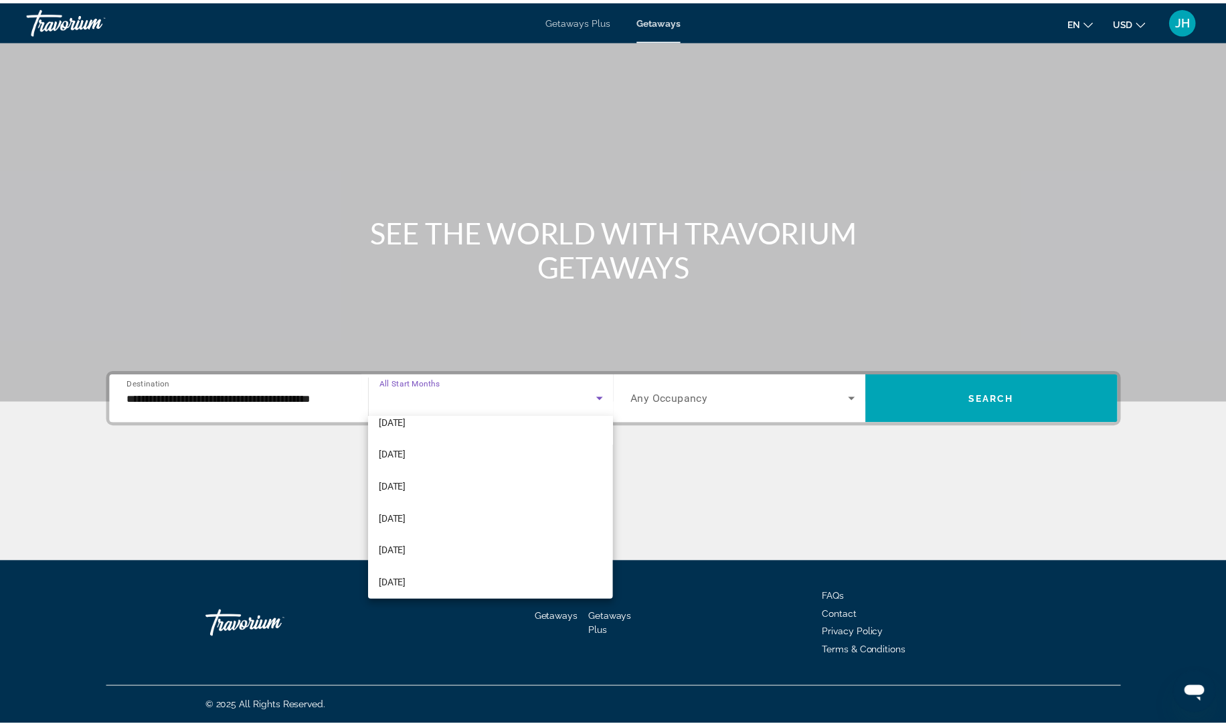
scroll to position [143, 0]
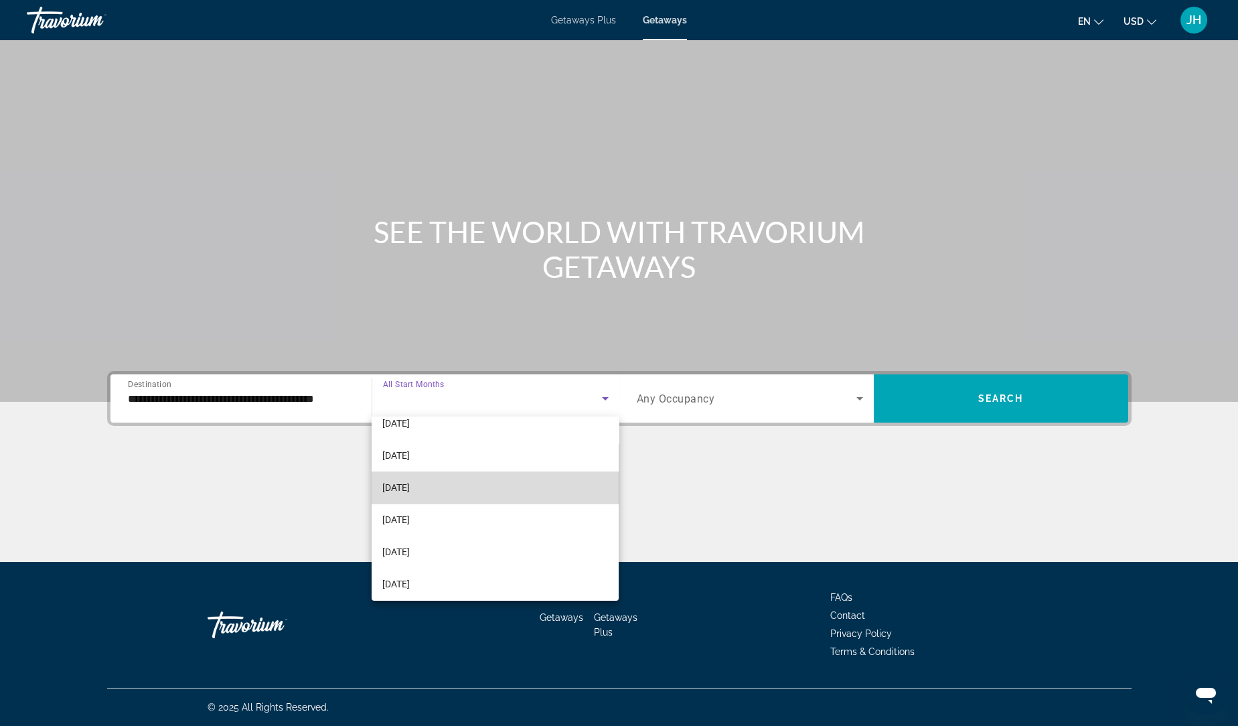
click at [520, 482] on mat-option "[DATE]" at bounding box center [496, 487] width 248 height 32
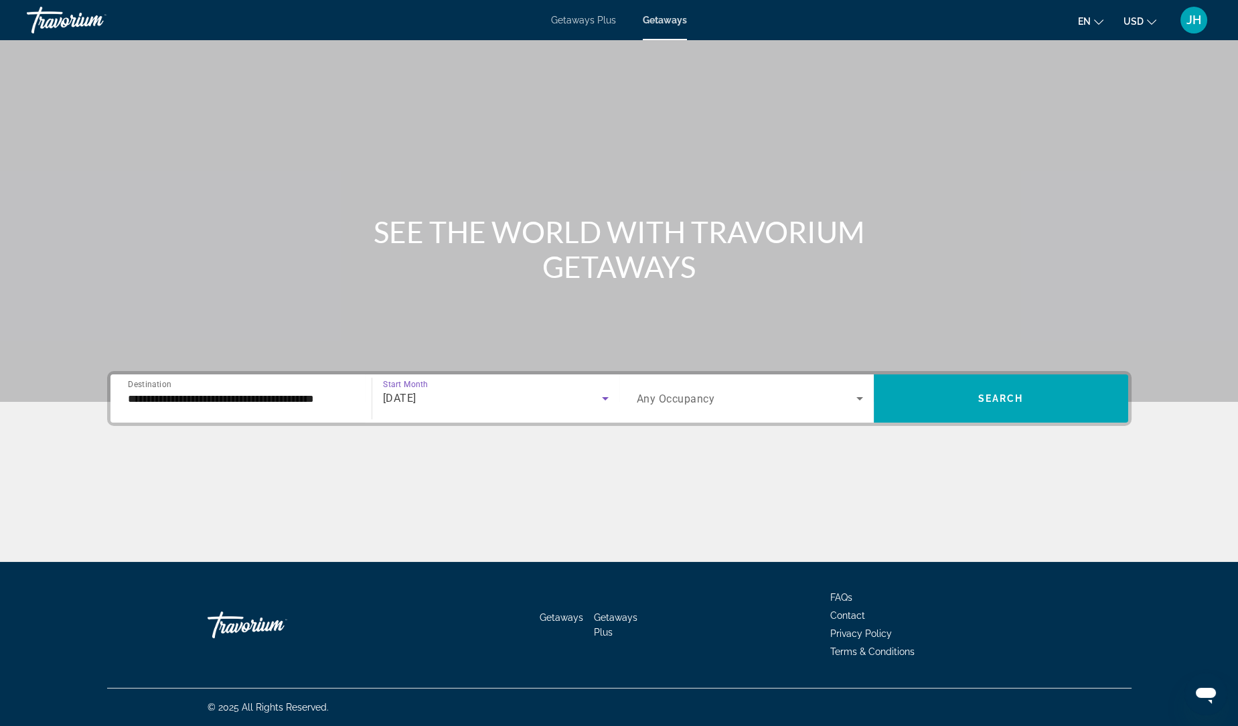
click at [719, 396] on span "Search widget" at bounding box center [747, 398] width 220 height 16
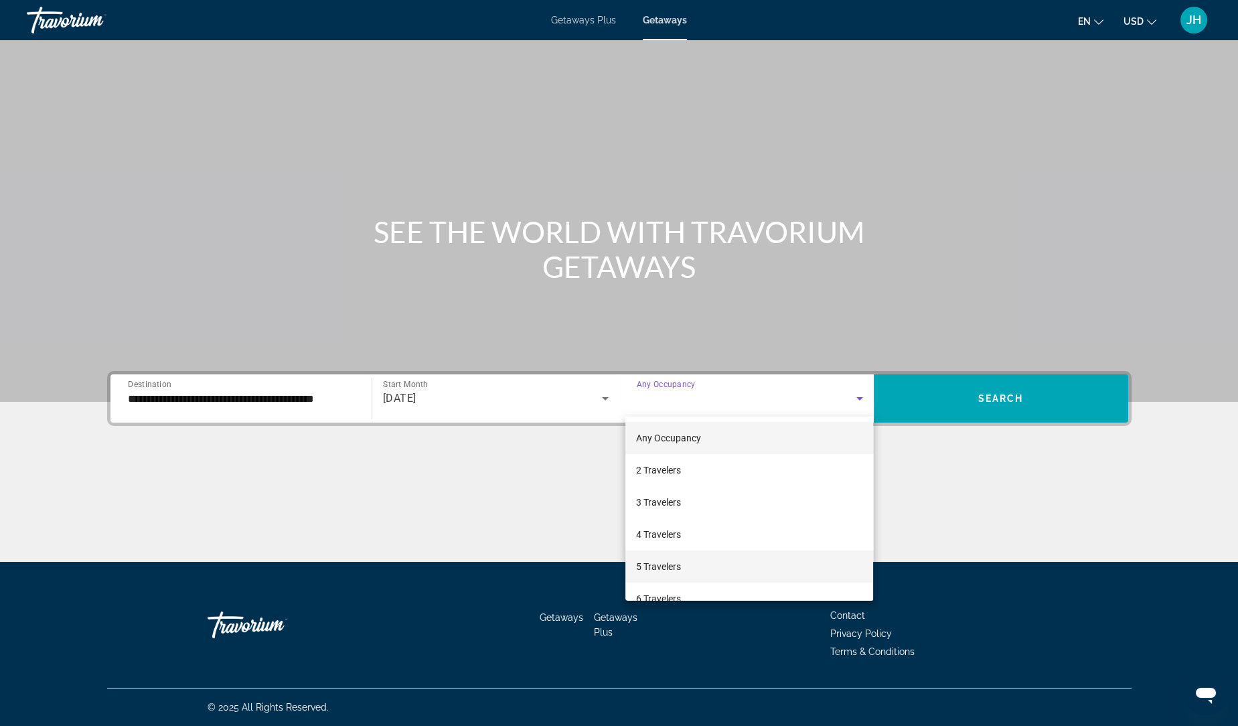
click at [710, 566] on mat-option "5 Travelers" at bounding box center [749, 566] width 248 height 32
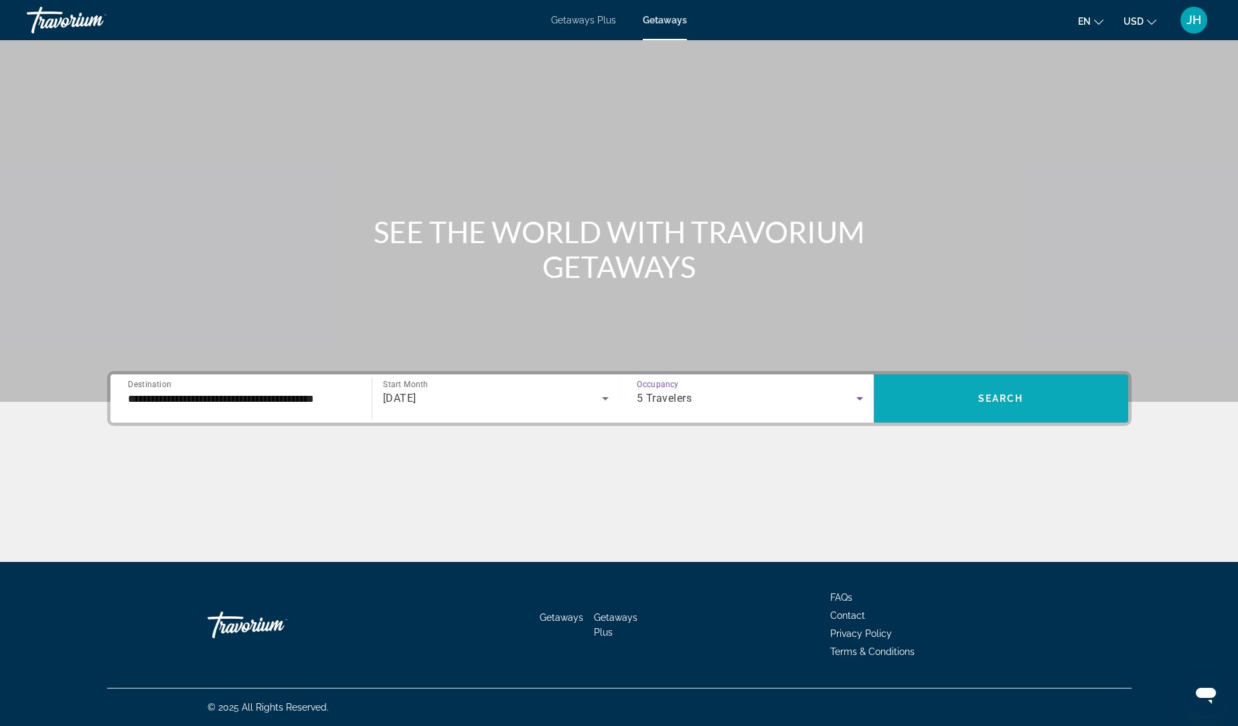
click at [1099, 415] on span "Search widget" at bounding box center [1001, 398] width 254 height 48
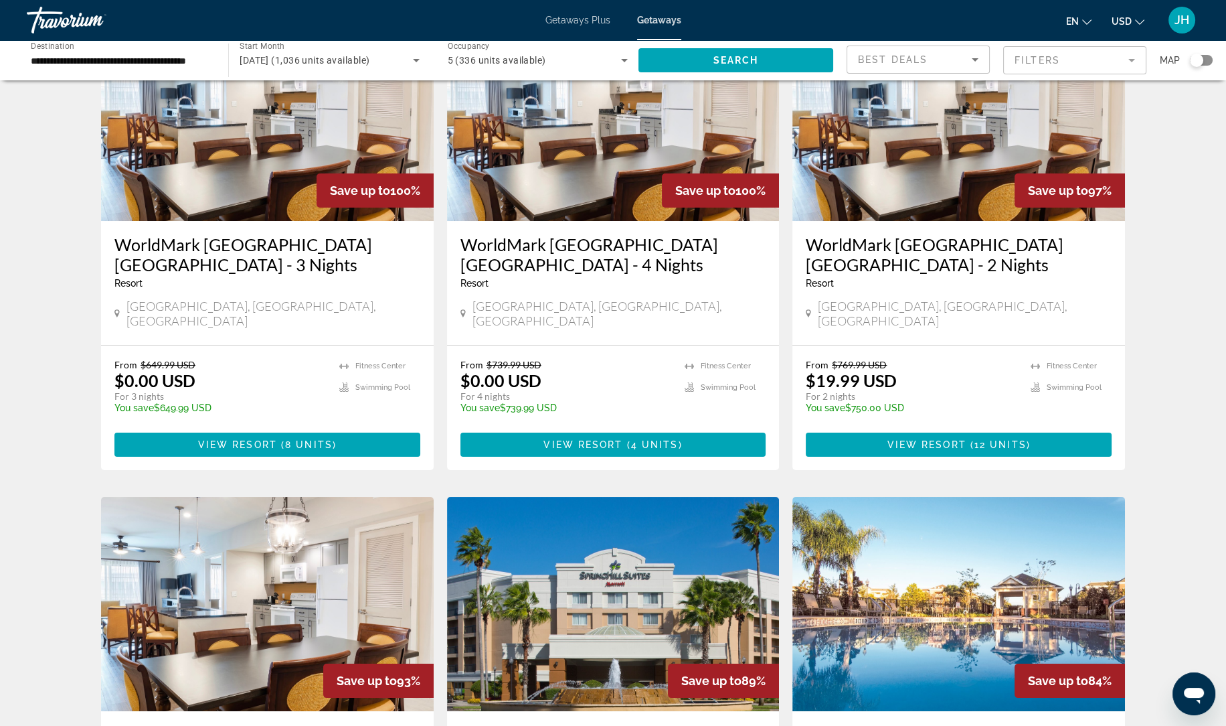
scroll to position [125, 0]
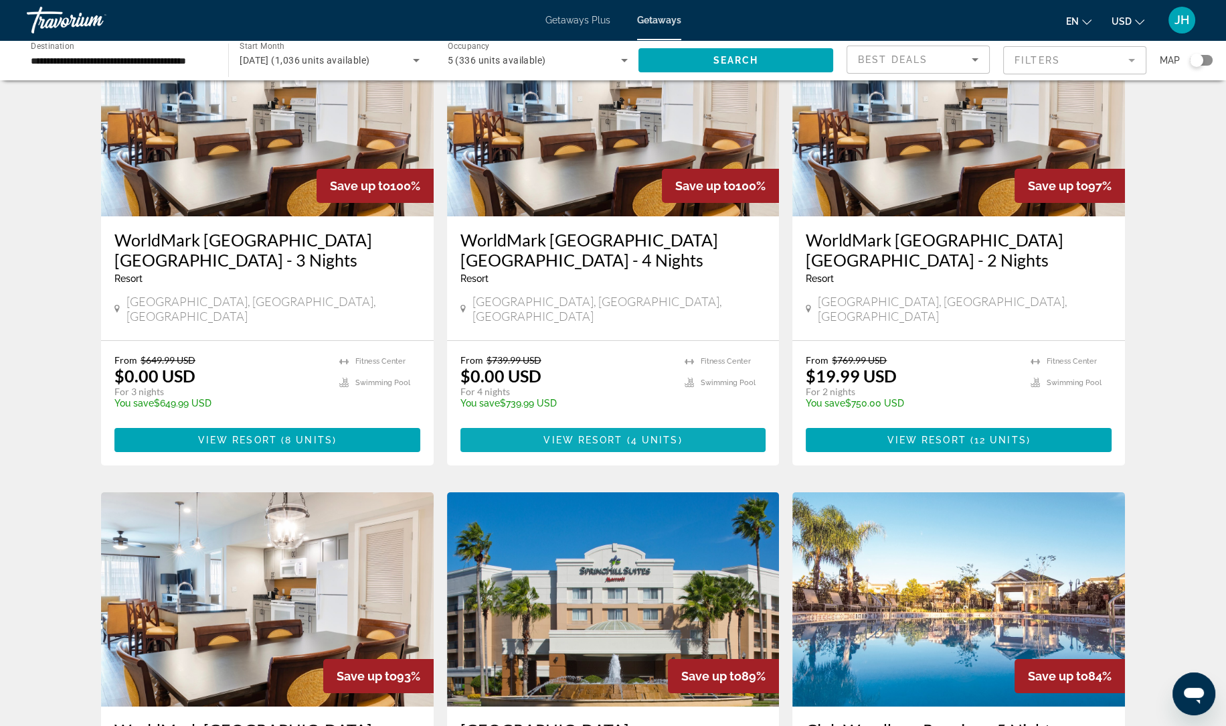
click at [711, 429] on span "Main content" at bounding box center [614, 440] width 306 height 32
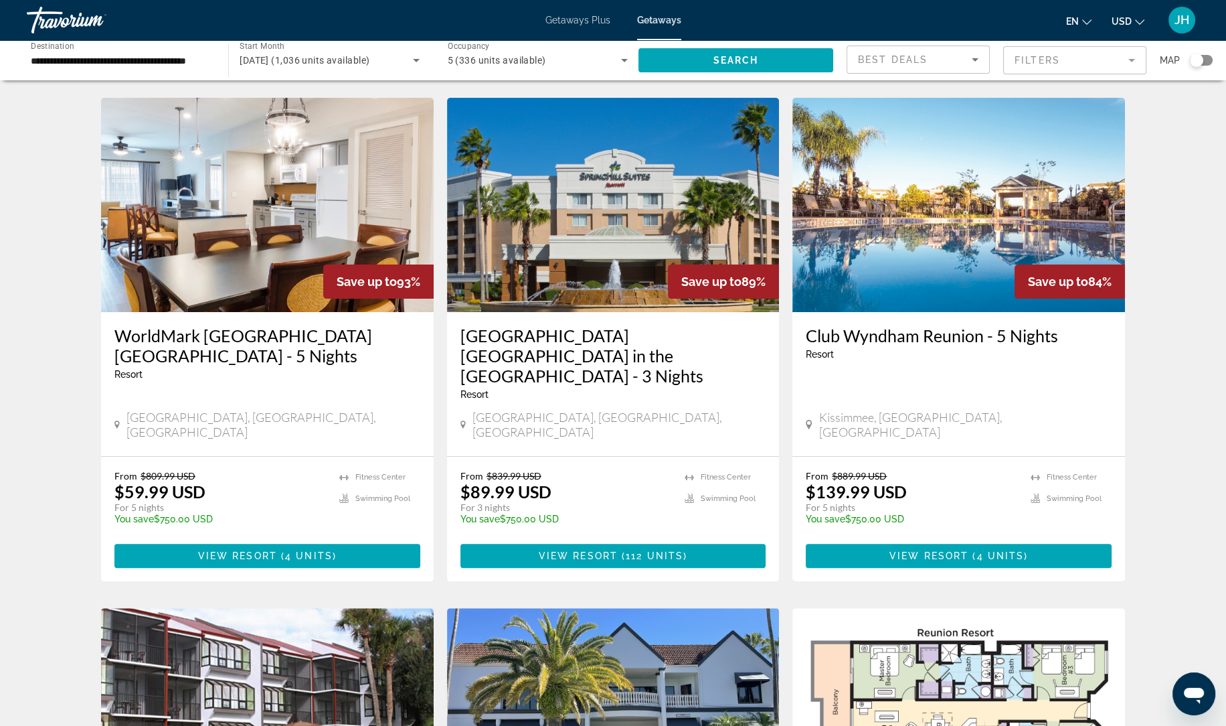
scroll to position [524, 0]
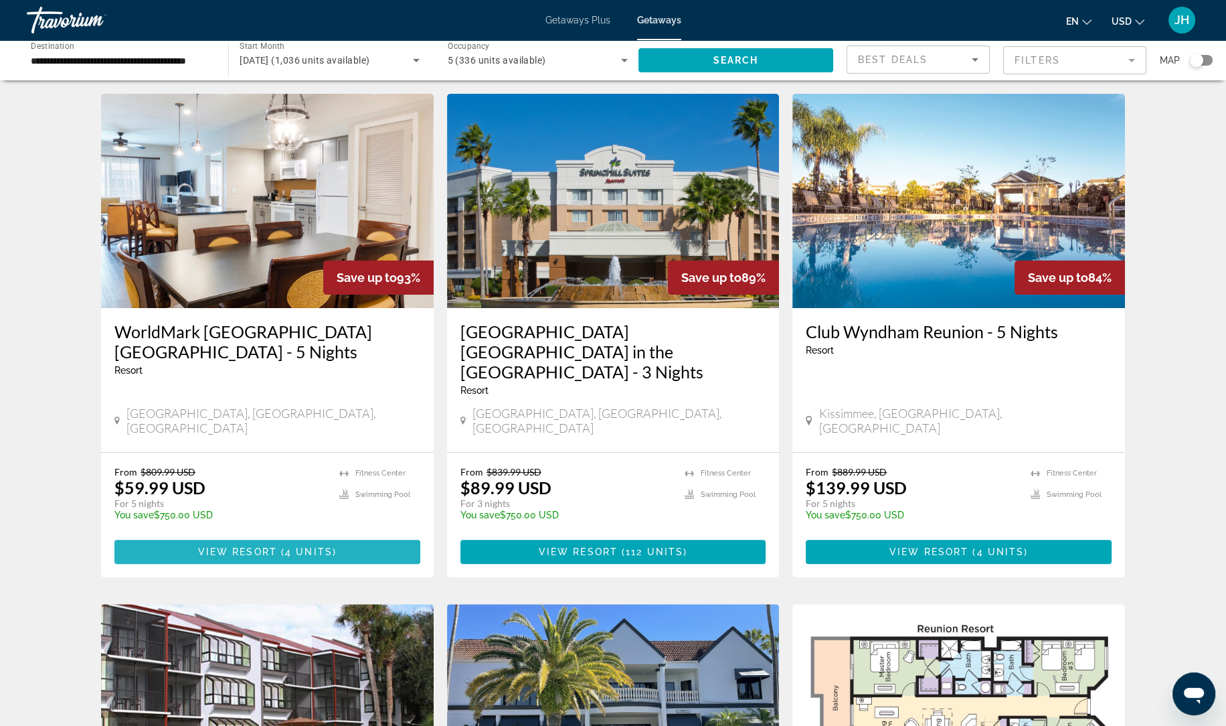
click at [305, 546] on span "4 units" at bounding box center [309, 551] width 48 height 11
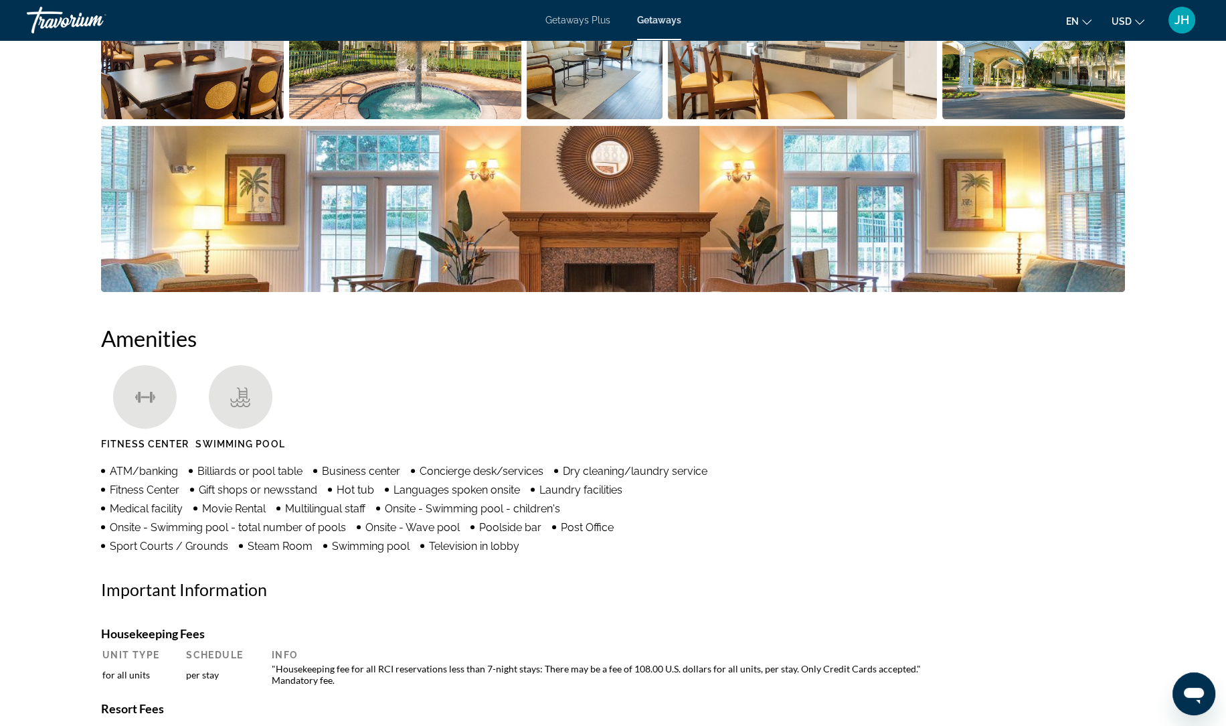
scroll to position [753, 0]
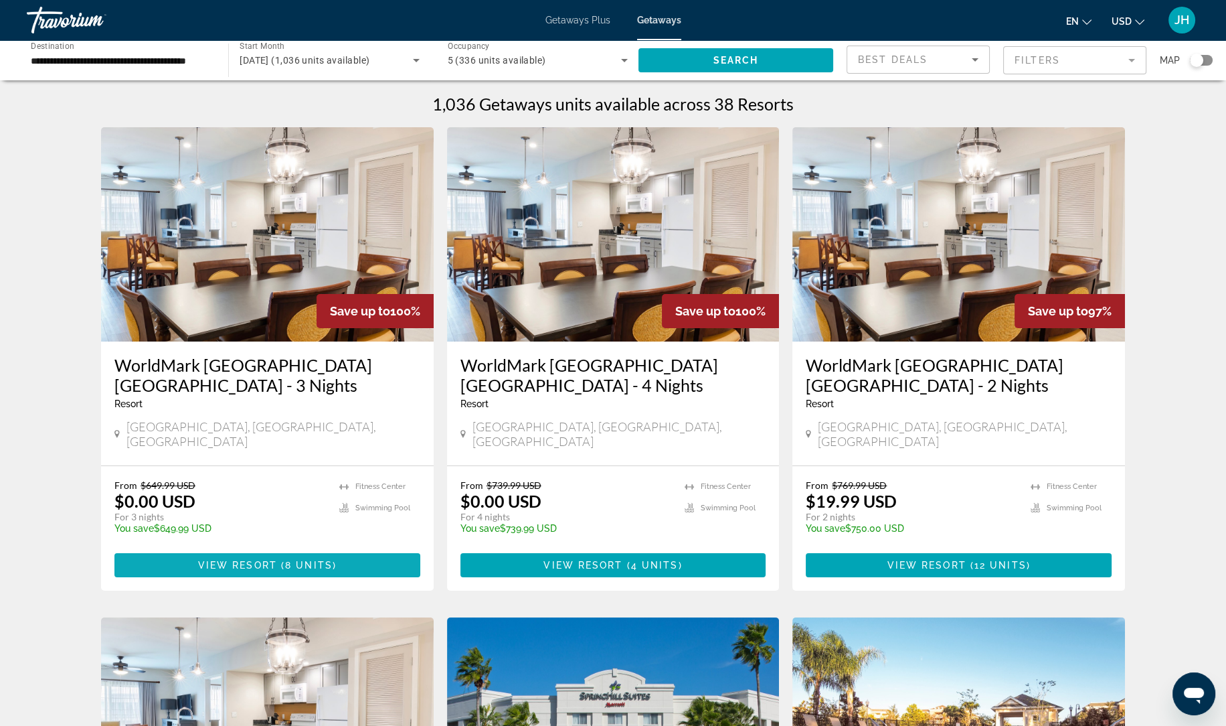
click at [319, 560] on span "8 units" at bounding box center [309, 565] width 48 height 11
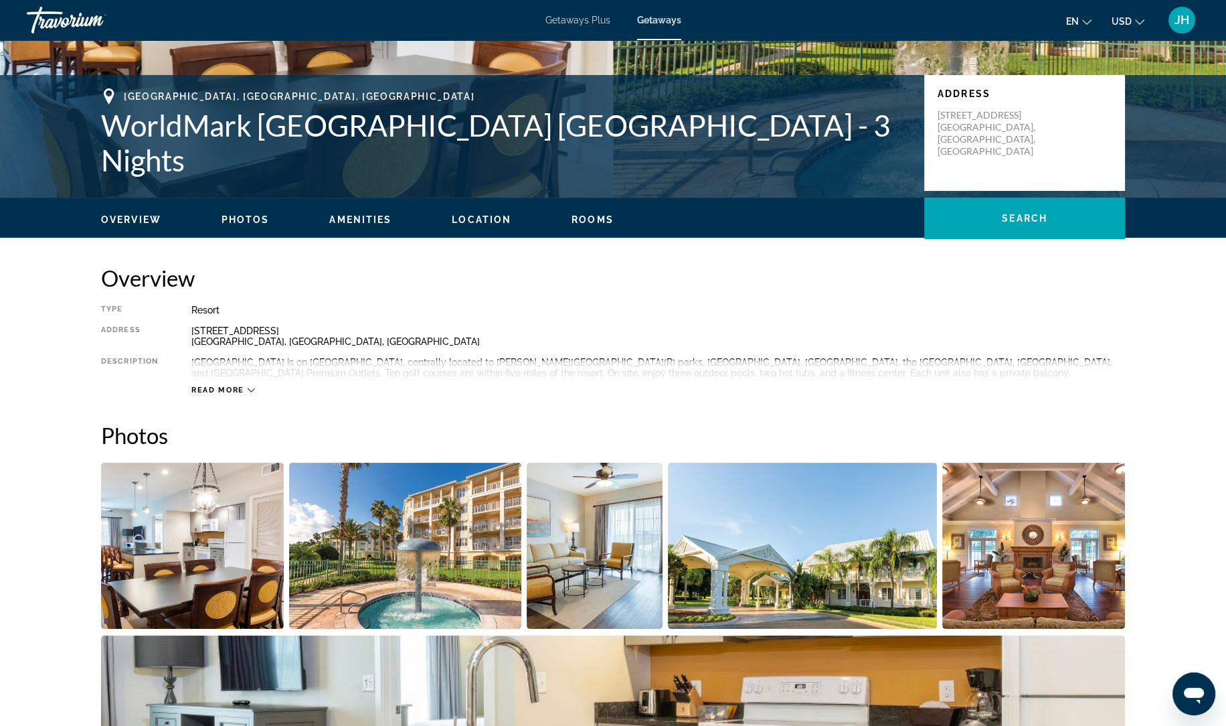
scroll to position [242, 0]
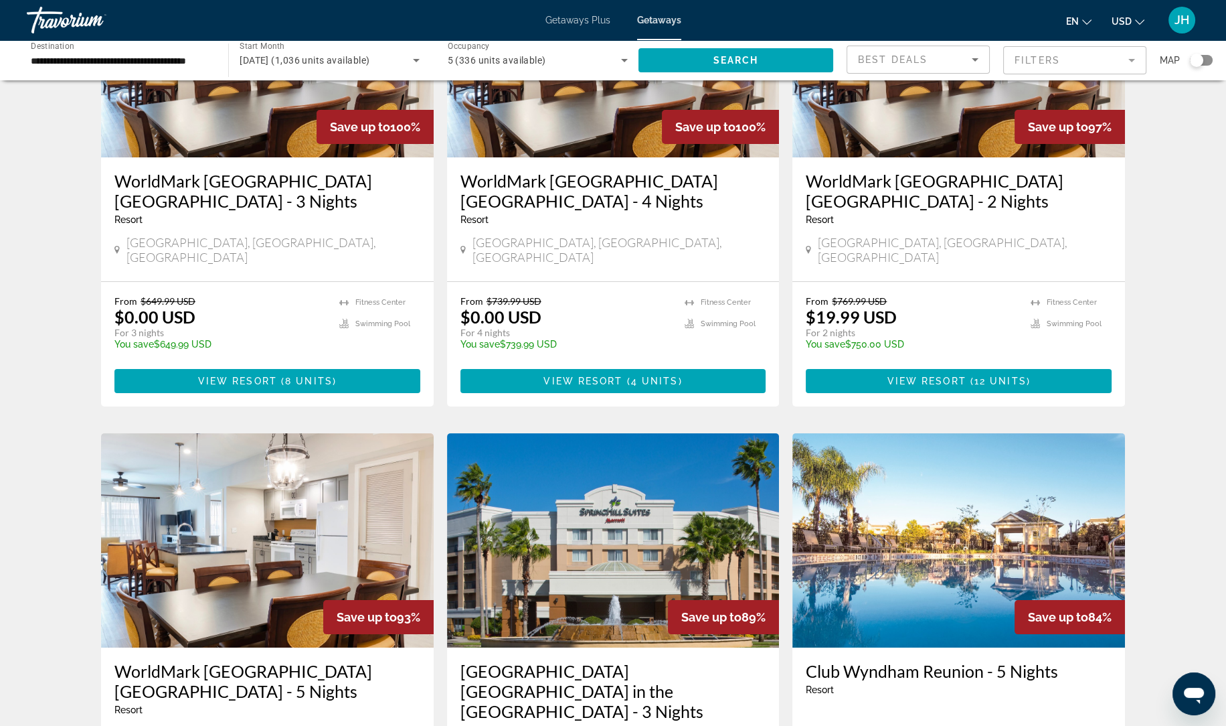
scroll to position [187, 0]
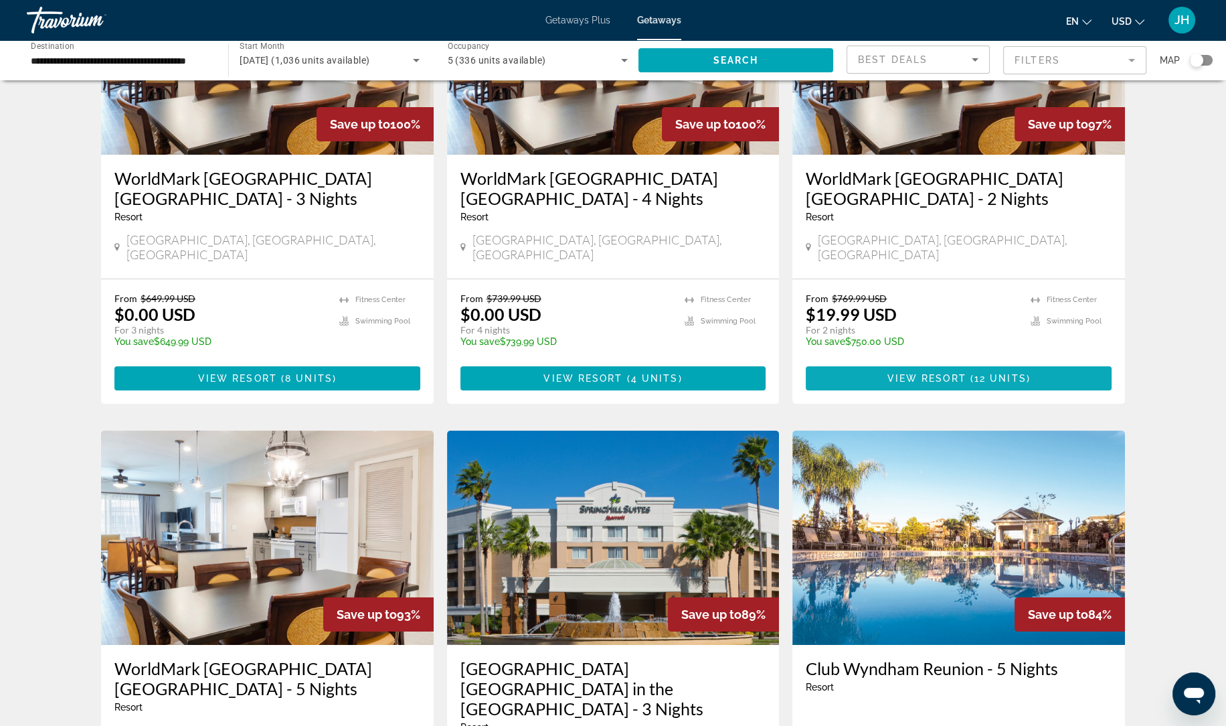
click at [1066, 362] on span "Main content" at bounding box center [959, 378] width 306 height 32
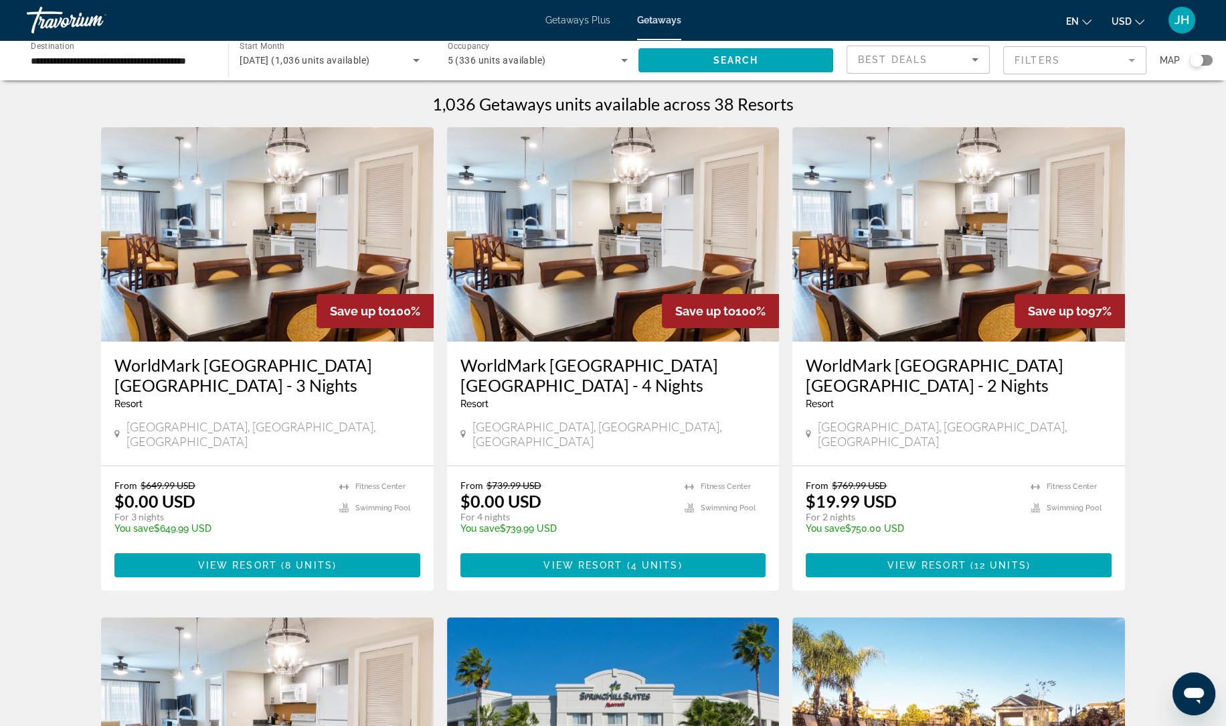
click at [523, 56] on span "5 (336 units available)" at bounding box center [497, 60] width 98 height 11
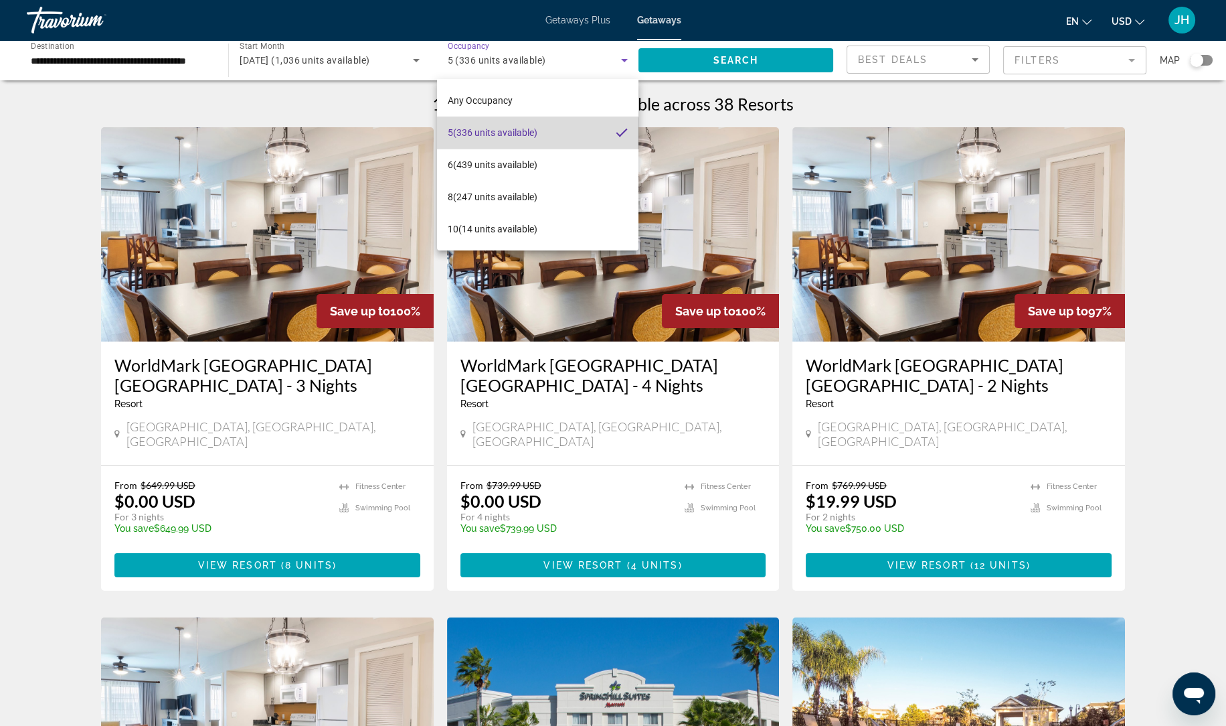
scroll to position [3, 0]
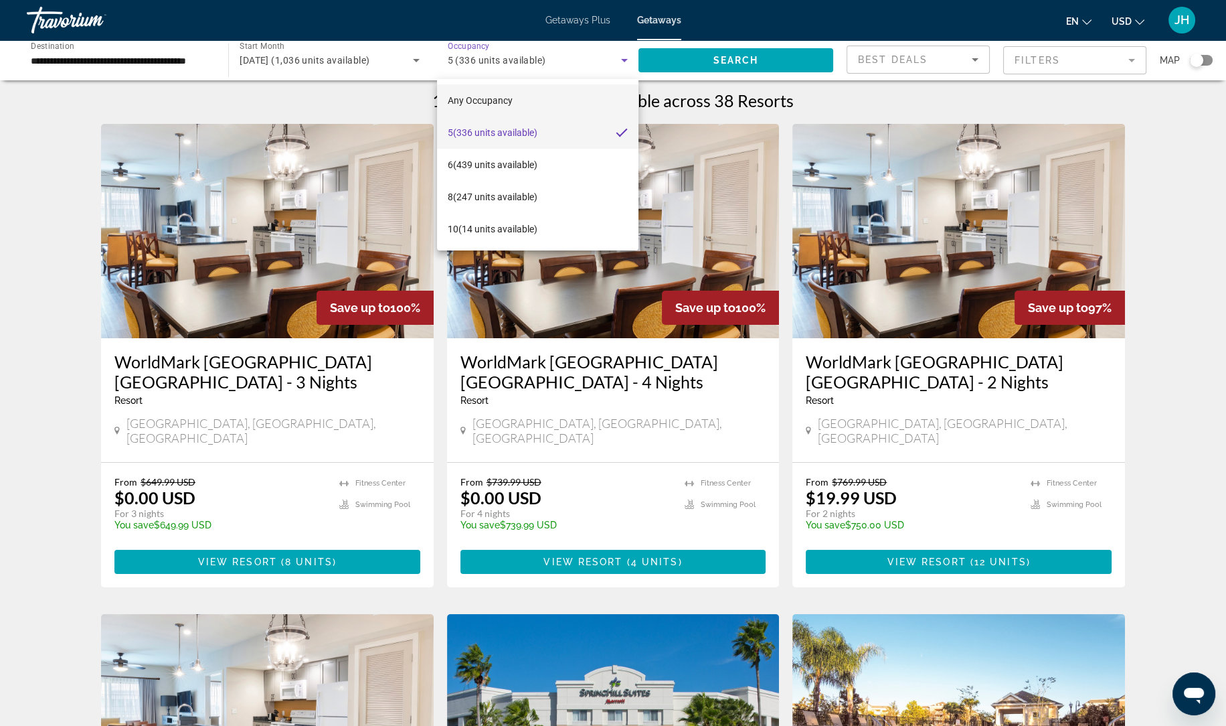
click at [524, 101] on mat-option "Any Occupancy" at bounding box center [538, 100] width 202 height 32
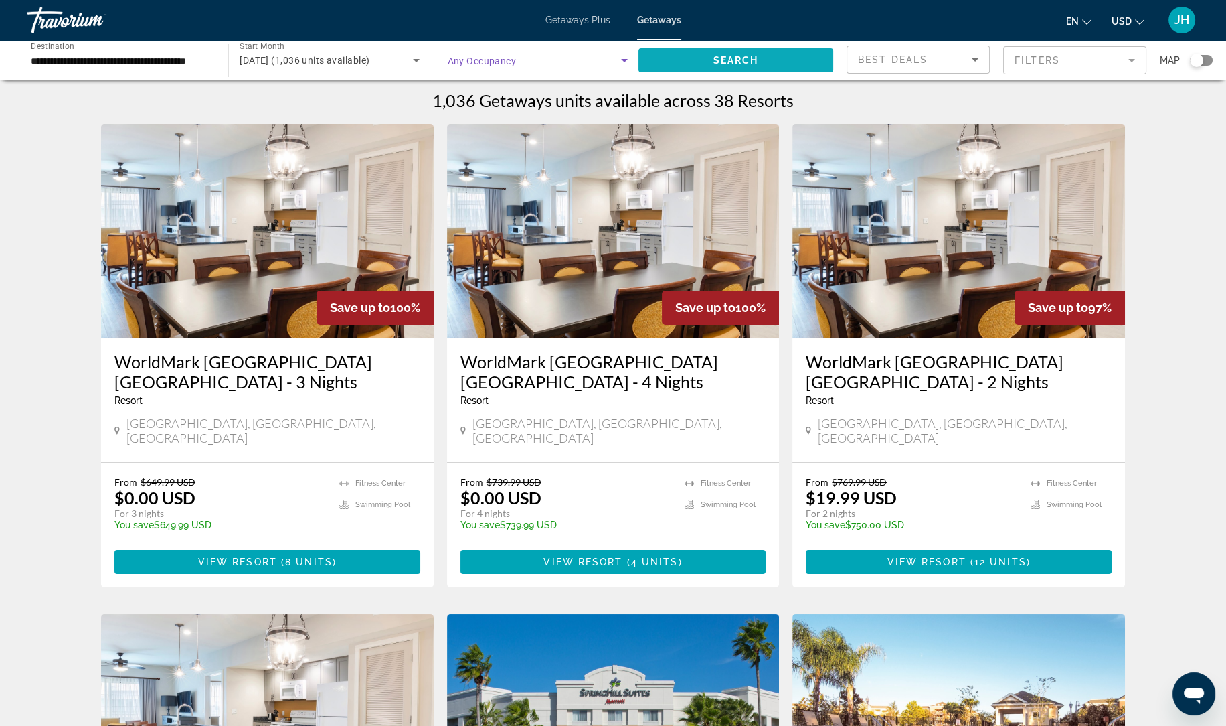
click at [728, 64] on span "Search" at bounding box center [737, 60] width 46 height 11
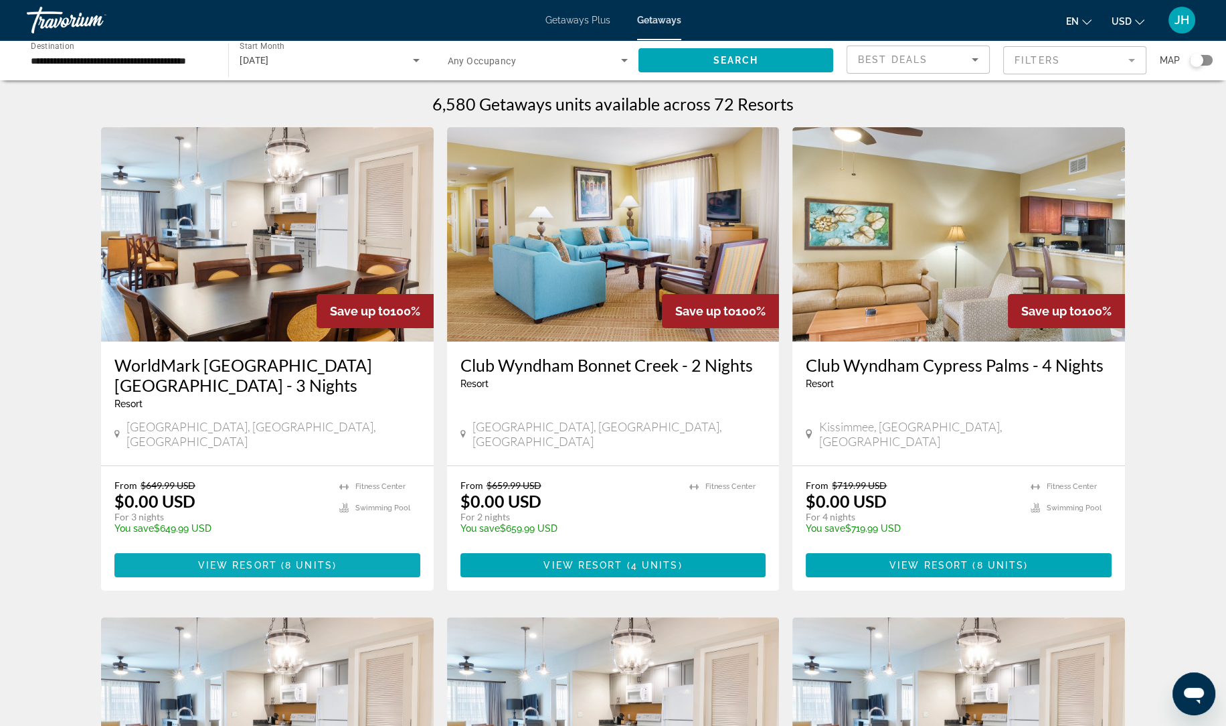
click at [309, 560] on span "8 units" at bounding box center [309, 565] width 48 height 11
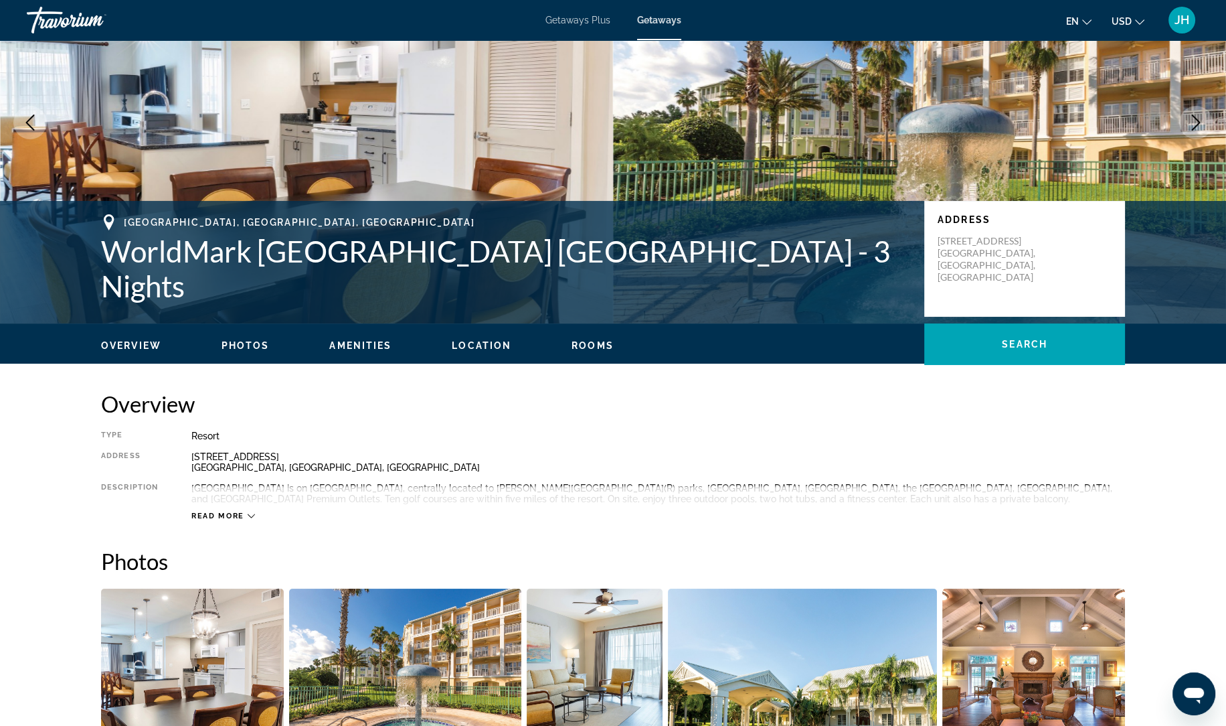
scroll to position [98, 0]
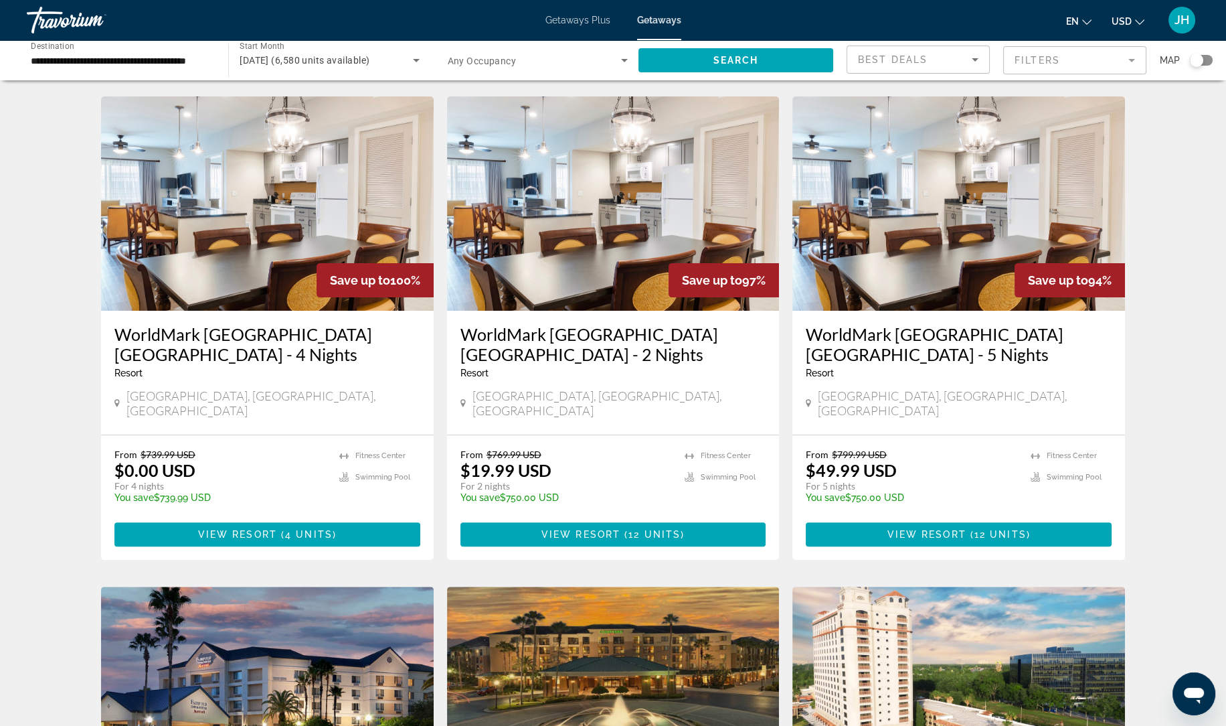
scroll to position [522, 0]
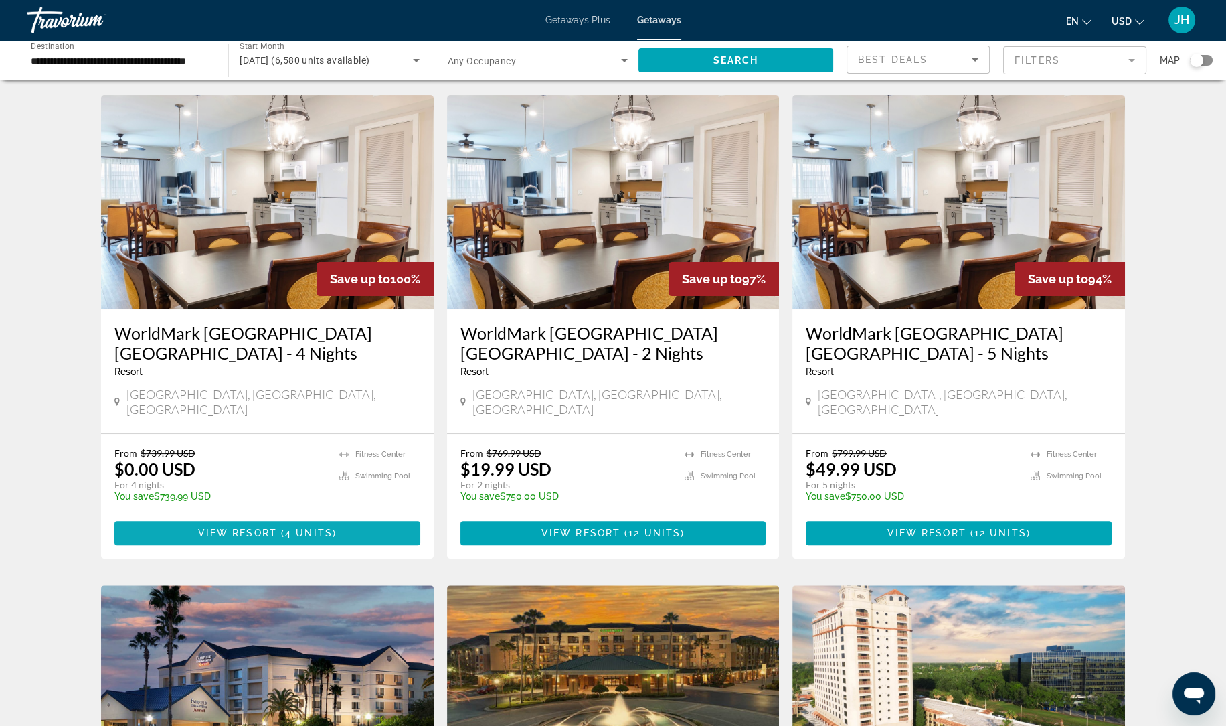
click at [329, 528] on span "4 units" at bounding box center [309, 533] width 48 height 11
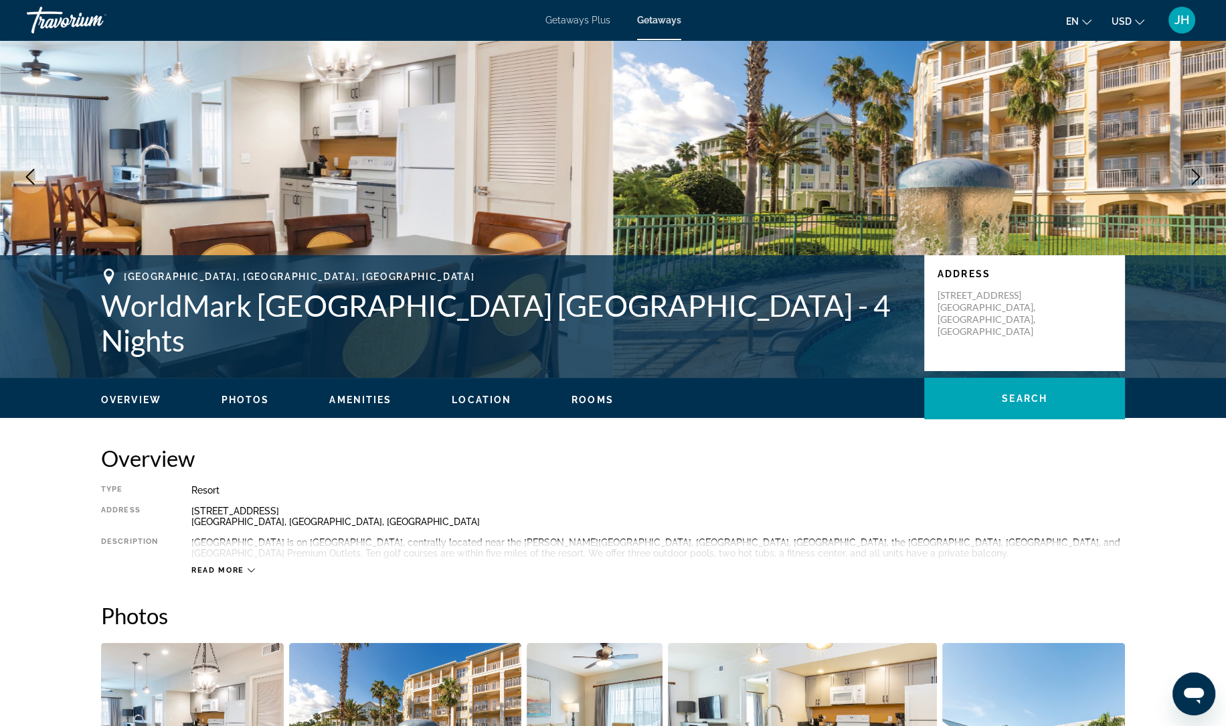
scroll to position [63, 0]
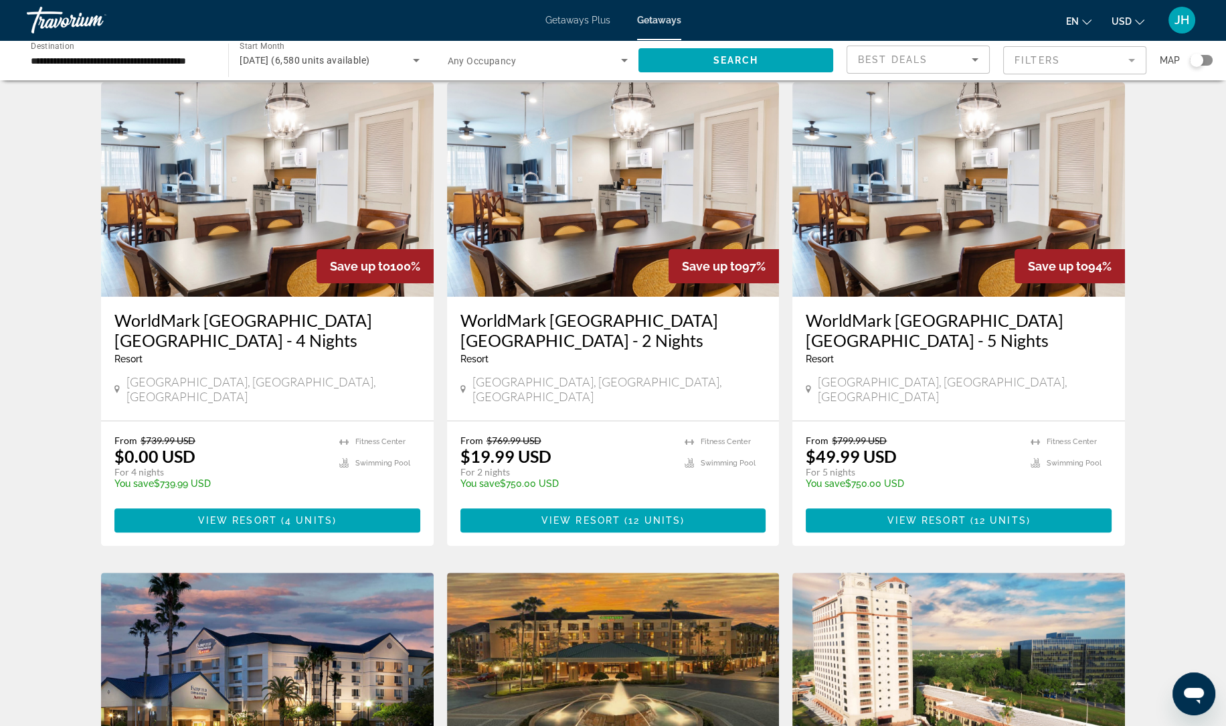
scroll to position [536, 0]
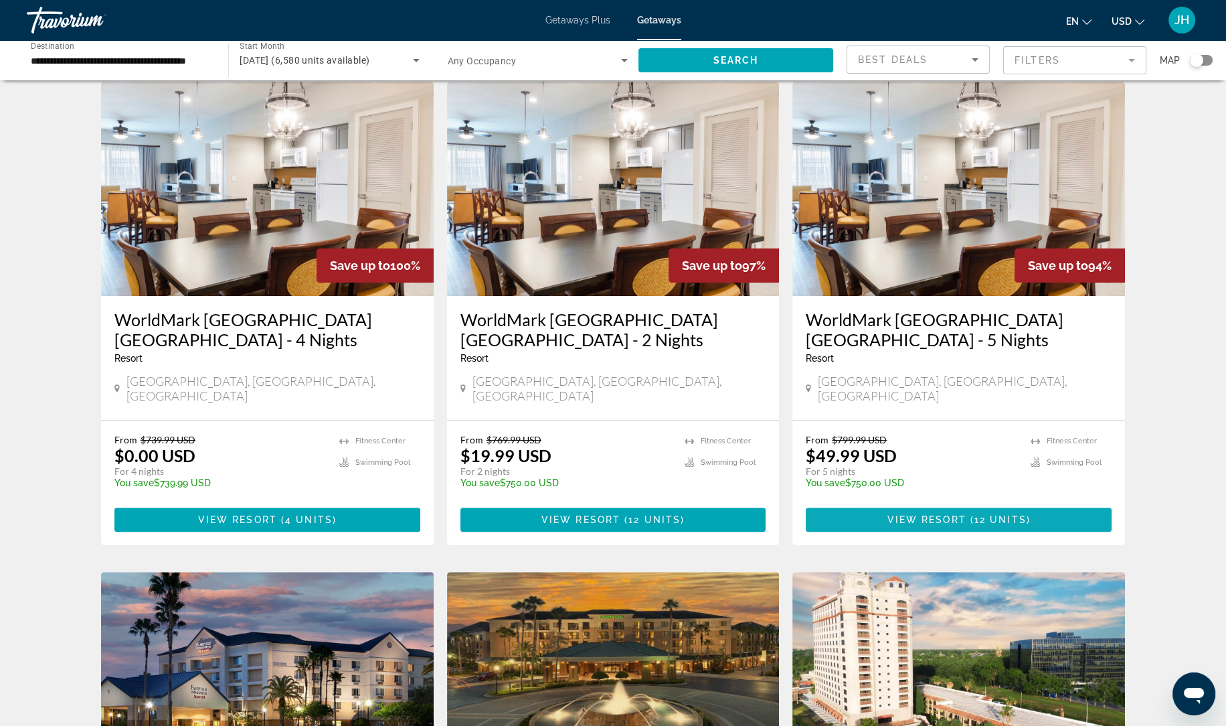
click at [1077, 503] on span "Main content" at bounding box center [959, 519] width 306 height 32
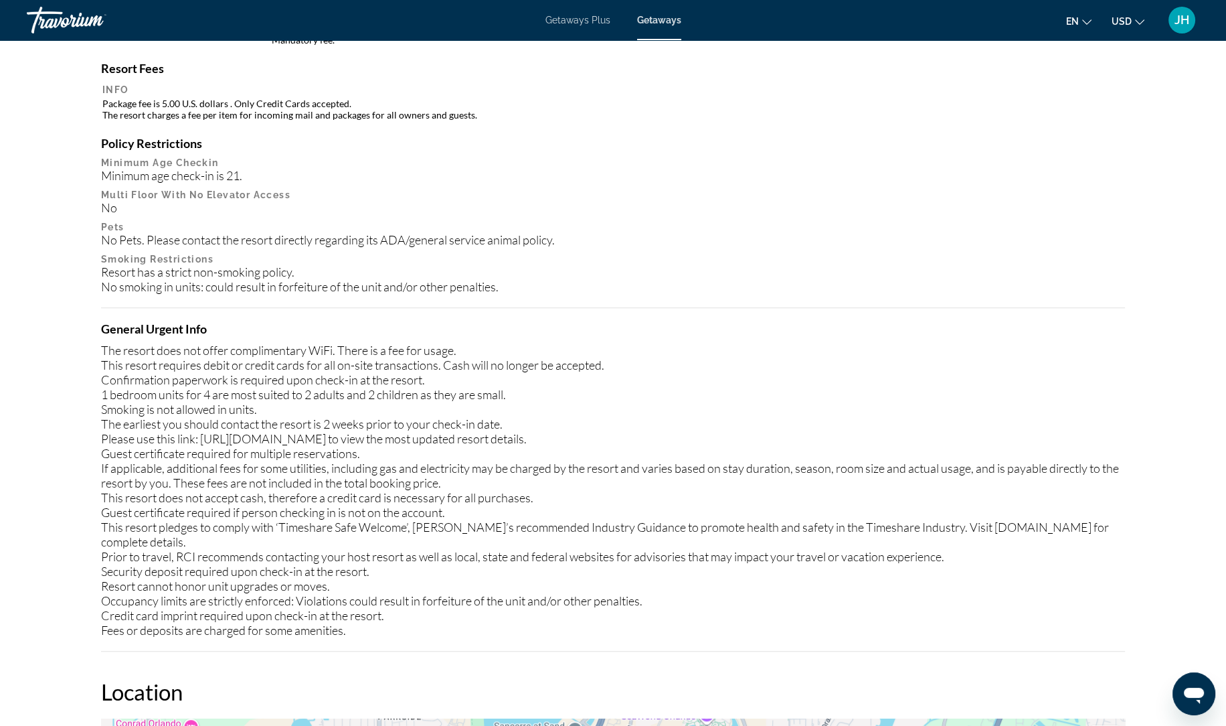
scroll to position [1393, 0]
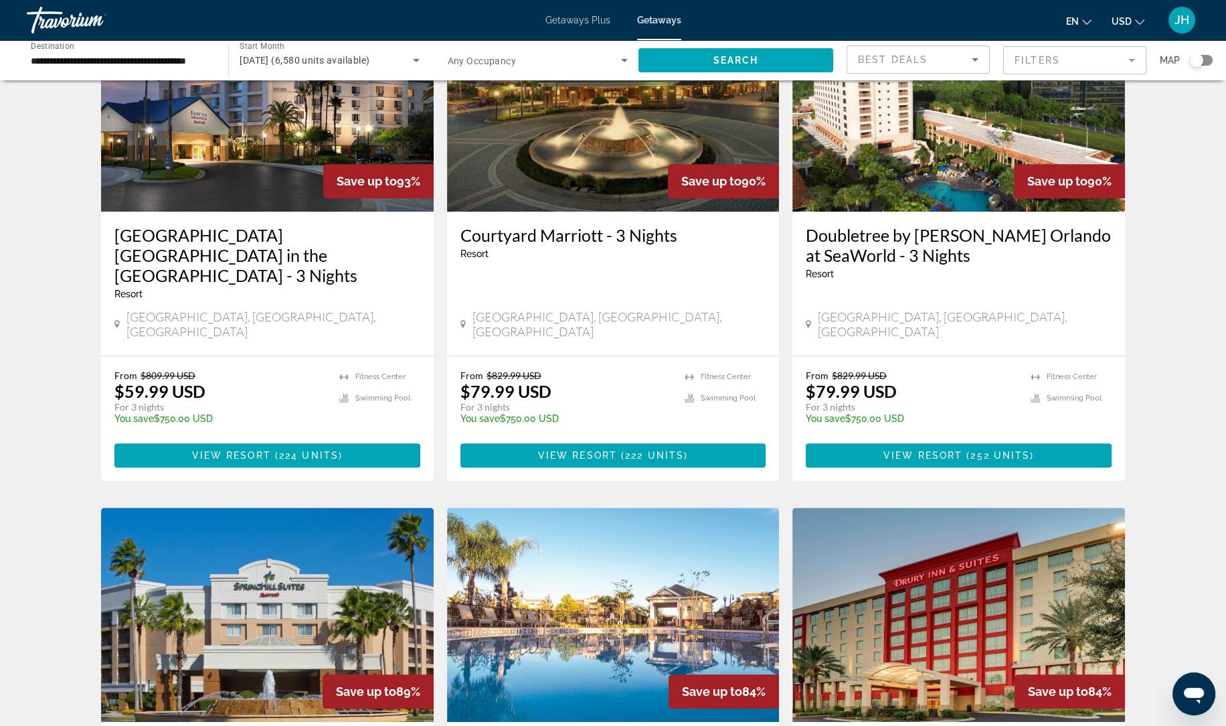
scroll to position [1111, 0]
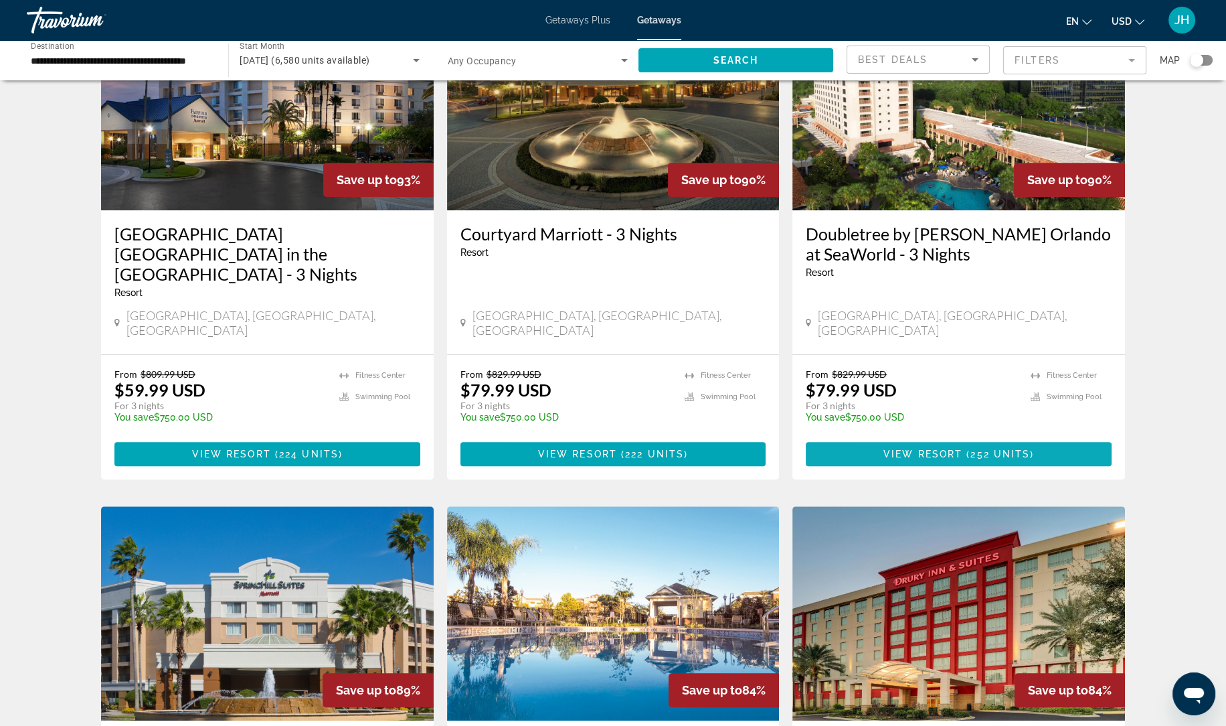
click at [1046, 438] on span "Main content" at bounding box center [959, 454] width 306 height 32
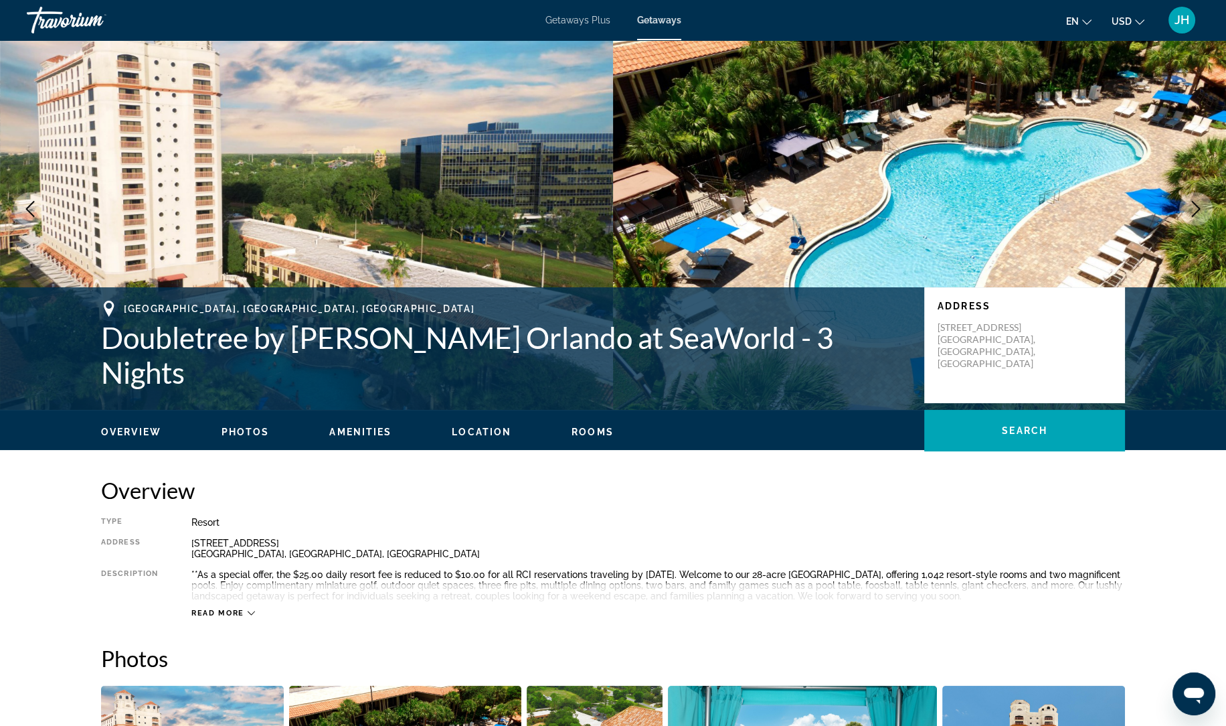
scroll to position [30, 0]
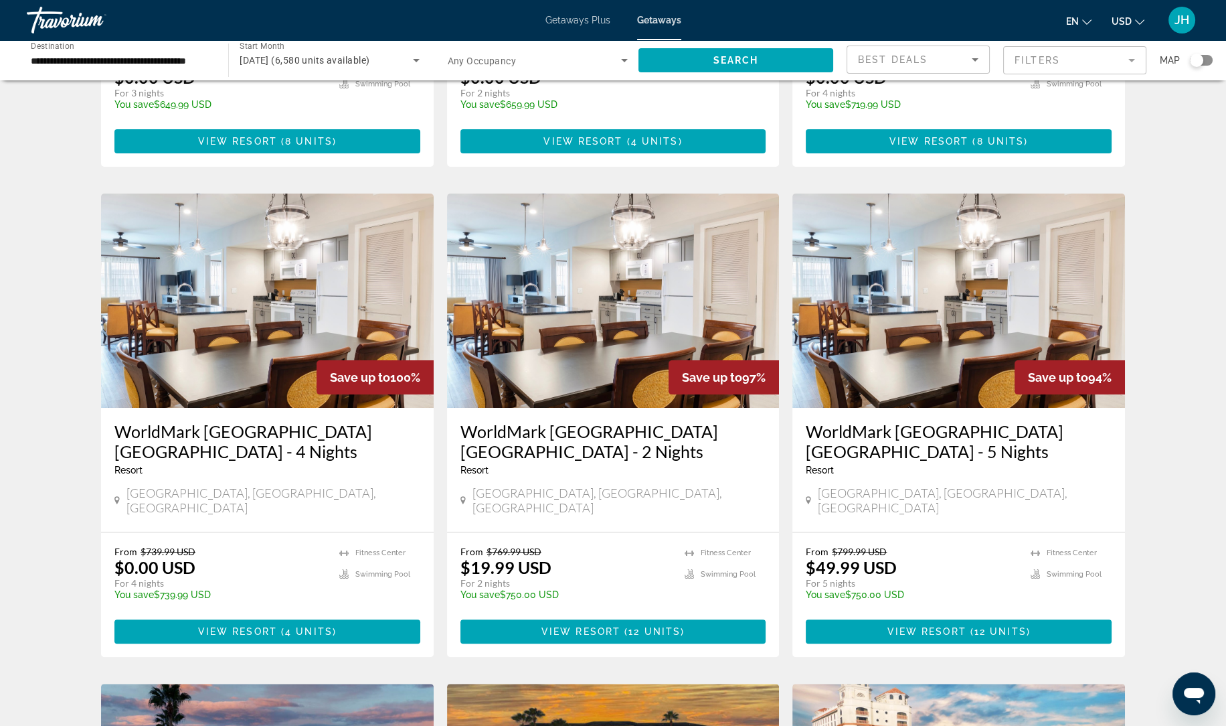
scroll to position [421, 0]
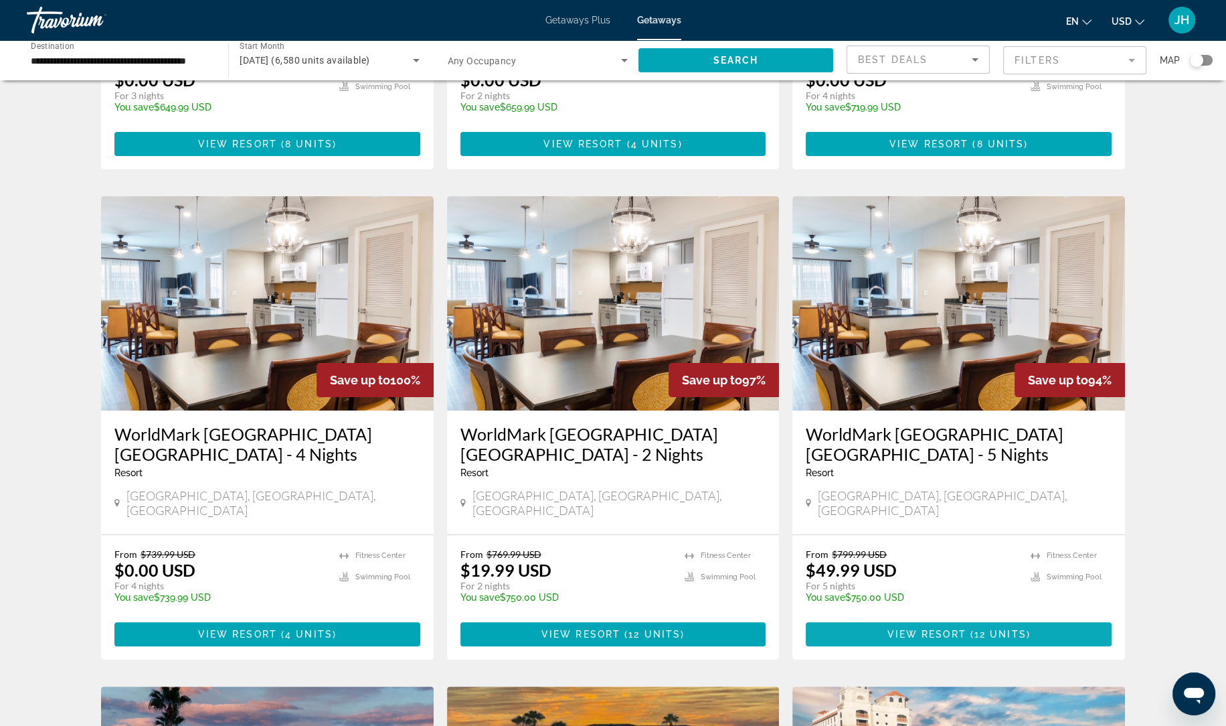
click at [1049, 618] on span "Main content" at bounding box center [959, 634] width 306 height 32
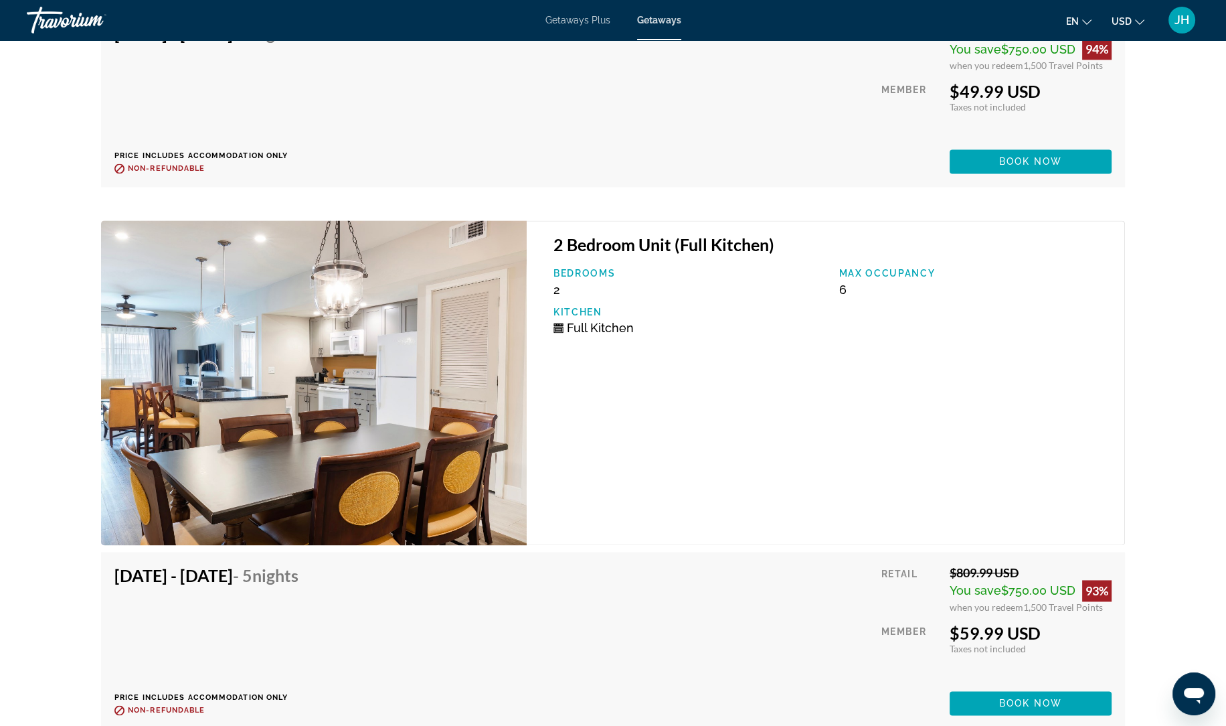
scroll to position [3188, 0]
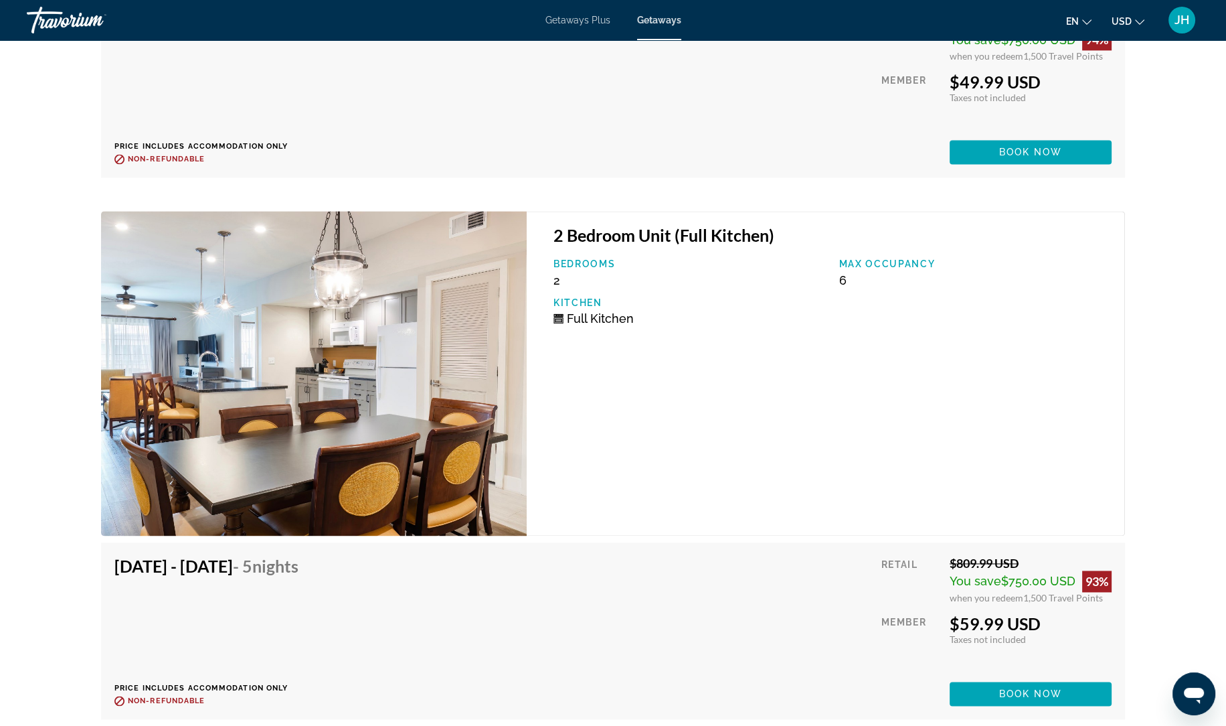
click at [406, 378] on img "Main content" at bounding box center [314, 373] width 426 height 324
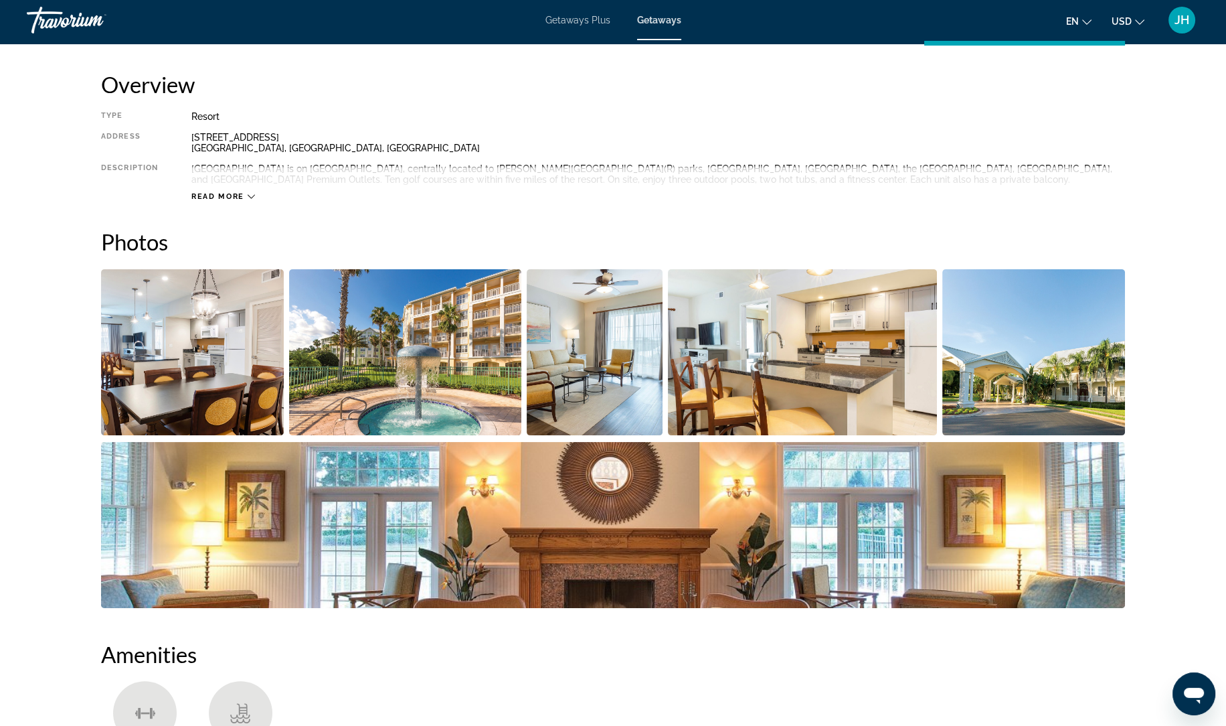
scroll to position [437, 0]
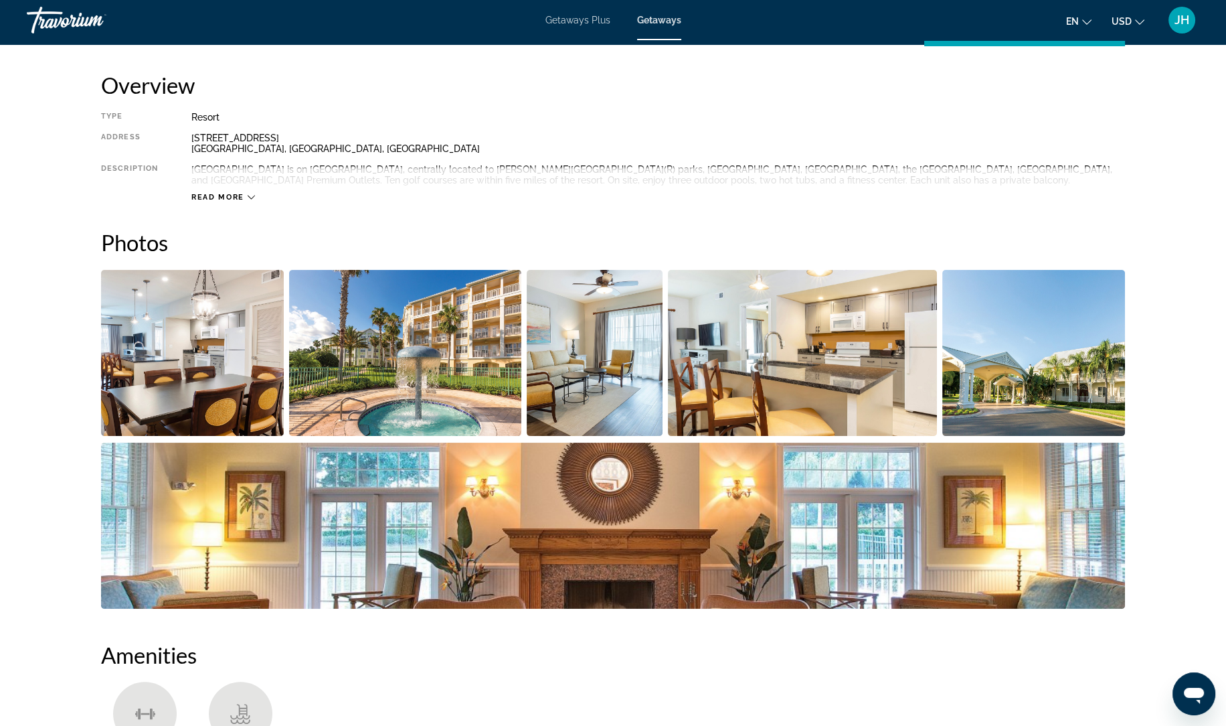
click at [218, 363] on img "Open full-screen image slider" at bounding box center [192, 353] width 183 height 166
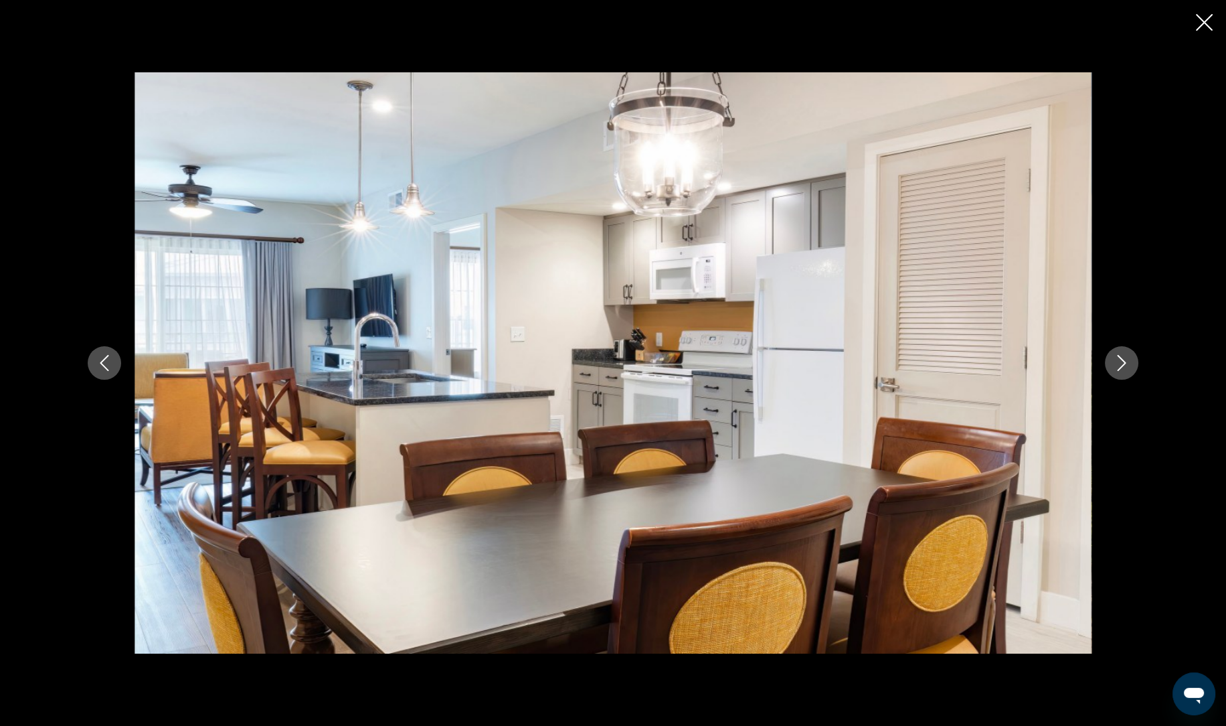
click at [1113, 388] on div "prev next" at bounding box center [613, 362] width 1078 height 580
click at [1133, 372] on button "Next image" at bounding box center [1121, 362] width 33 height 33
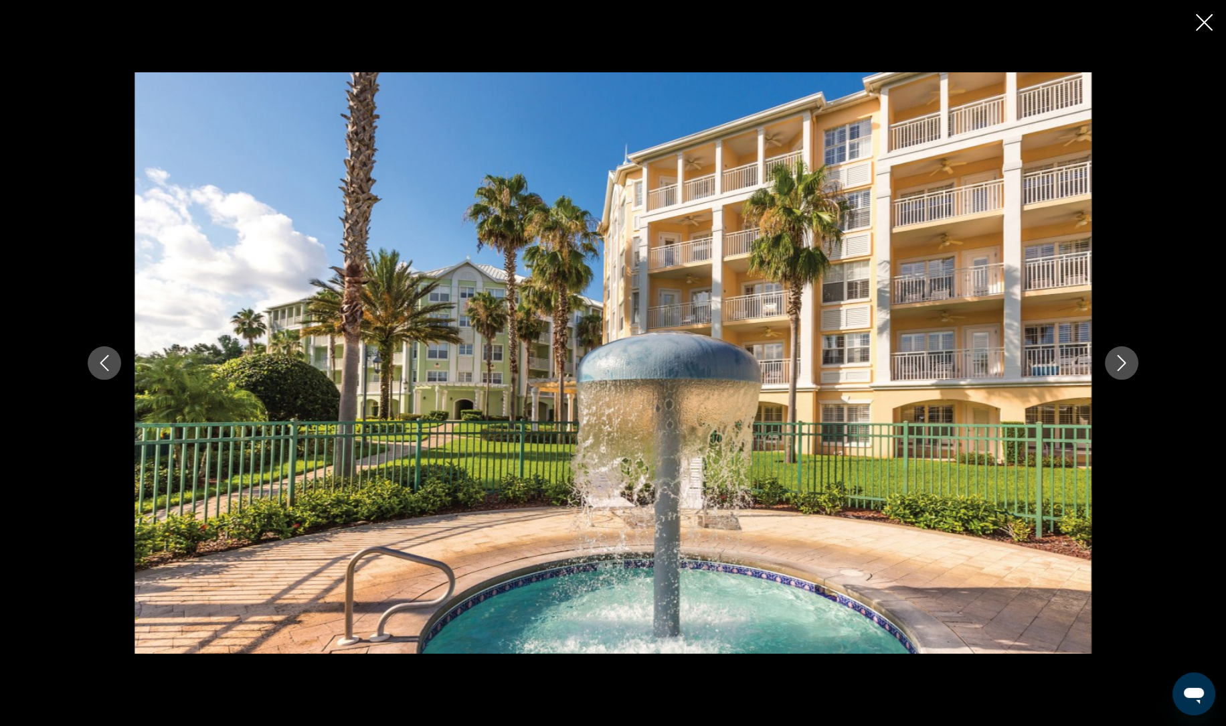
click at [1136, 360] on button "Next image" at bounding box center [1121, 362] width 33 height 33
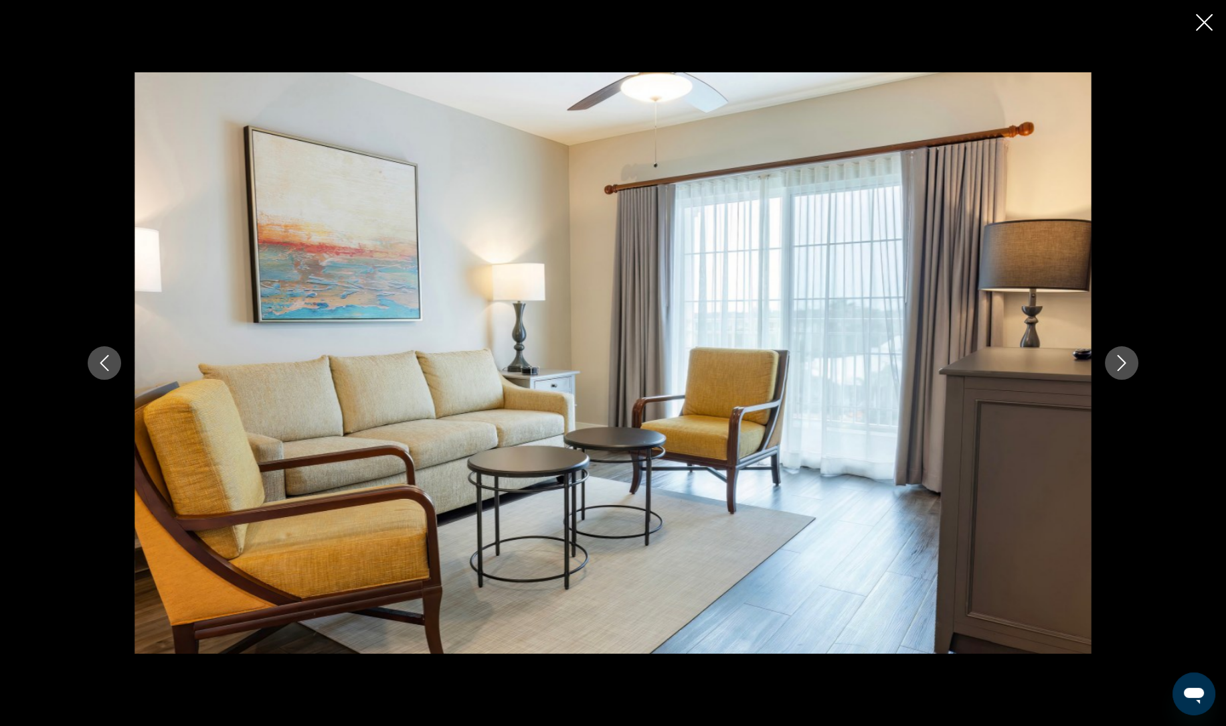
click at [1129, 375] on button "Next image" at bounding box center [1121, 362] width 33 height 33
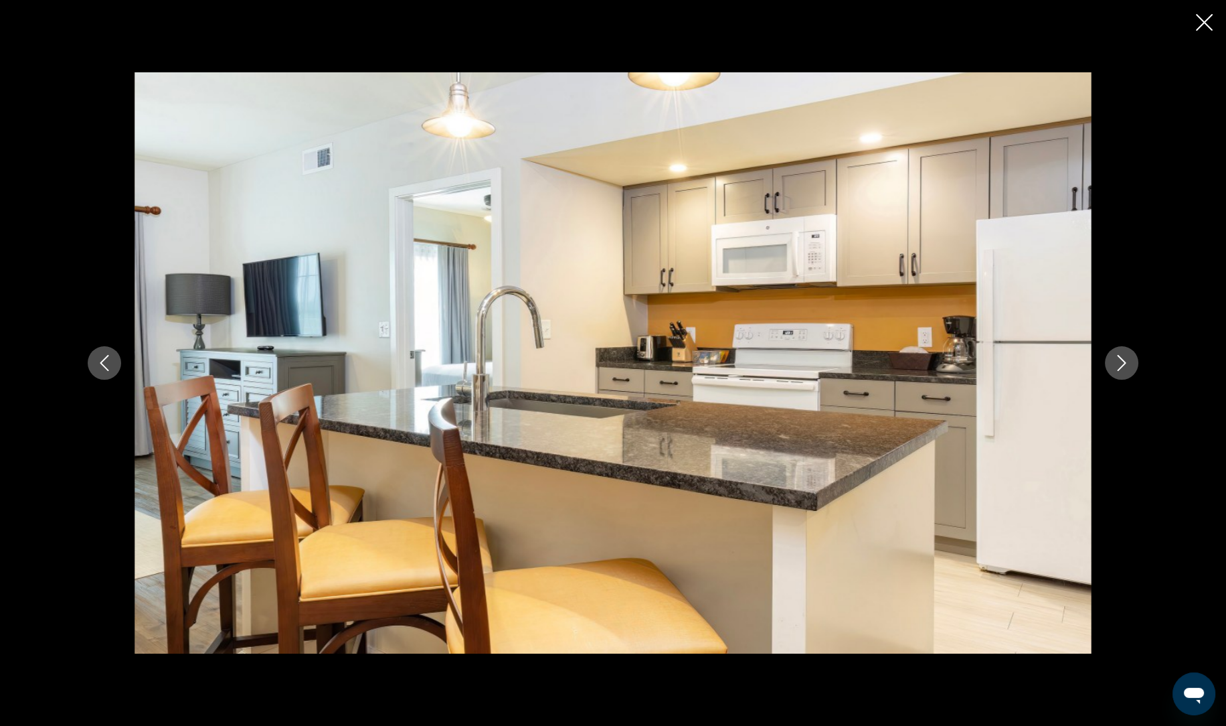
click at [1129, 376] on button "Next image" at bounding box center [1121, 362] width 33 height 33
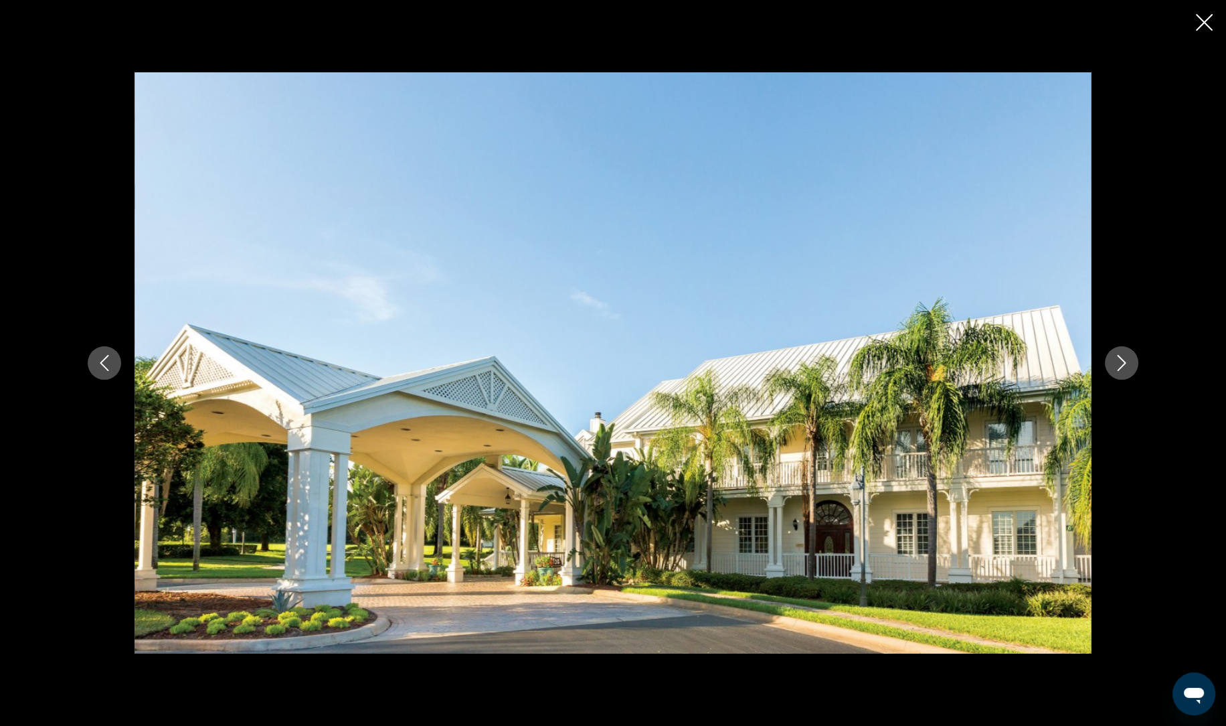
click at [1123, 378] on button "Next image" at bounding box center [1121, 362] width 33 height 33
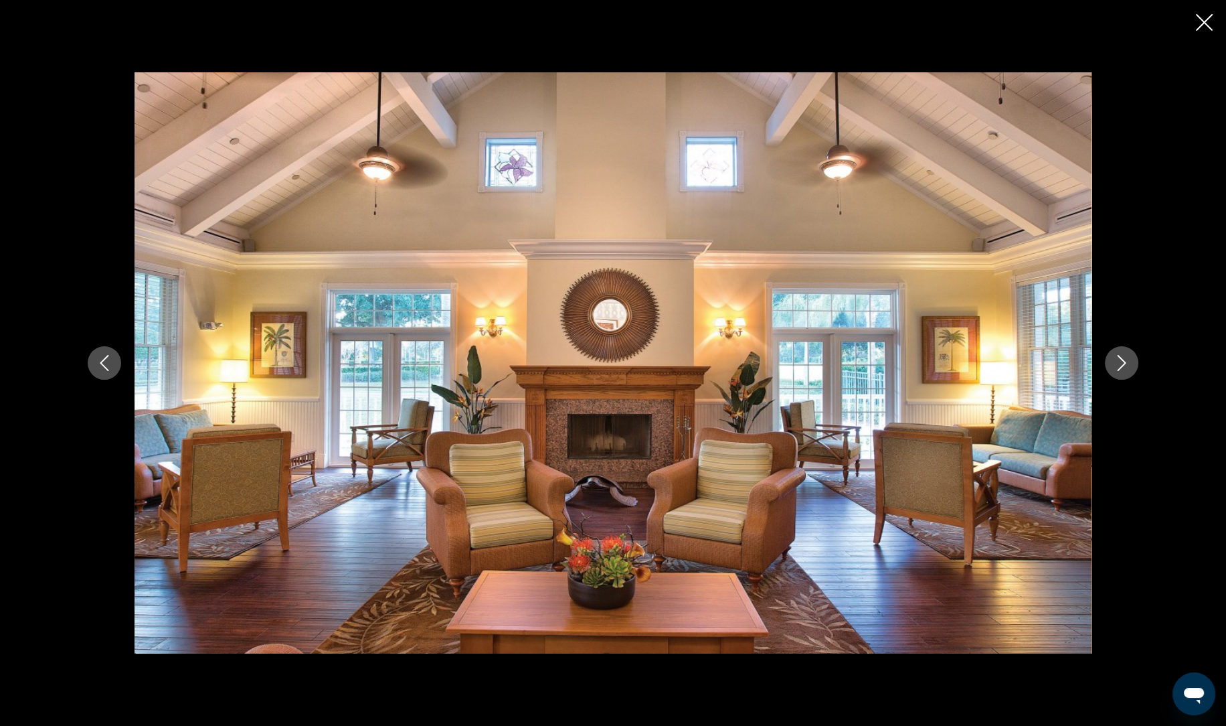
click at [1129, 374] on button "Next image" at bounding box center [1121, 362] width 33 height 33
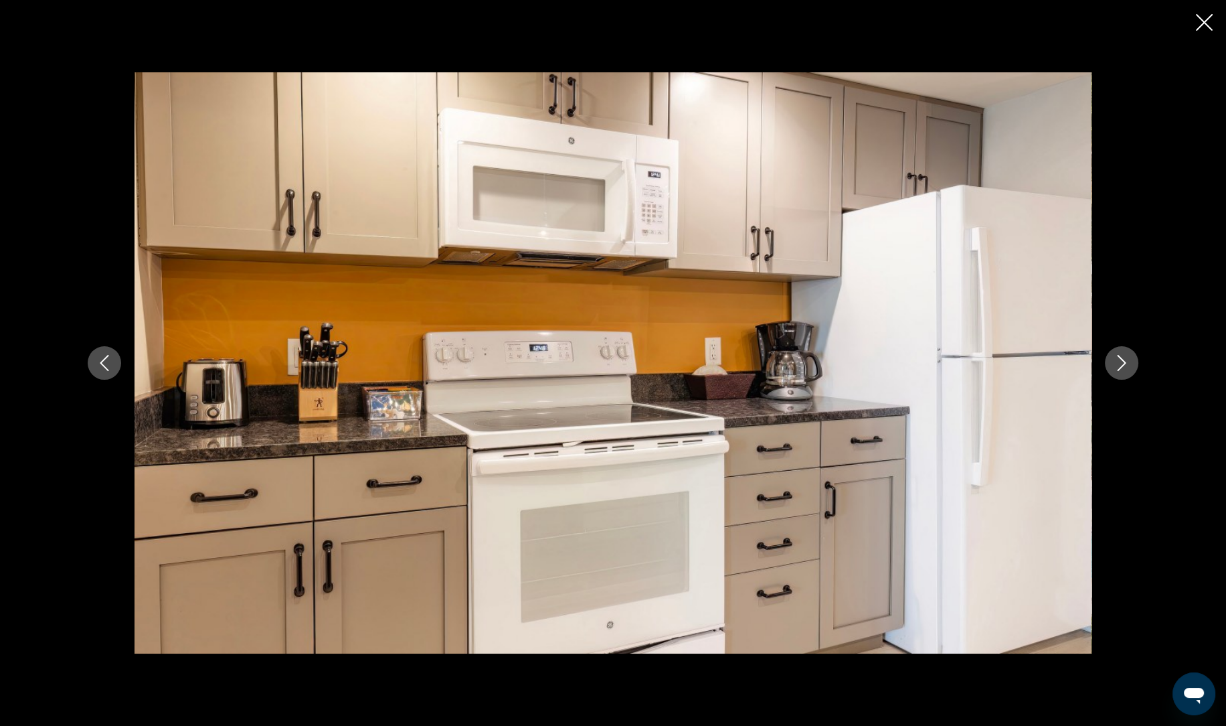
click at [1125, 364] on icon "Next image" at bounding box center [1122, 363] width 9 height 16
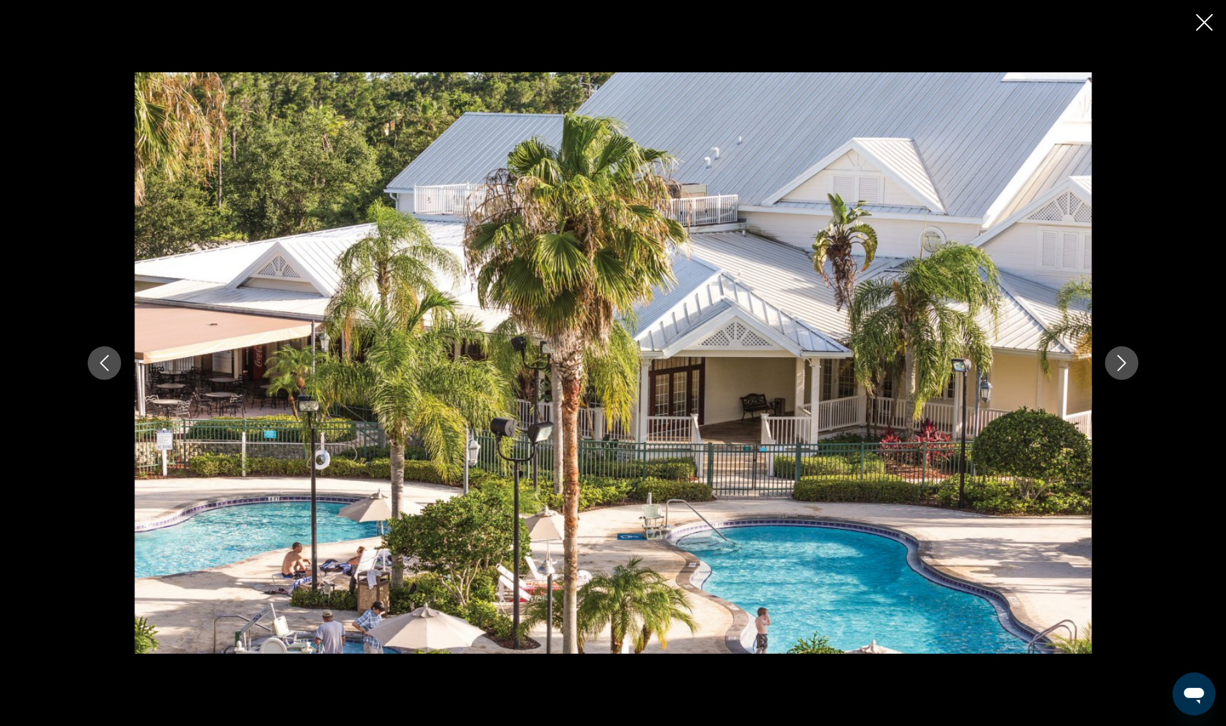
click at [1123, 360] on icon "Next image" at bounding box center [1122, 363] width 9 height 16
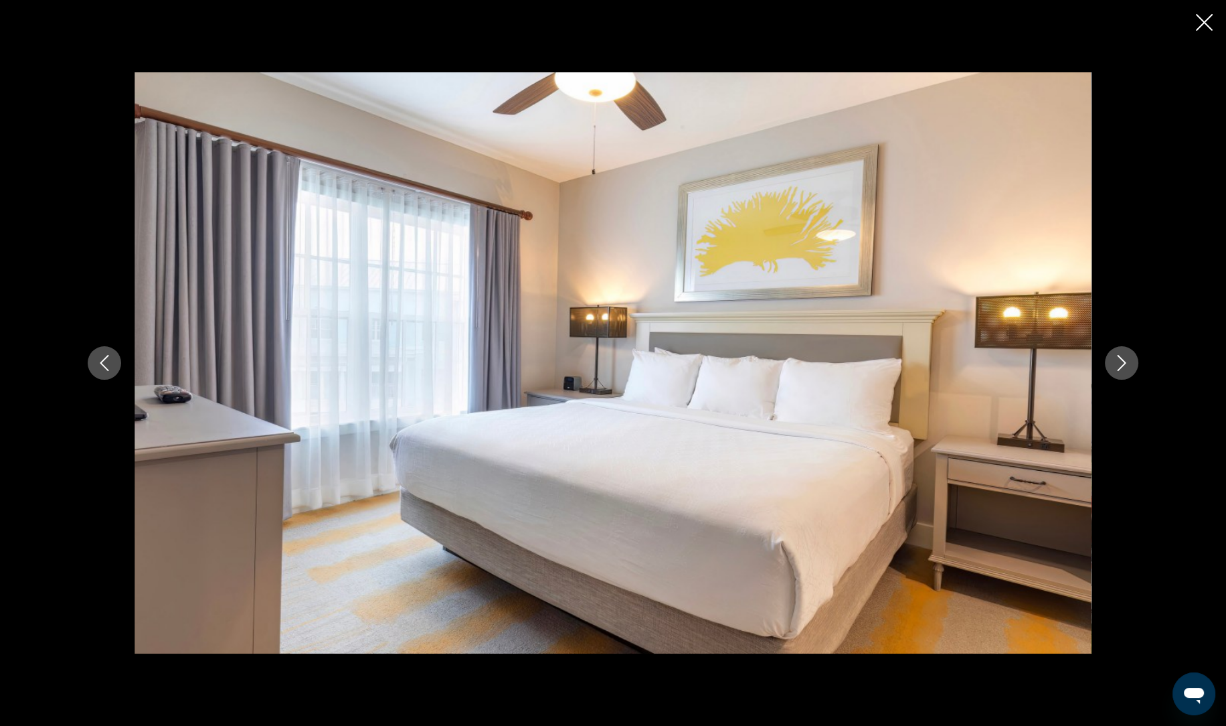
click at [1118, 373] on button "Next image" at bounding box center [1121, 362] width 33 height 33
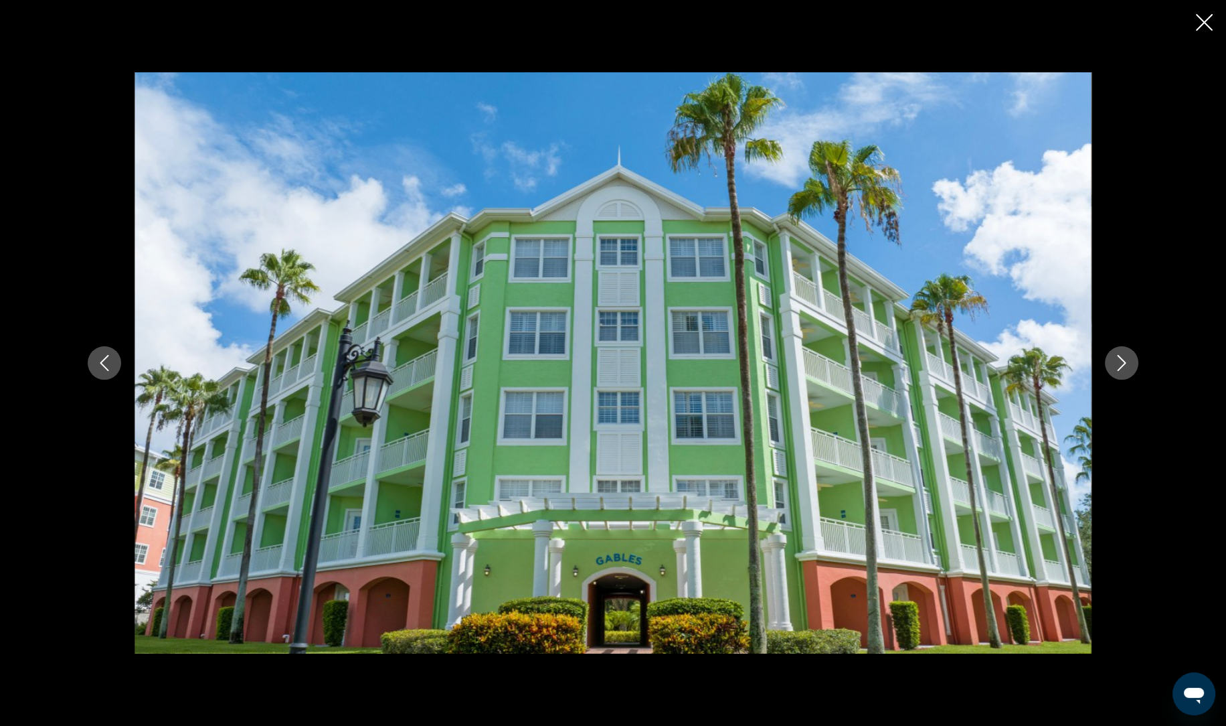
click at [1124, 372] on button "Next image" at bounding box center [1121, 362] width 33 height 33
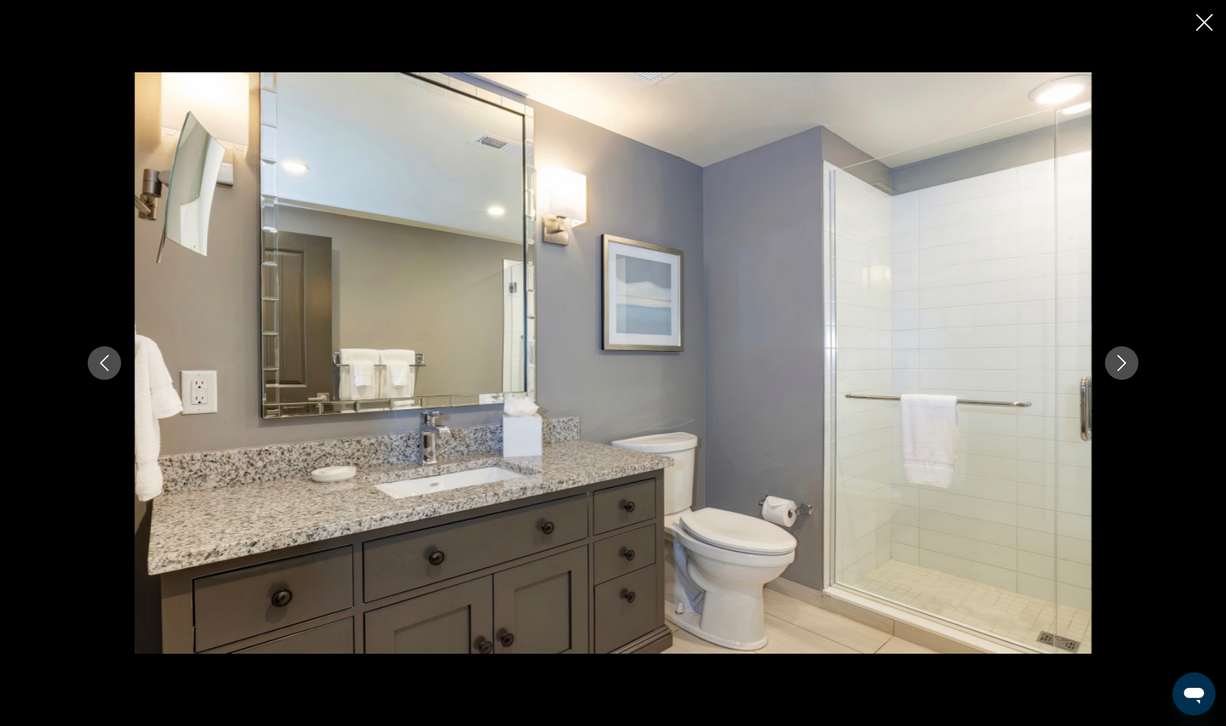
click at [1127, 373] on button "Next image" at bounding box center [1121, 362] width 33 height 33
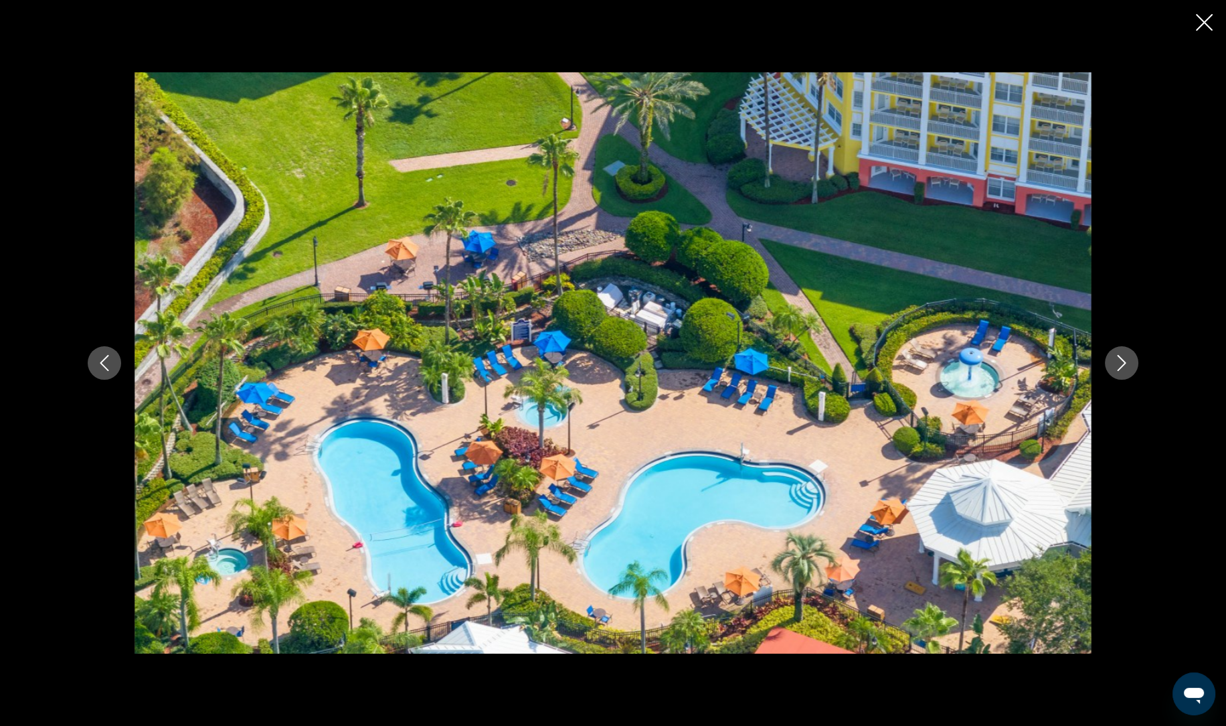
click at [1132, 375] on button "Next image" at bounding box center [1121, 362] width 33 height 33
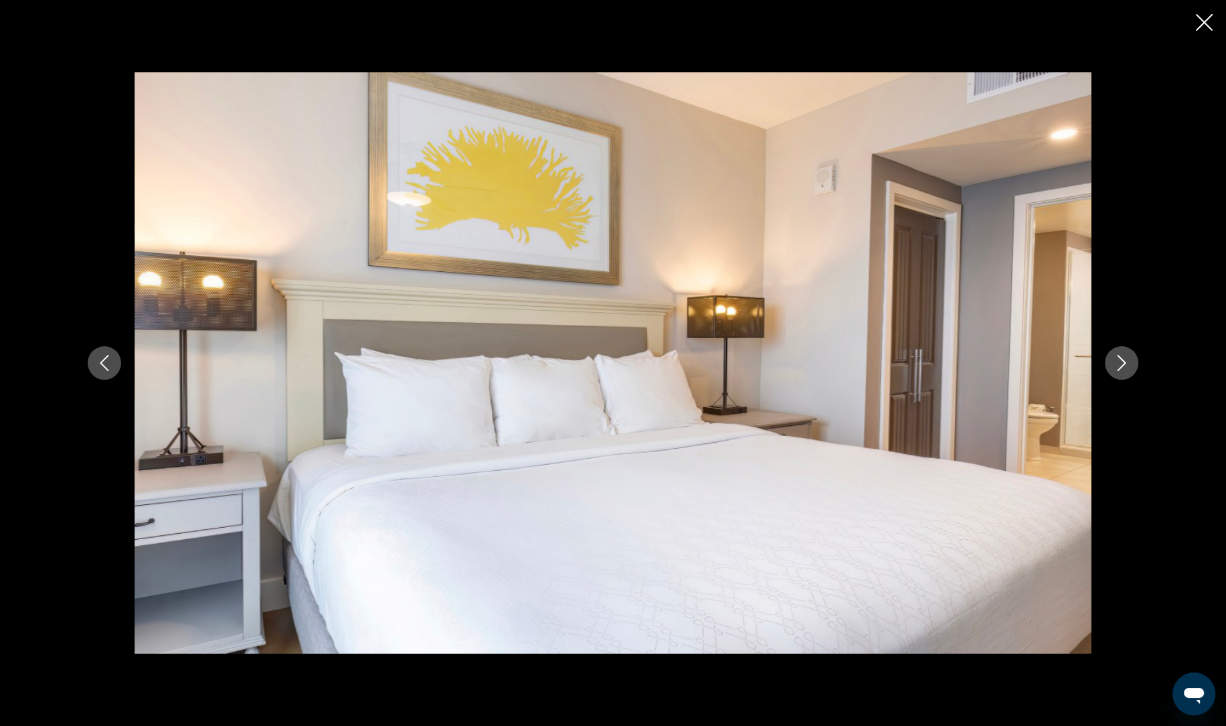
click at [1133, 366] on button "Next image" at bounding box center [1121, 362] width 33 height 33
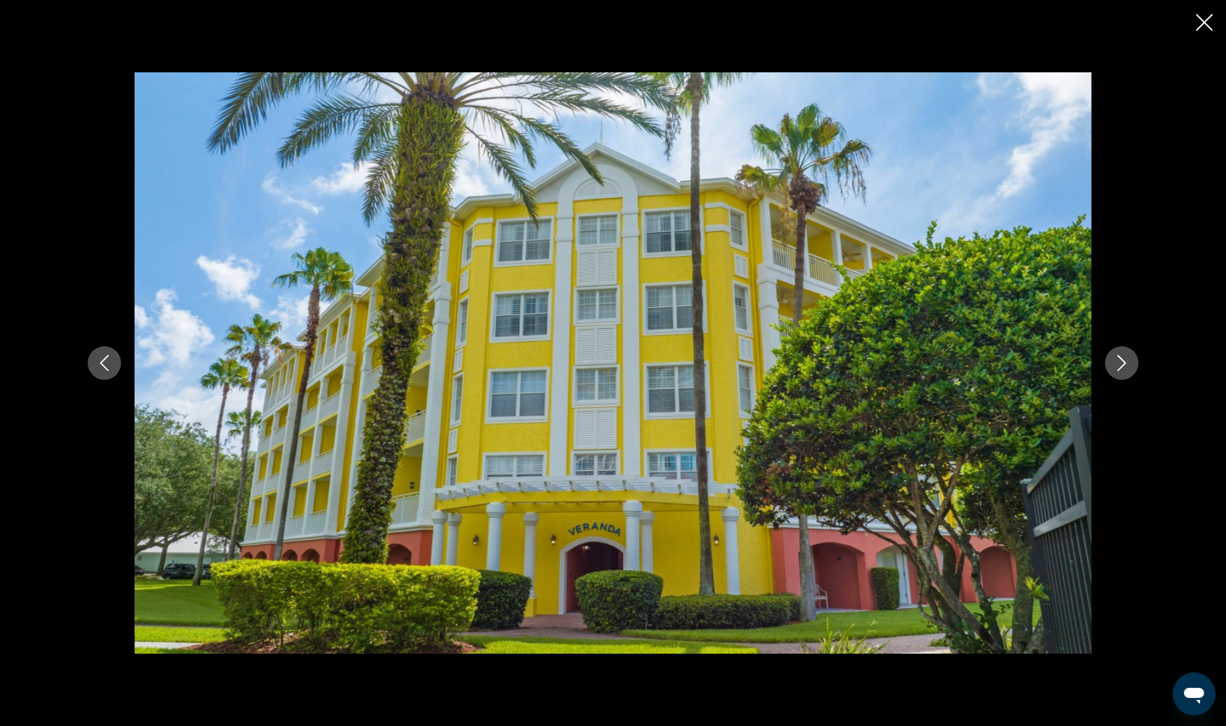
click at [1137, 355] on button "Next image" at bounding box center [1121, 362] width 33 height 33
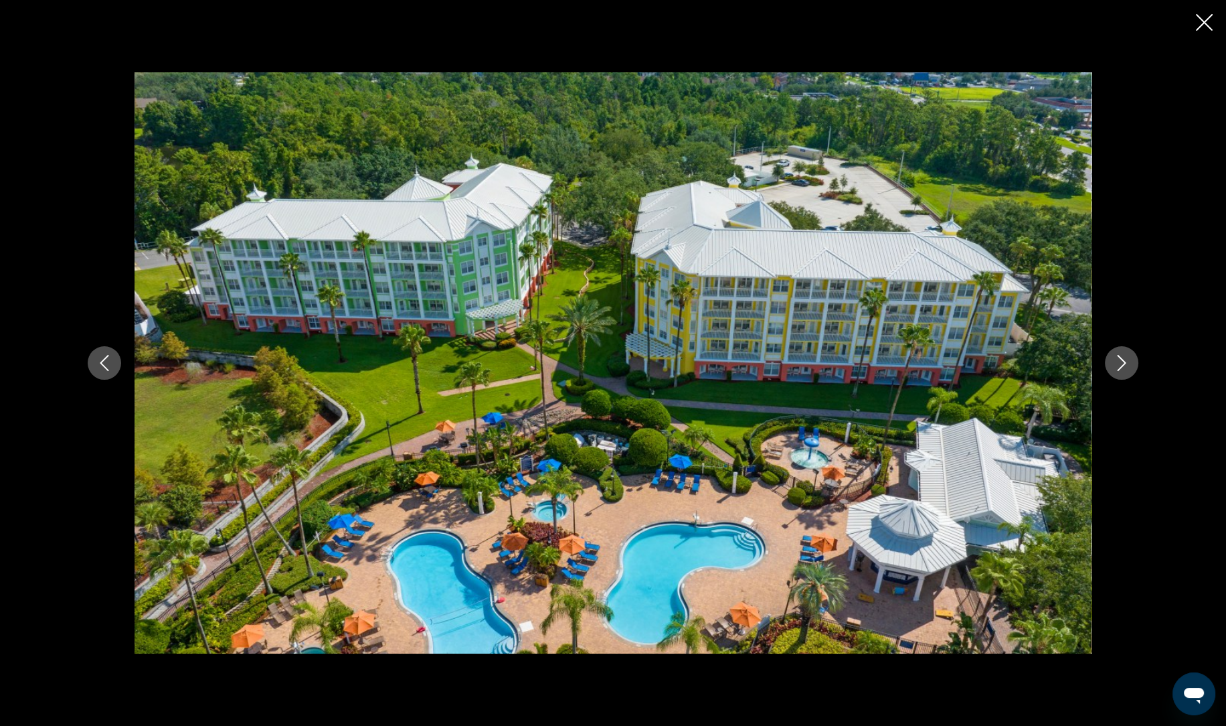
click at [1118, 365] on icon "Next image" at bounding box center [1122, 363] width 16 height 16
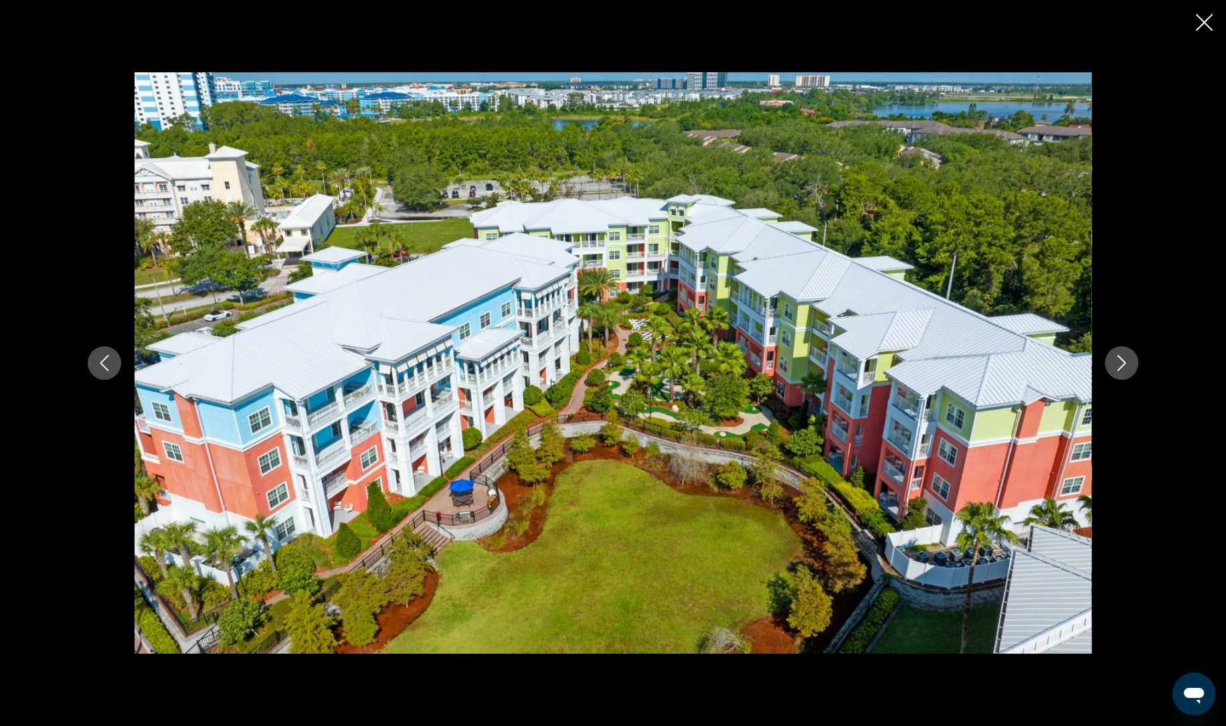
click at [1117, 390] on div "prev next" at bounding box center [613, 362] width 1078 height 580
click at [1129, 376] on button "Next image" at bounding box center [1121, 362] width 33 height 33
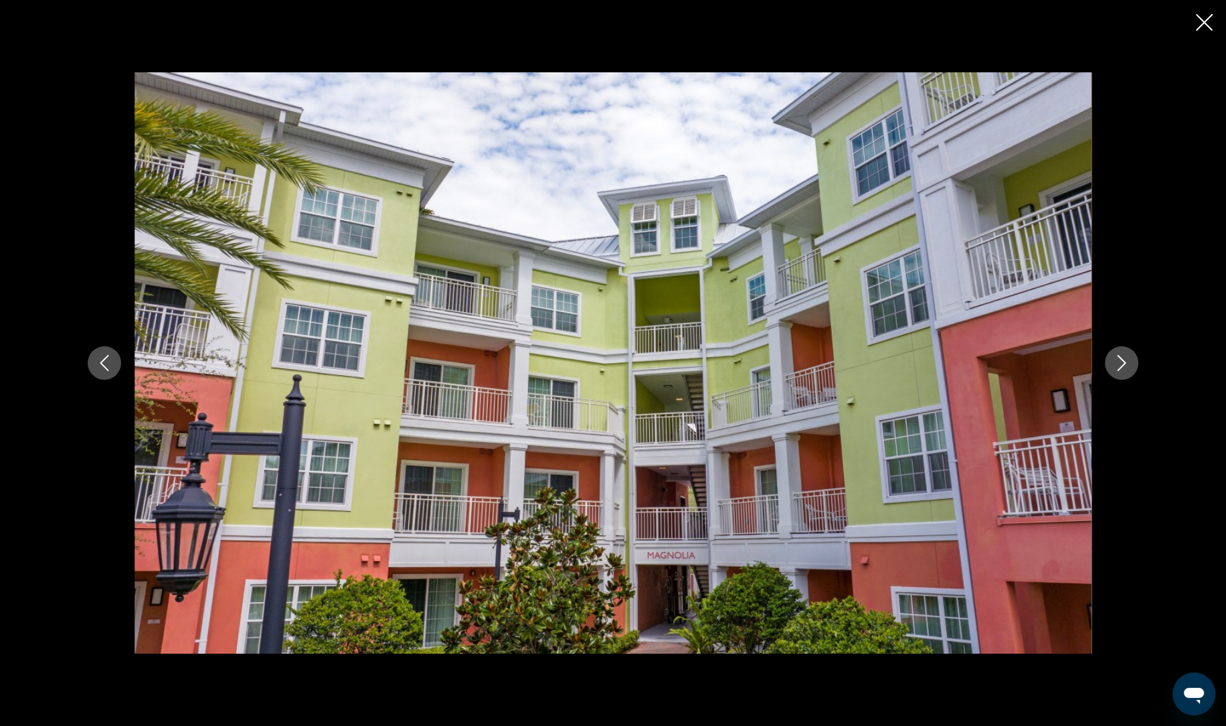
click at [1131, 375] on button "Next image" at bounding box center [1121, 362] width 33 height 33
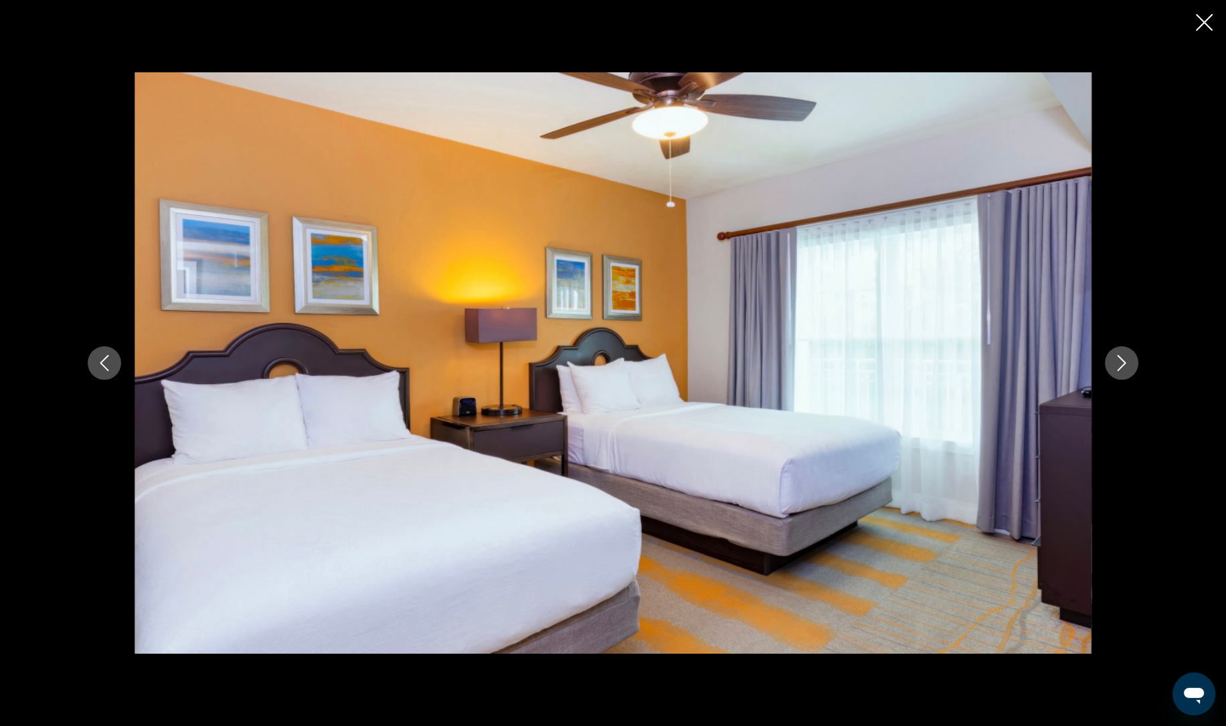
click at [1138, 372] on div "prev next" at bounding box center [613, 362] width 1078 height 580
click at [1127, 378] on div "prev next" at bounding box center [613, 362] width 1078 height 580
click at [1128, 376] on button "Next image" at bounding box center [1121, 362] width 33 height 33
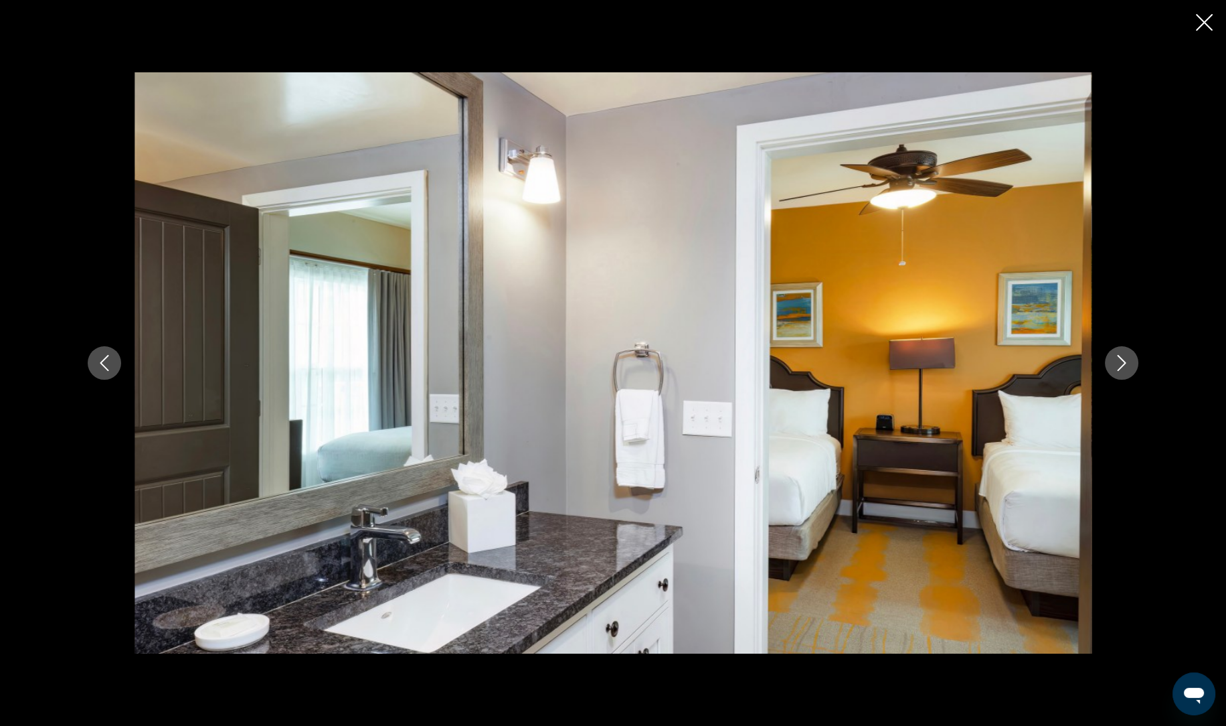
click at [1131, 364] on button "Next image" at bounding box center [1121, 362] width 33 height 33
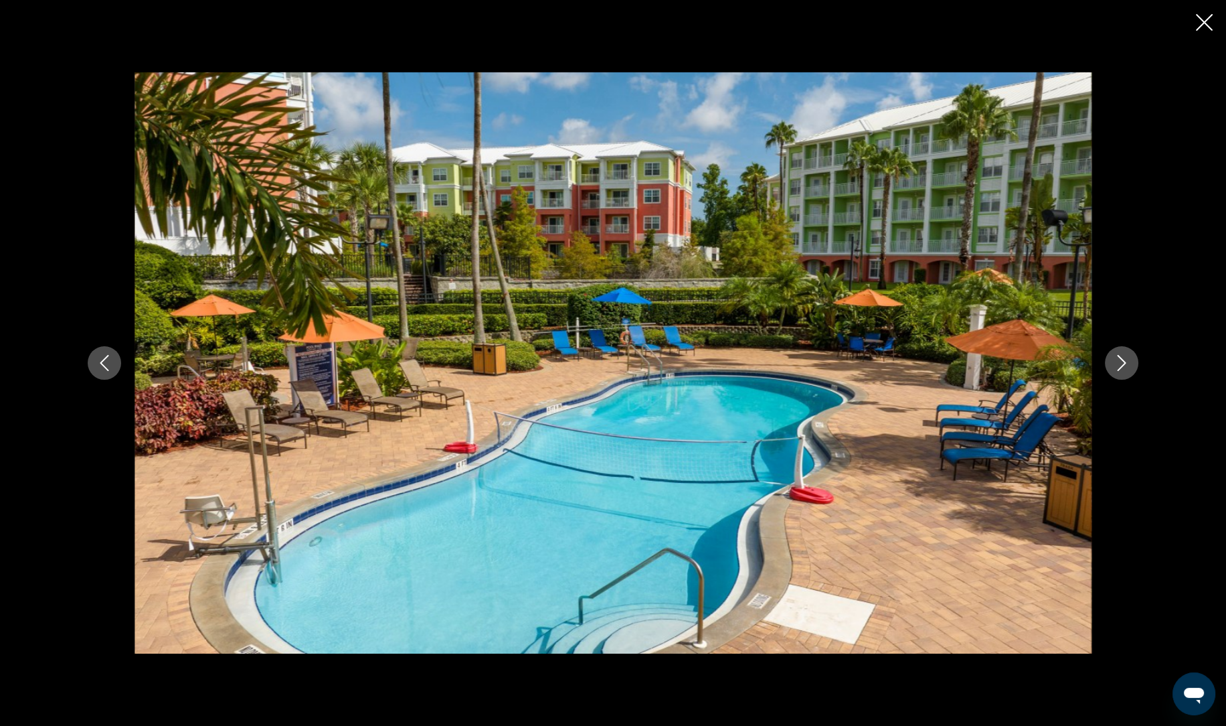
click at [1133, 371] on button "Next image" at bounding box center [1121, 362] width 33 height 33
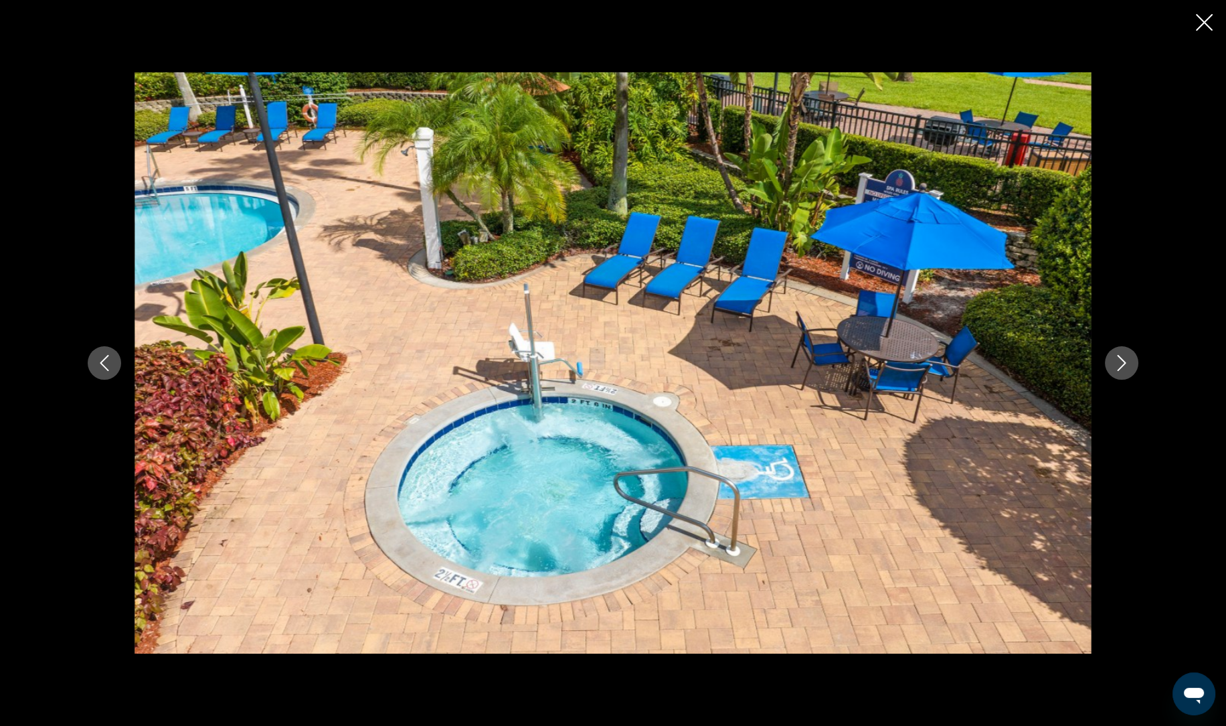
click at [1209, 27] on icon "Close slideshow" at bounding box center [1204, 22] width 17 height 17
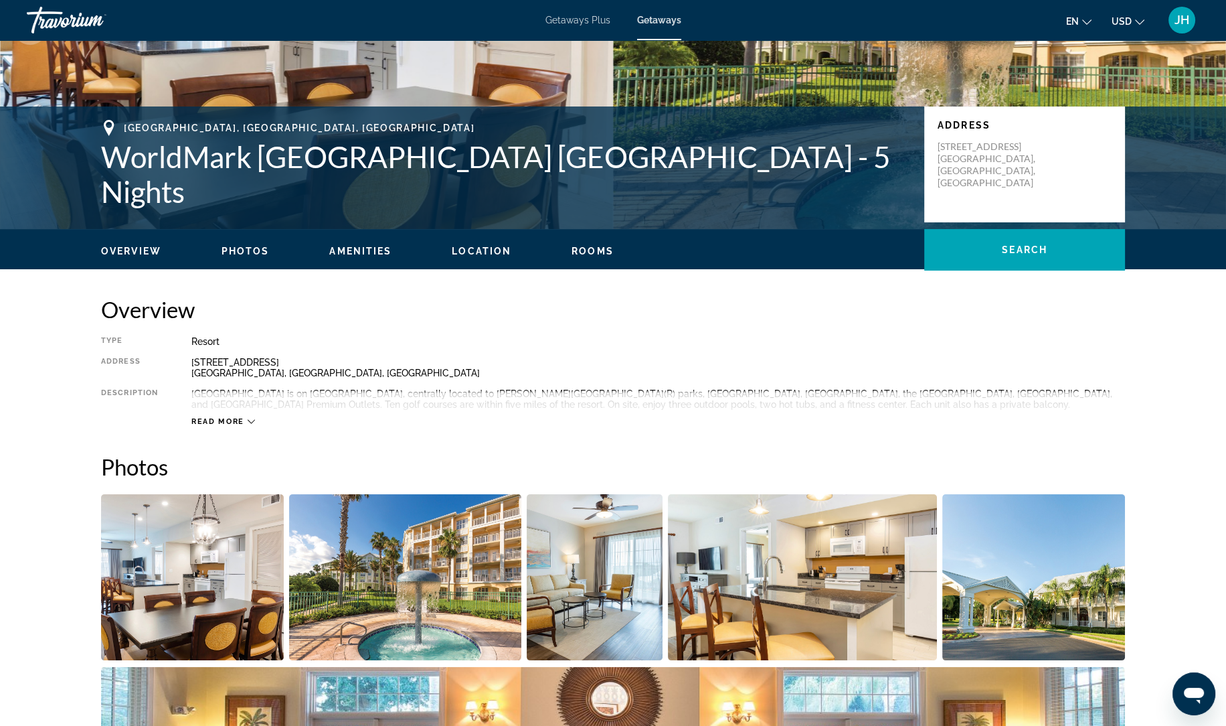
scroll to position [0, 0]
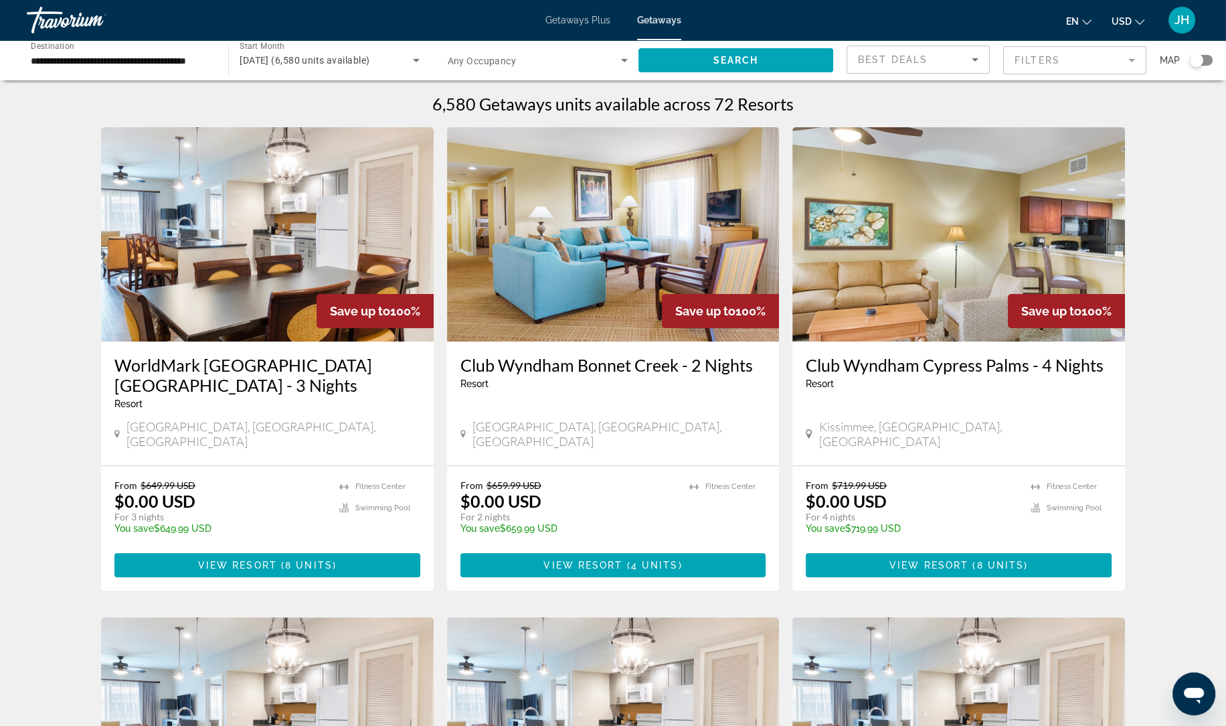
click at [592, 66] on span "Search widget" at bounding box center [534, 60] width 173 height 16
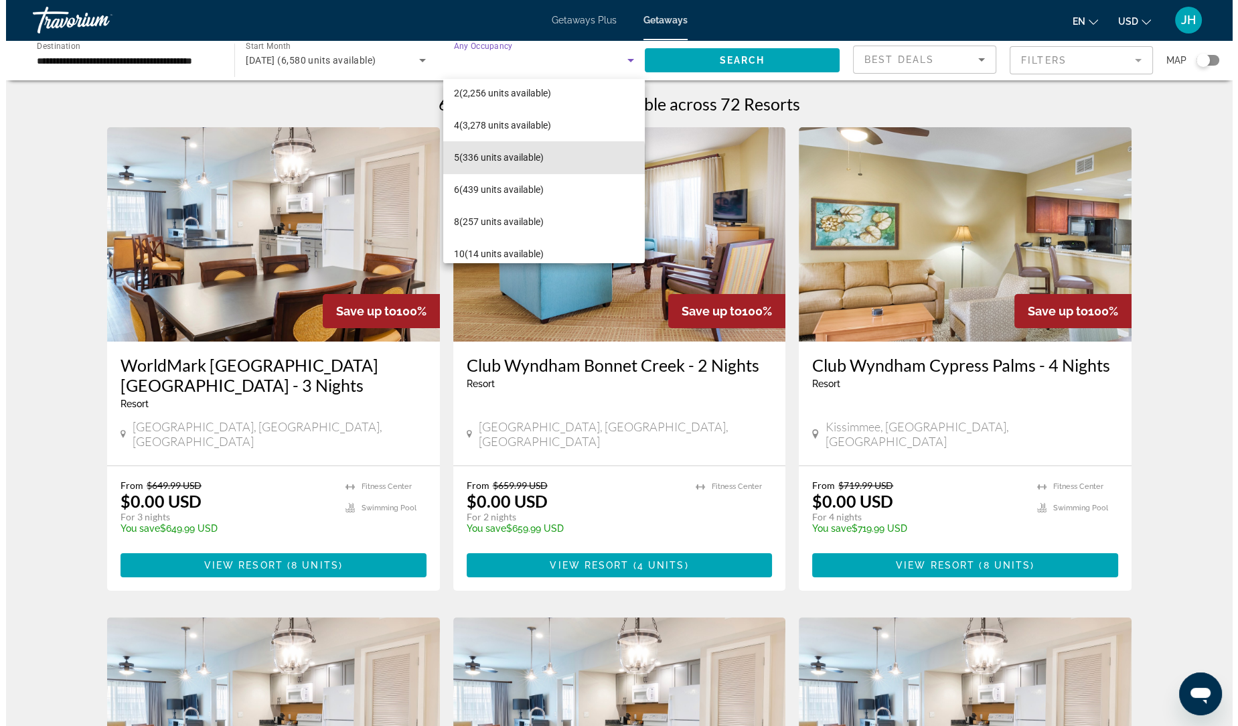
scroll to position [51, 0]
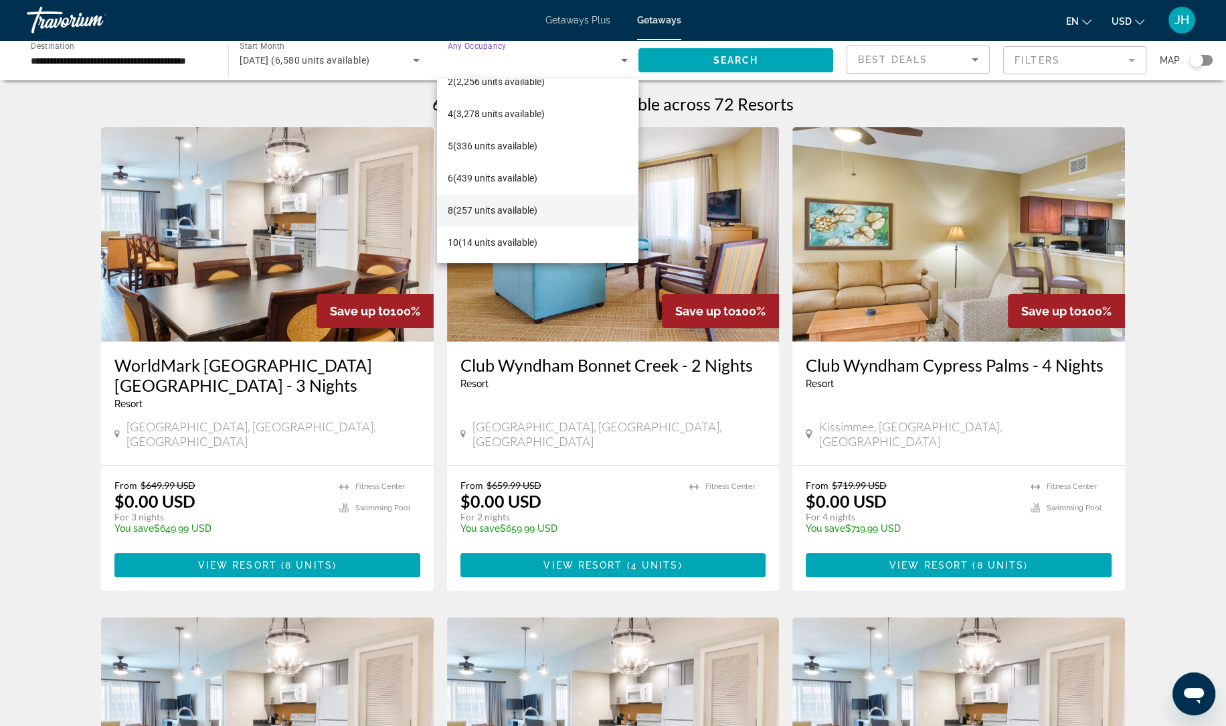
click at [510, 220] on mat-option "8 (257 units available)" at bounding box center [538, 210] width 202 height 32
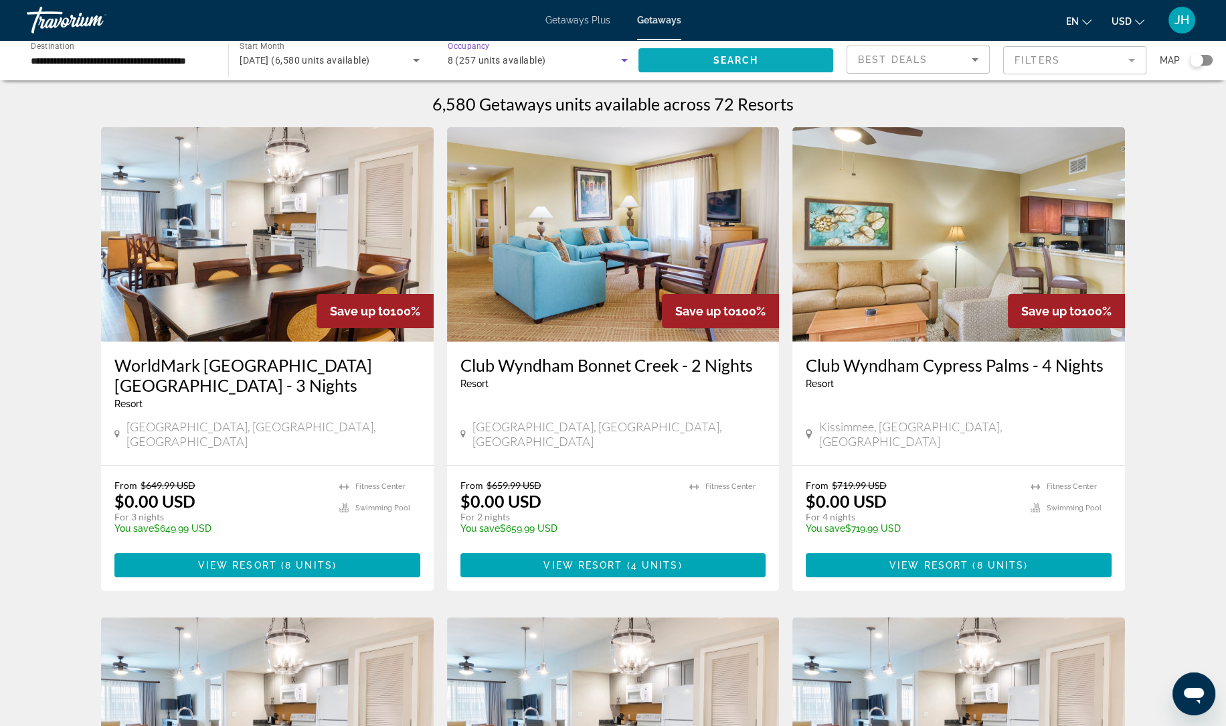
click at [744, 62] on span "Search" at bounding box center [737, 60] width 46 height 11
